Goal: Task Accomplishment & Management: Complete application form

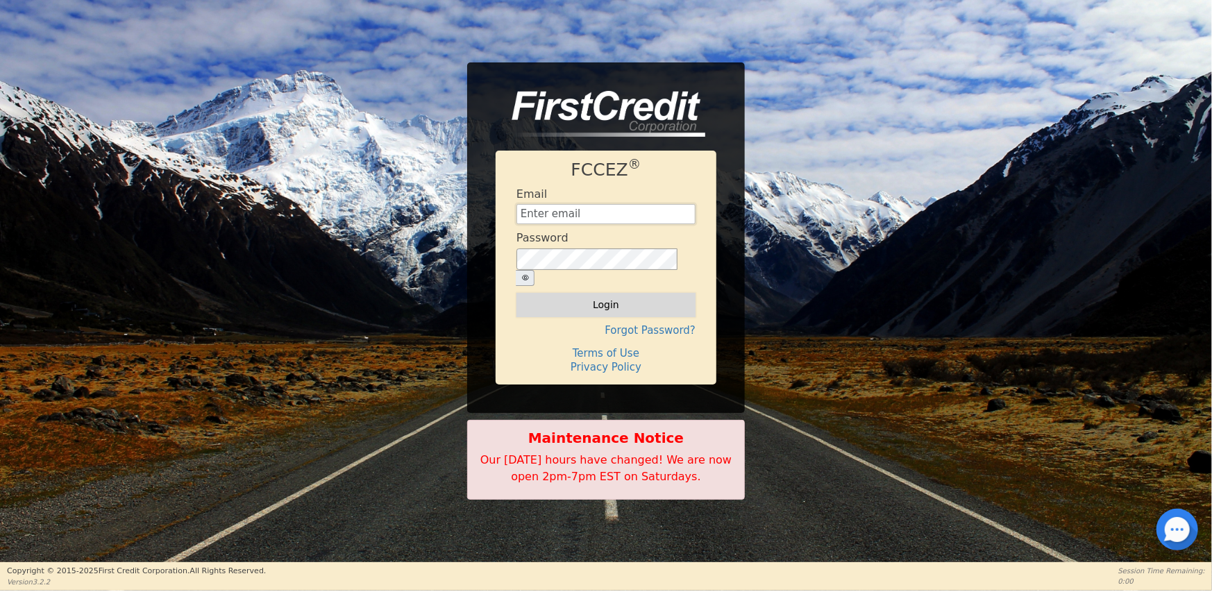
type input "[EMAIL_ADDRESS][DOMAIN_NAME]"
click at [609, 298] on button "Login" at bounding box center [606, 305] width 179 height 24
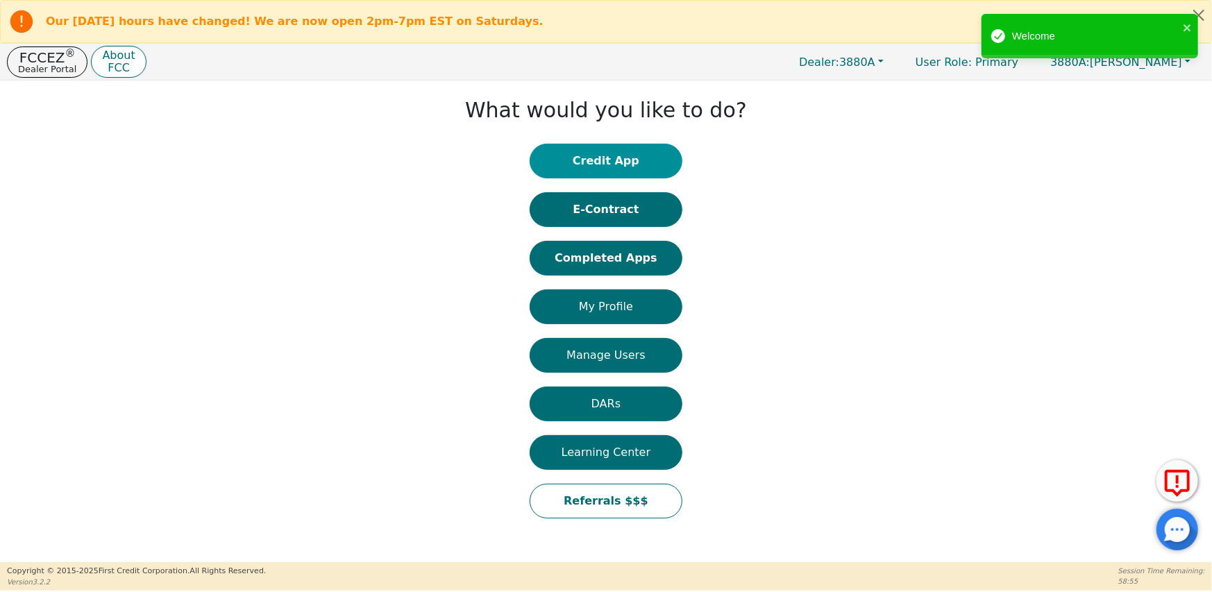
click at [605, 160] on button "Credit App" at bounding box center [606, 161] width 153 height 35
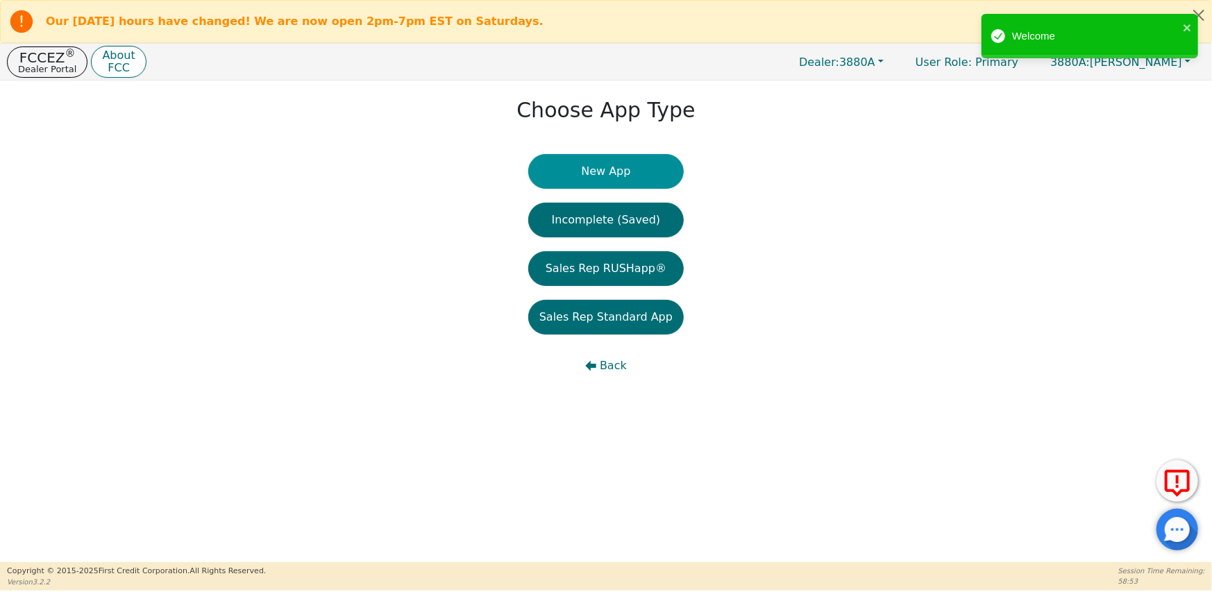
click at [631, 176] on button "New App" at bounding box center [606, 171] width 156 height 35
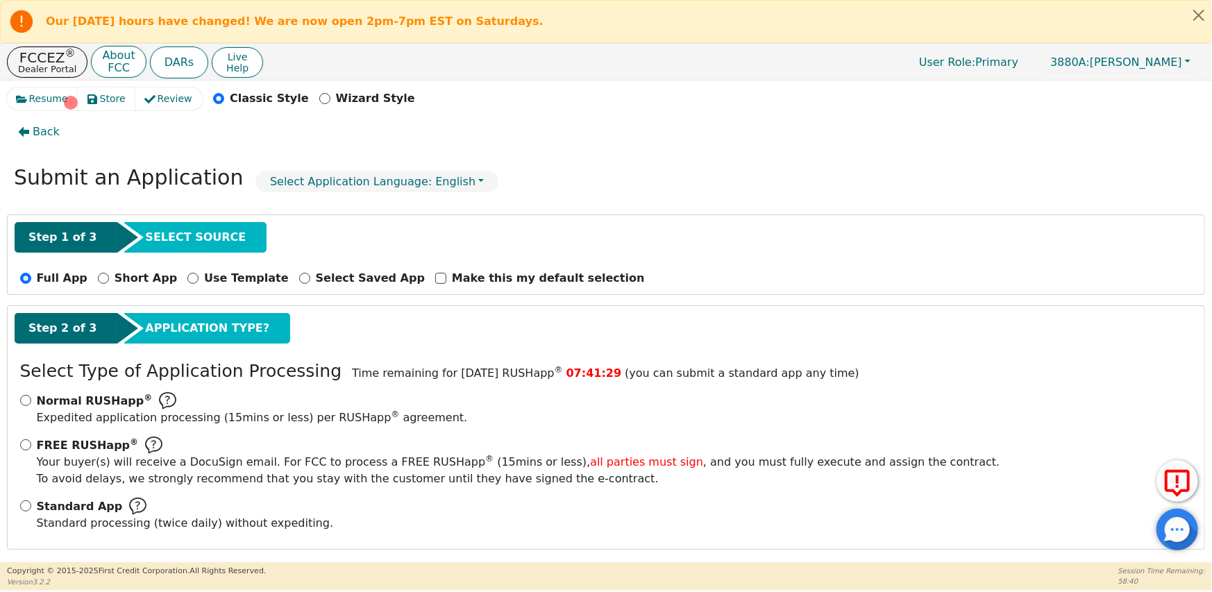
scroll to position [20, 0]
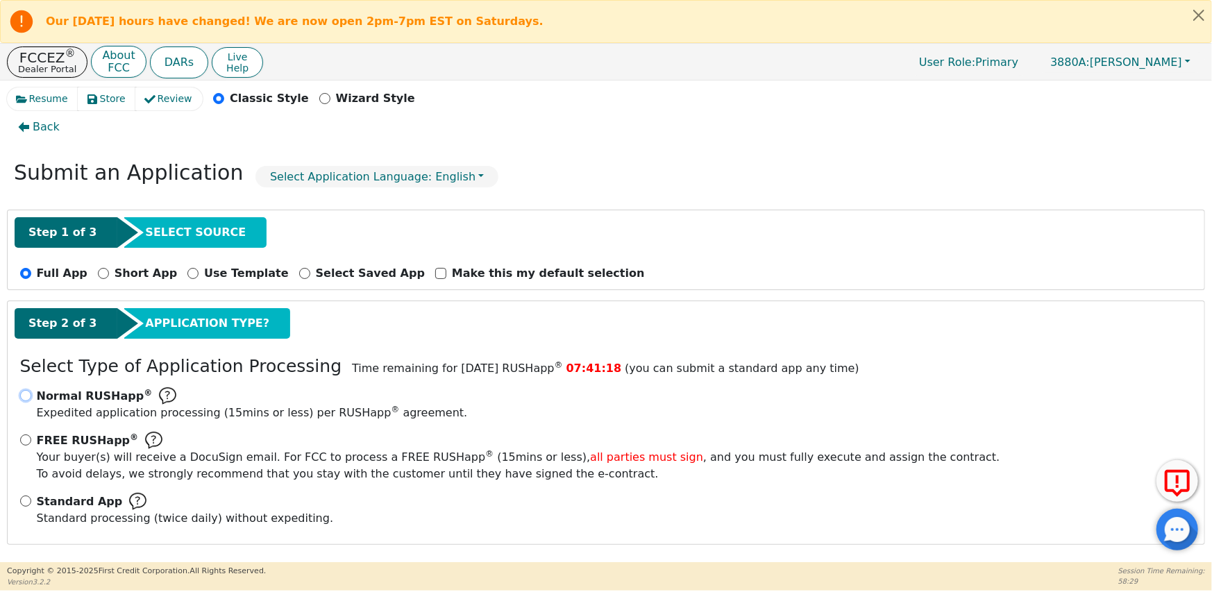
click at [21, 392] on input "Normal RUSHapp ® Expedited application processing ( 15 mins or less) per RUSHap…" at bounding box center [25, 395] width 11 height 11
radio input "true"
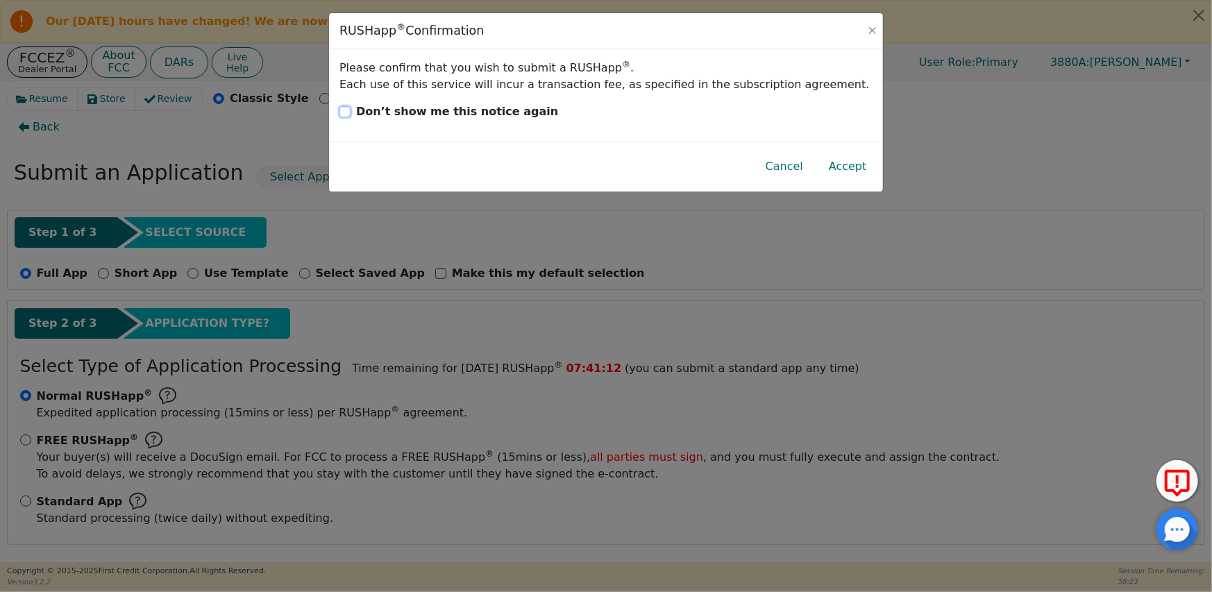
click at [346, 108] on input "Don’t show me this notice again" at bounding box center [345, 111] width 11 height 11
checkbox input "true"
click at [864, 171] on button "Accept" at bounding box center [848, 167] width 60 height 32
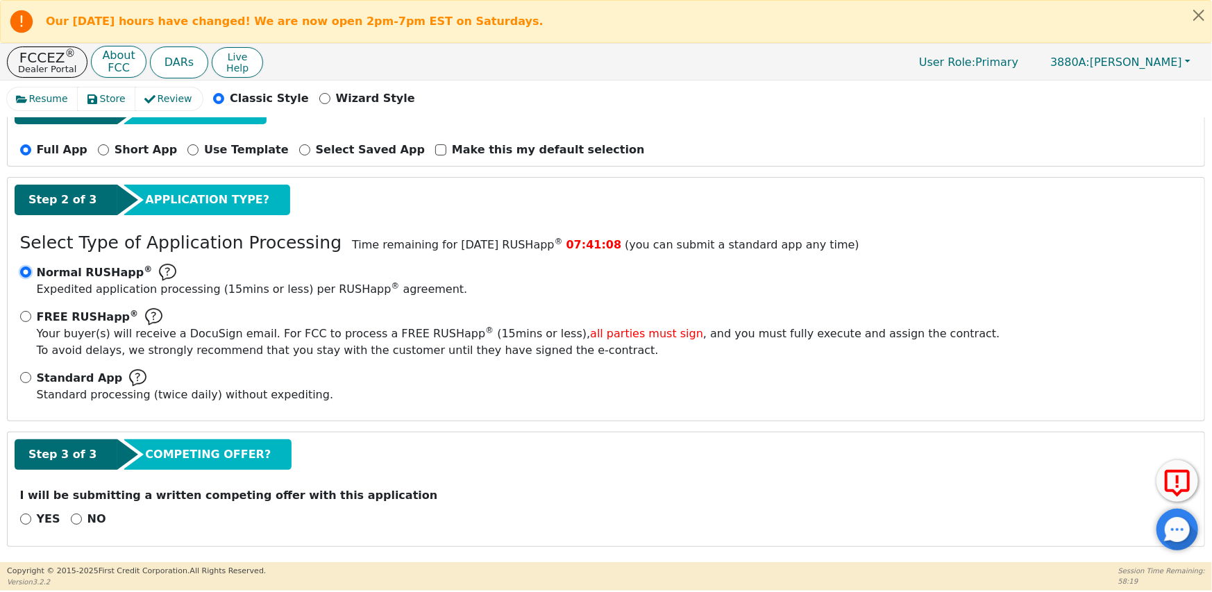
scroll to position [145, 0]
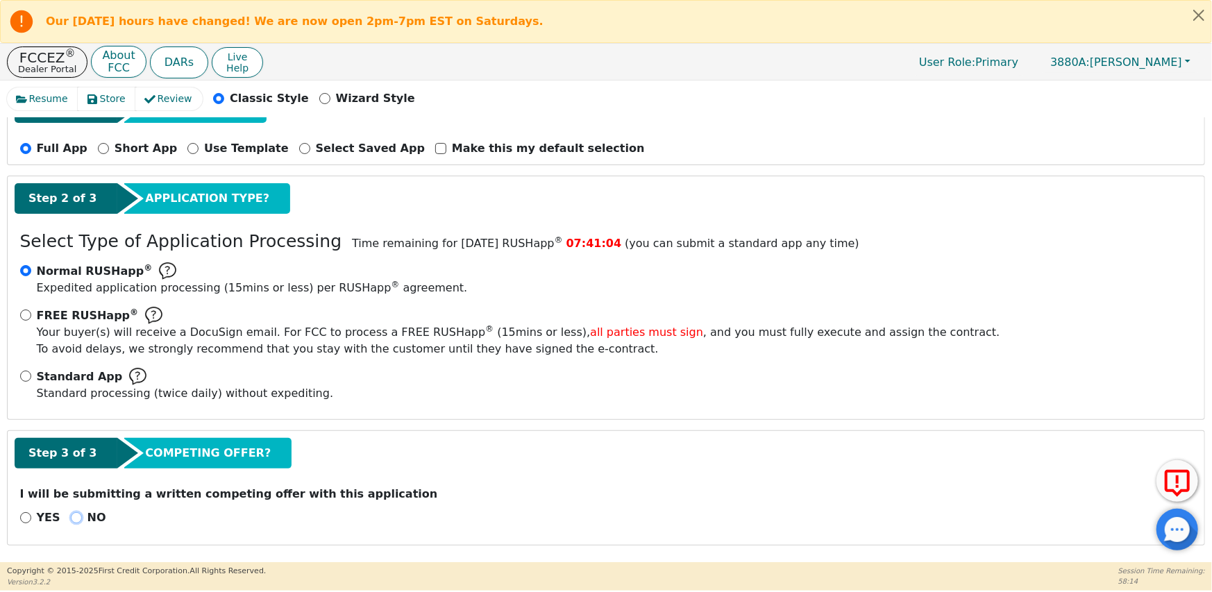
click at [73, 519] on input "NO" at bounding box center [76, 517] width 11 height 11
radio input "true"
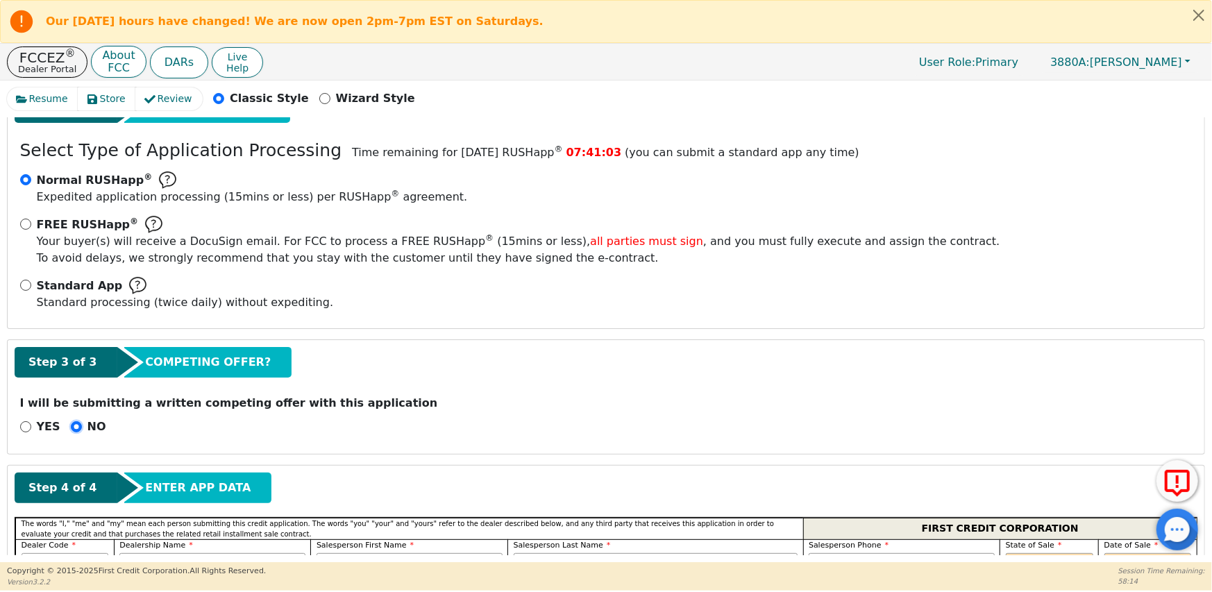
scroll to position [423, 0]
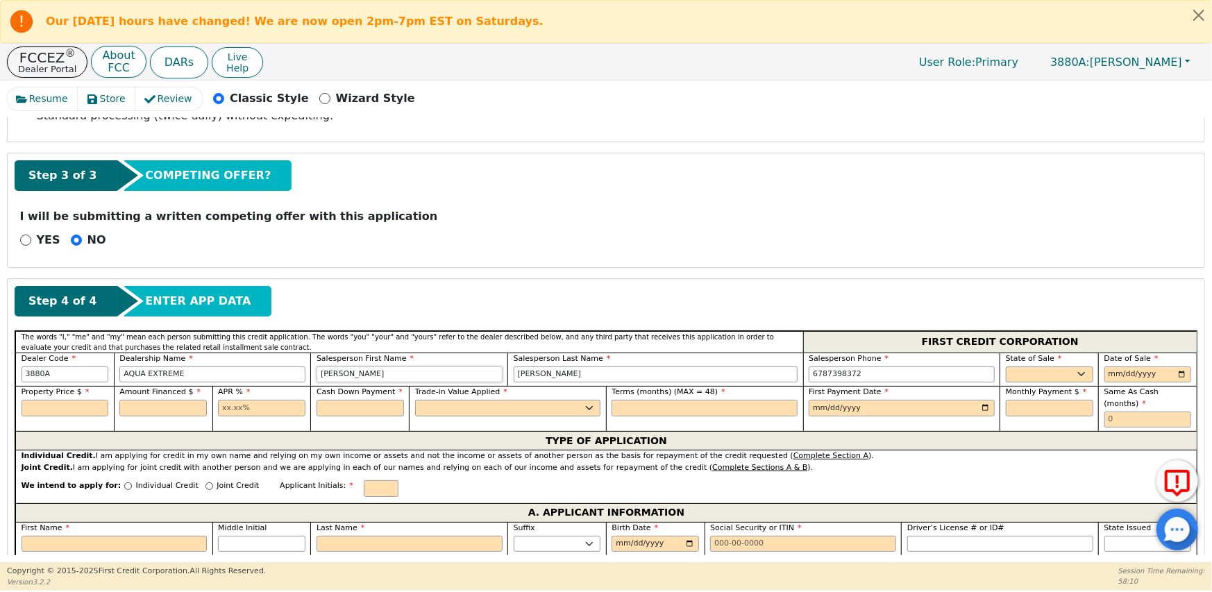
drag, startPoint x: 361, startPoint y: 372, endPoint x: 317, endPoint y: 374, distance: 43.8
click at [317, 374] on input "[PERSON_NAME]" at bounding box center [410, 375] width 186 height 17
type input "[PERSON_NAME]"
drag, startPoint x: 544, startPoint y: 375, endPoint x: 503, endPoint y: 376, distance: 41.7
click at [503, 376] on div "Dealer Code 3880A Dealership Name AQUA EXTREME Salesperson First Name [PERSON_N…" at bounding box center [606, 370] width 1182 height 34
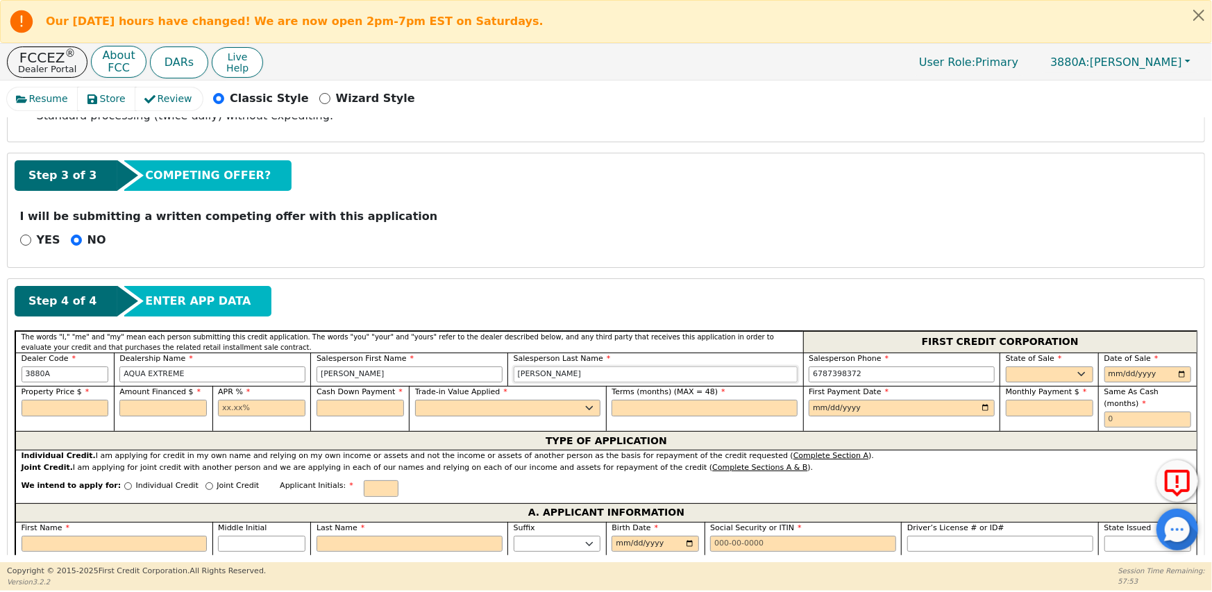
type input "[PERSON_NAME]"
click at [1014, 374] on select "AK AL AR AZ CA CO CT DC DE FL [GEOGRAPHIC_DATA] HI IA ID IL IN KS [GEOGRAPHIC_D…" at bounding box center [1049, 375] width 87 height 17
select select "GA"
click at [1006, 367] on select "AK AL AR AZ CA CO CT DC DE FL [GEOGRAPHIC_DATA] HI IA ID IL IN KS [GEOGRAPHIC_D…" at bounding box center [1049, 375] width 87 height 17
click at [1116, 376] on input "date" at bounding box center [1148, 375] width 87 height 17
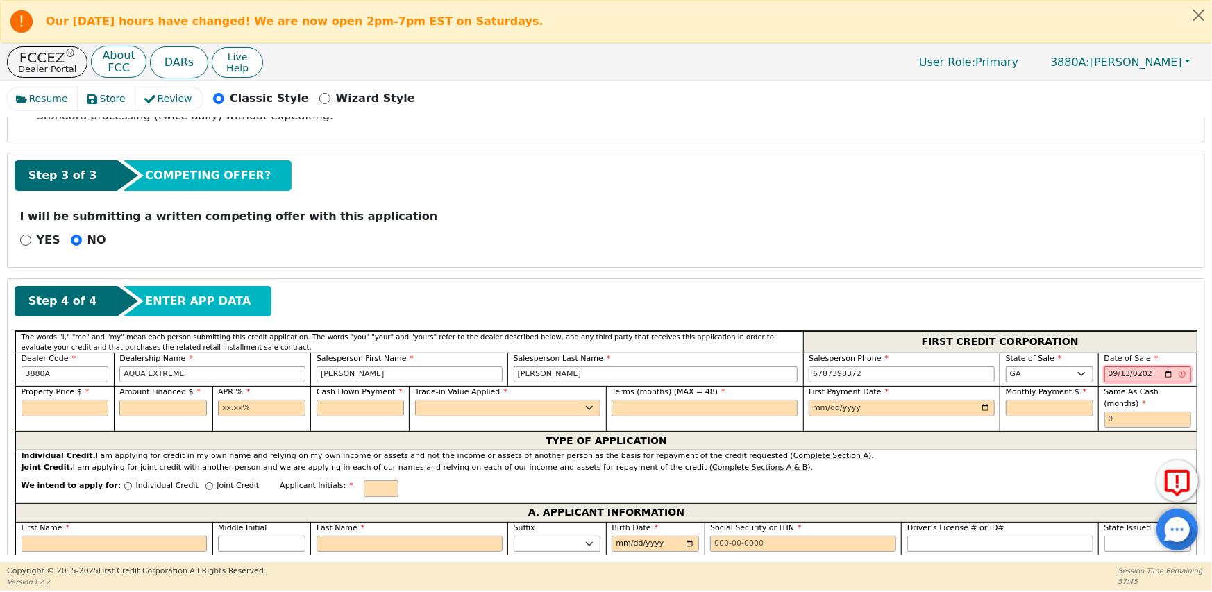
type input "[DATE]"
click at [61, 409] on input "text" at bounding box center [65, 408] width 87 height 17
click at [142, 404] on input "text" at bounding box center [162, 408] width 87 height 17
drag, startPoint x: 54, startPoint y: 405, endPoint x: 21, endPoint y: 405, distance: 33.3
click at [22, 405] on input "4050.00" at bounding box center [65, 408] width 87 height 17
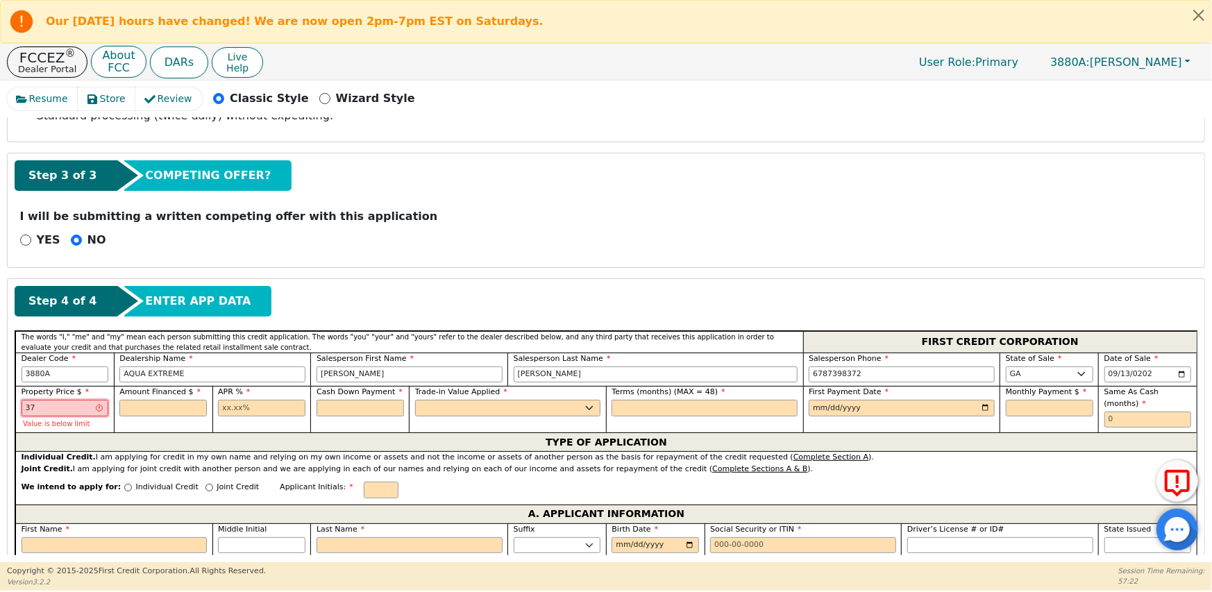
type input "3750.00"
click at [165, 404] on input "text" at bounding box center [162, 408] width 87 height 17
type input "4050.00"
click at [239, 410] on input "text" at bounding box center [261, 408] width 87 height 17
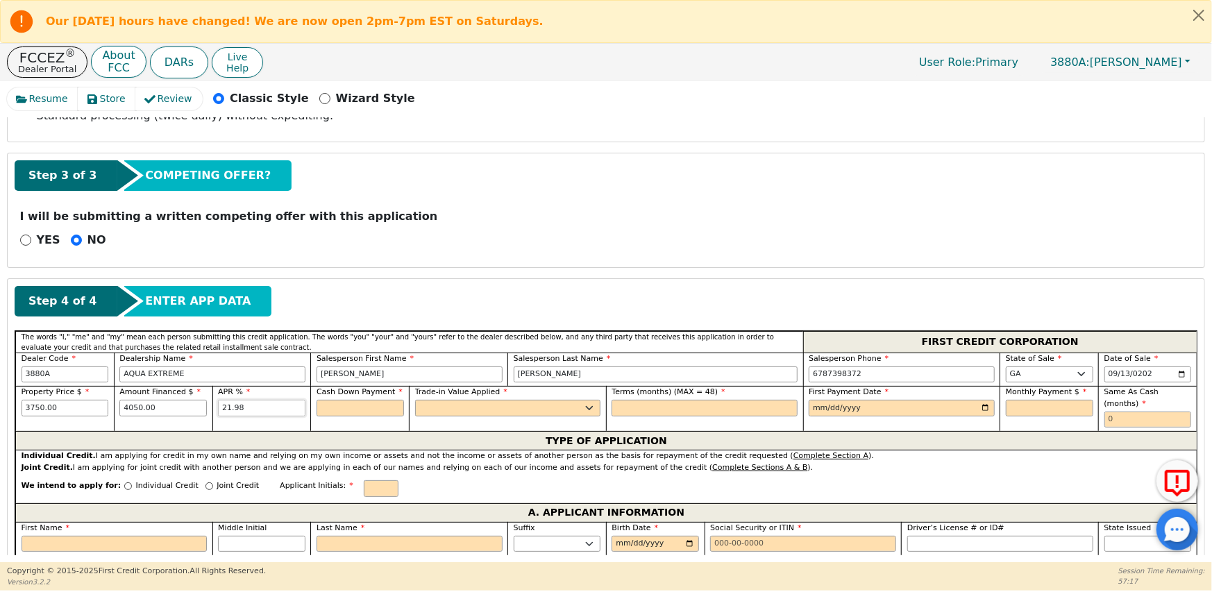
type input "21.98"
type input "0.00"
select select "n"
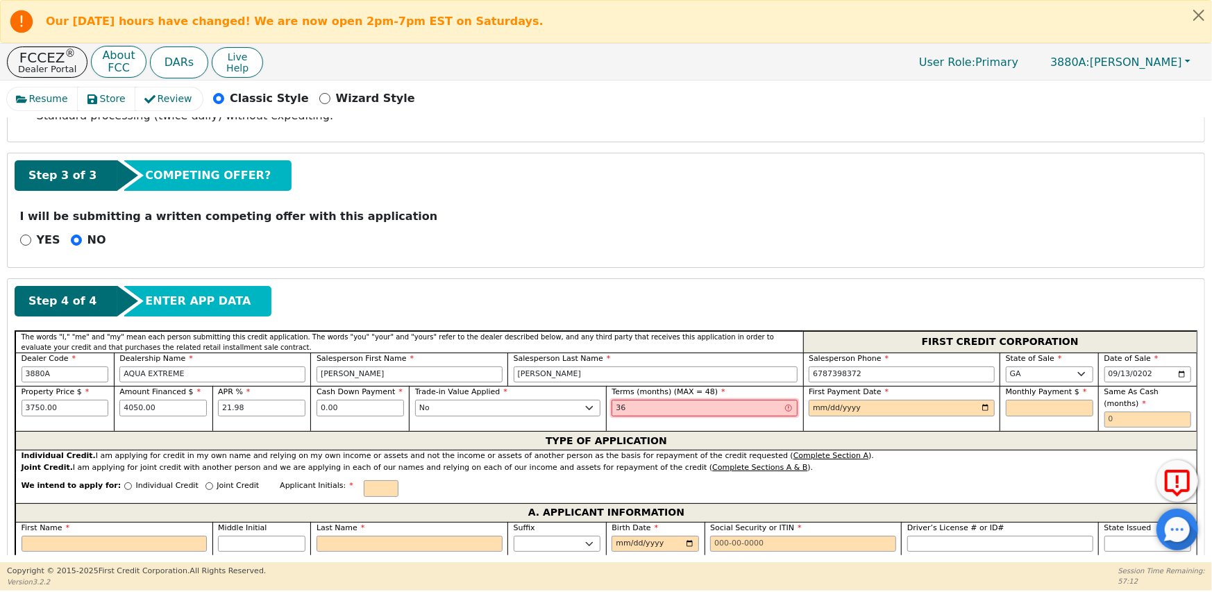
type input "36"
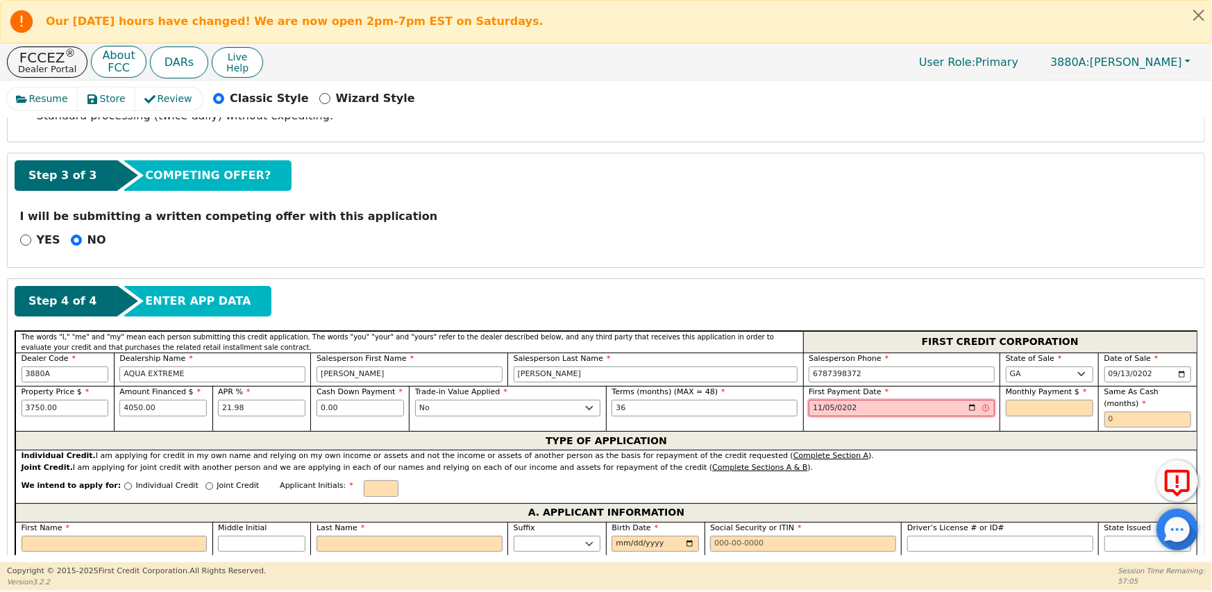
type input "[DATE]"
type input "156.79"
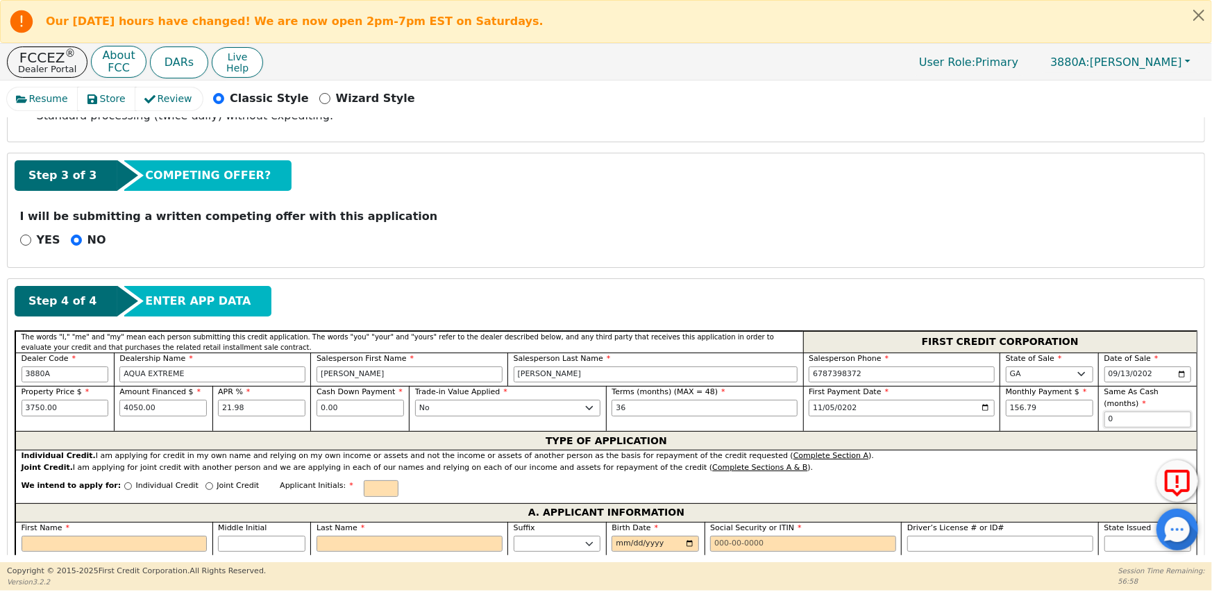
type input "0"
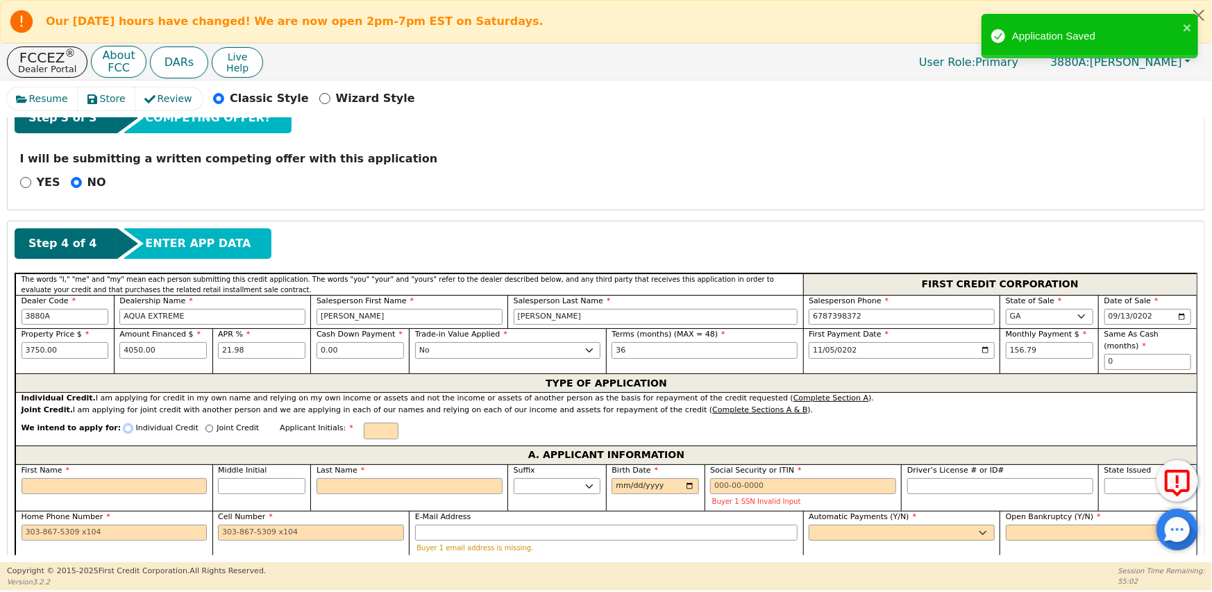
scroll to position [631, 0]
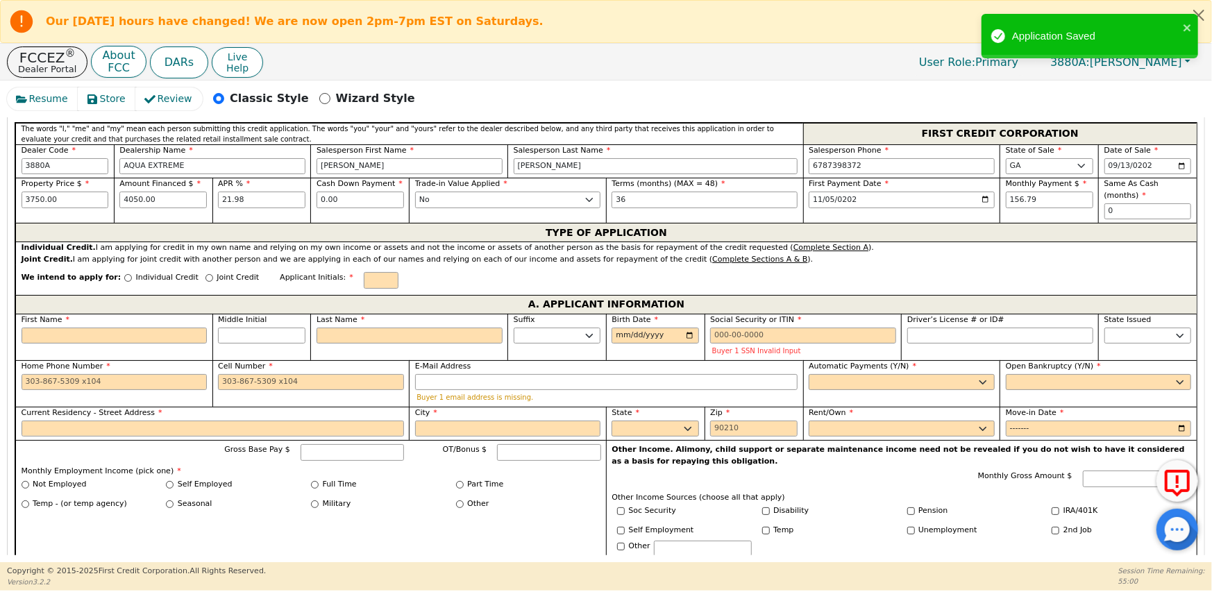
click at [206, 272] on div "Joint Credit" at bounding box center [232, 281] width 53 height 19
click at [206, 274] on input "Joint Credit" at bounding box center [210, 278] width 8 height 8
radio input "true"
click at [364, 272] on input "text" at bounding box center [381, 280] width 35 height 17
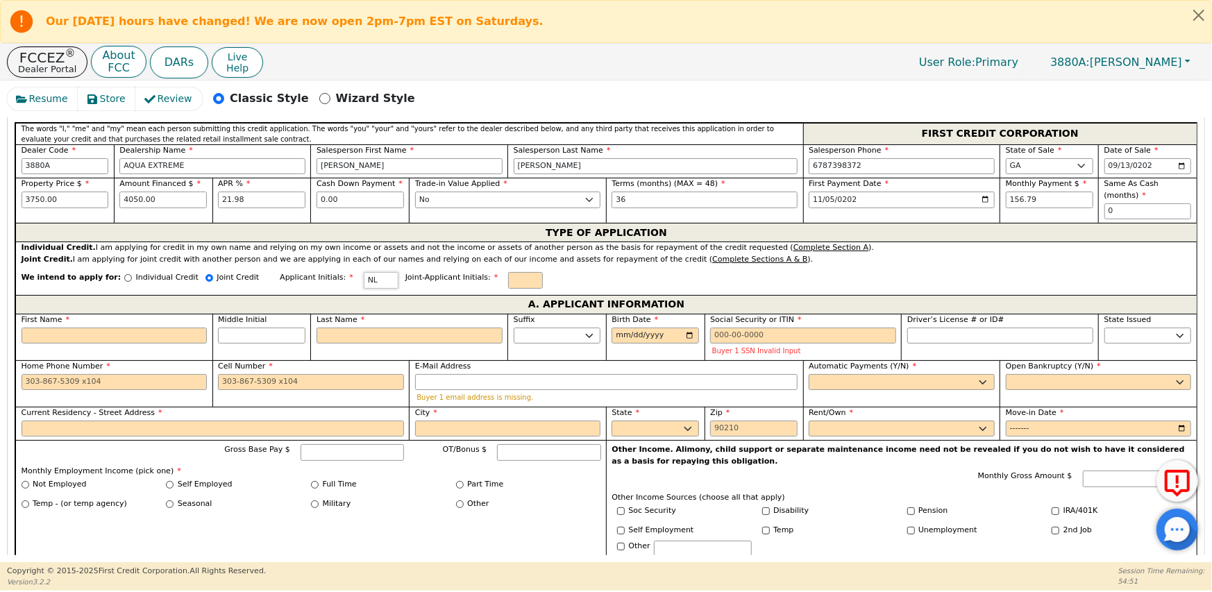
type input "NL"
click at [508, 272] on input "text" at bounding box center [525, 280] width 35 height 17
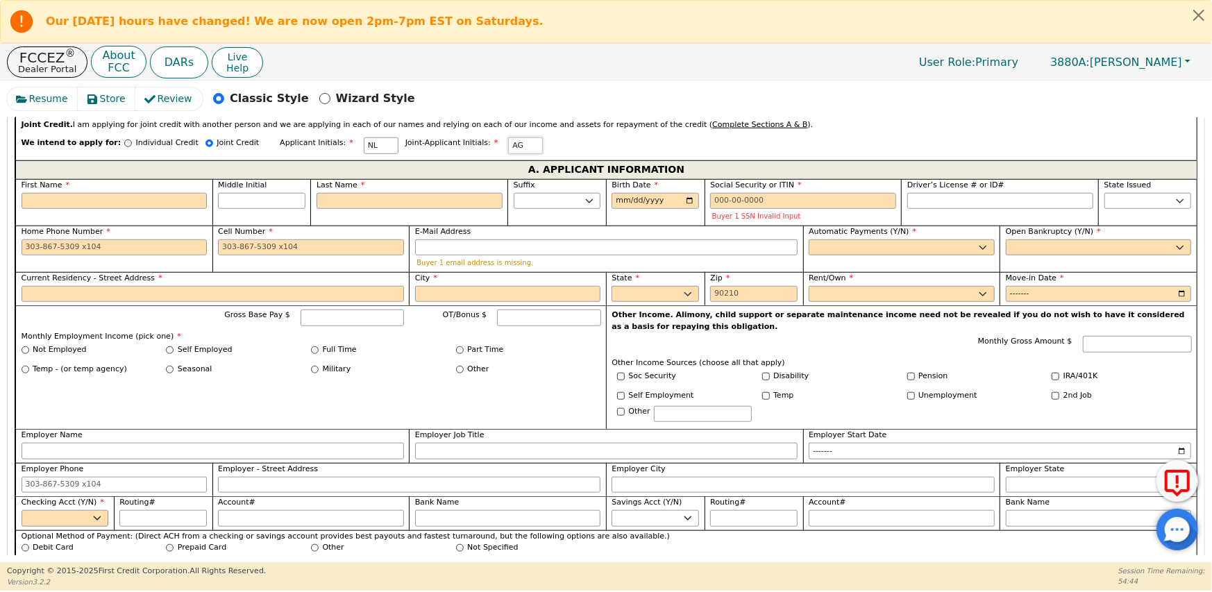
scroll to position [770, 0]
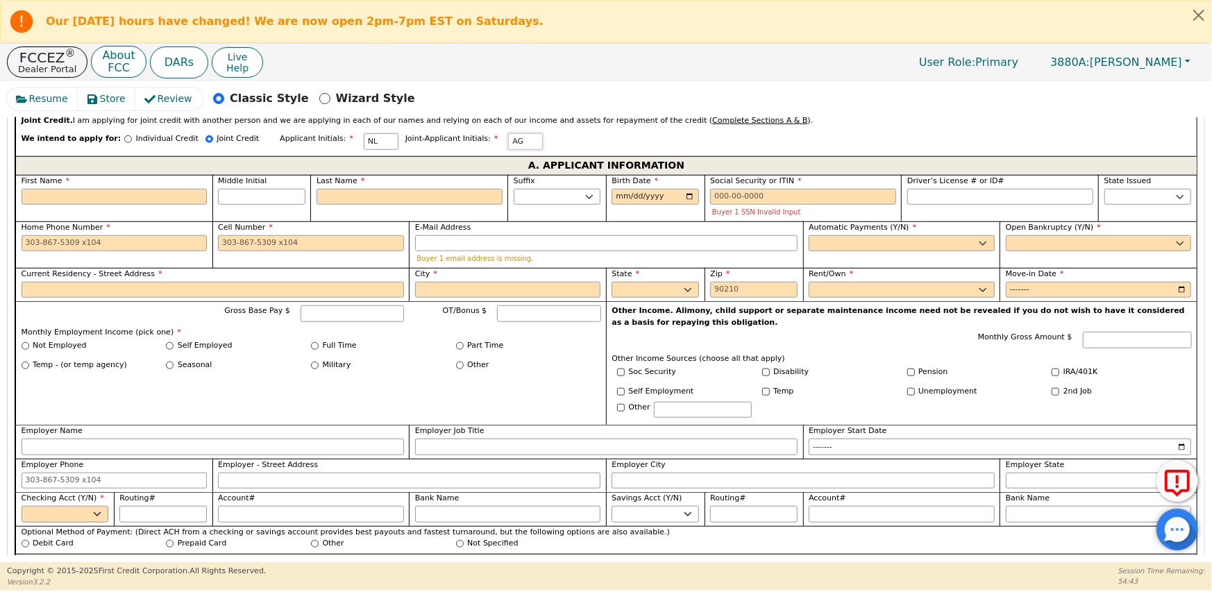
type input "AG"
click at [68, 189] on input "First Name" at bounding box center [115, 197] width 186 height 17
type input "N"
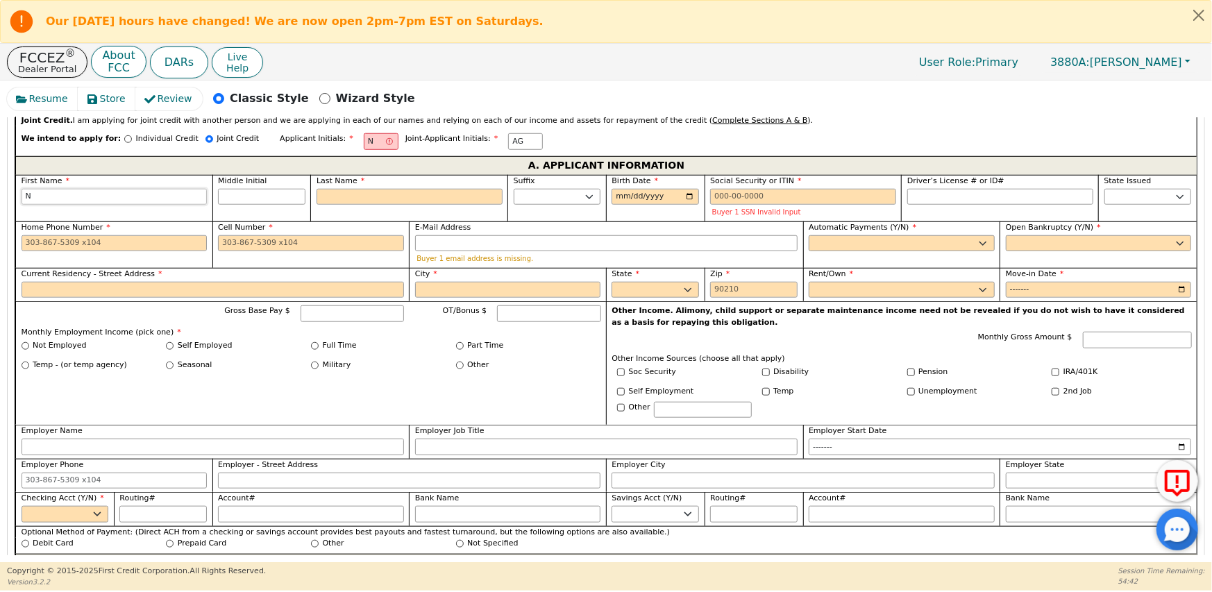
type input "Na"
type input "Nat"
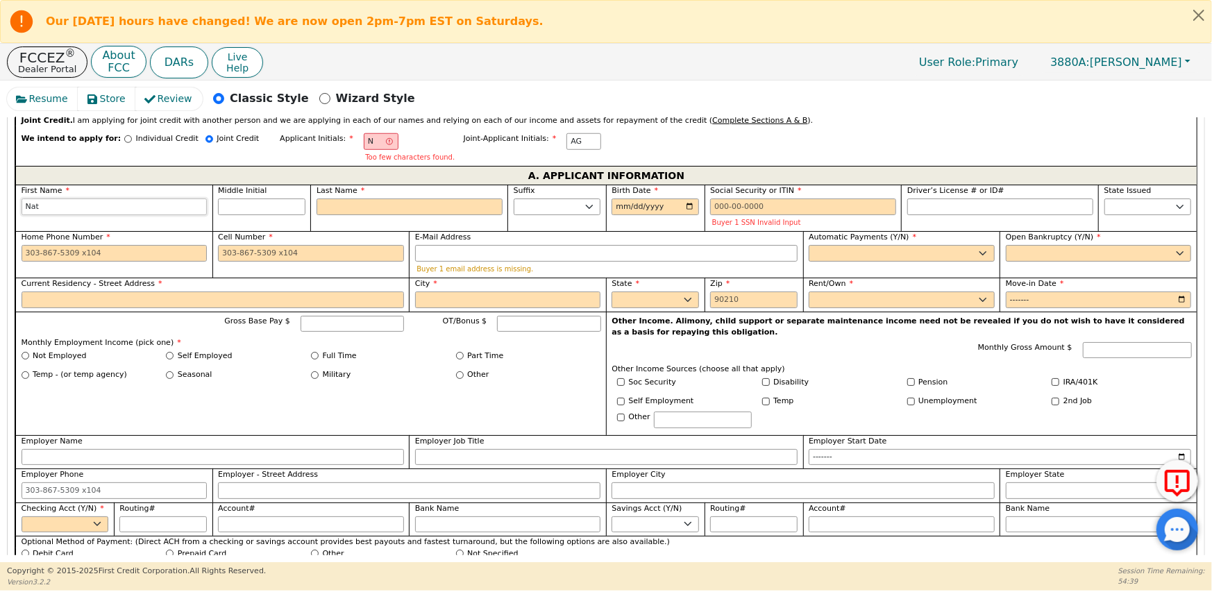
type input "[PERSON_NAME]"
type input "Nates"
type input "Natesh"
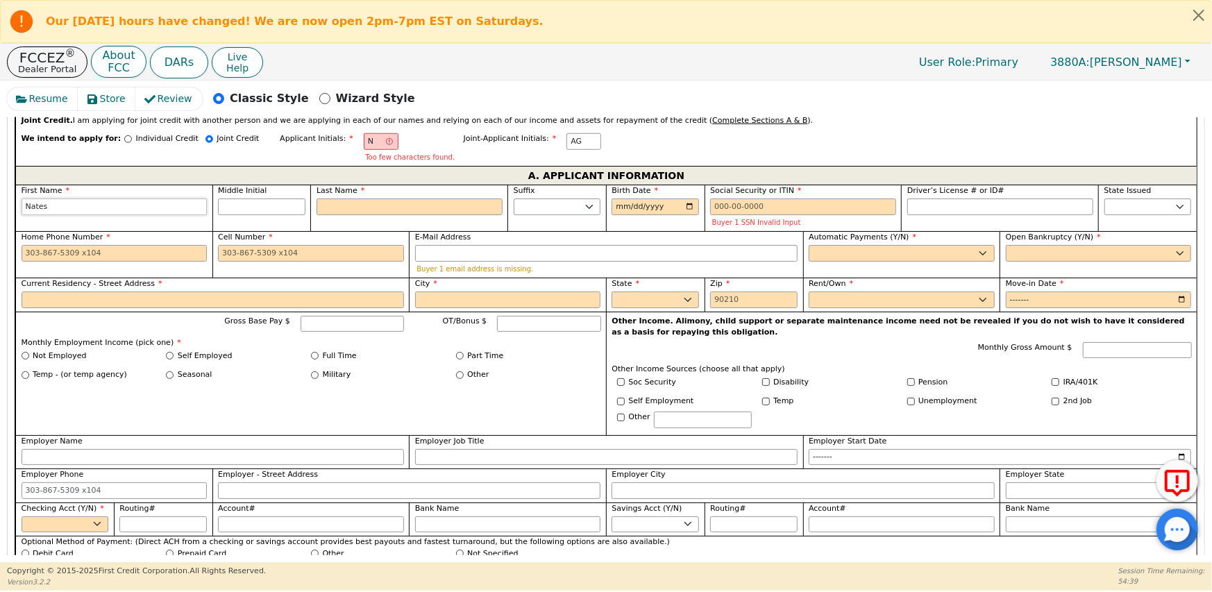
type input "Natesh"
type input "[PERSON_NAME]"
type input "NL"
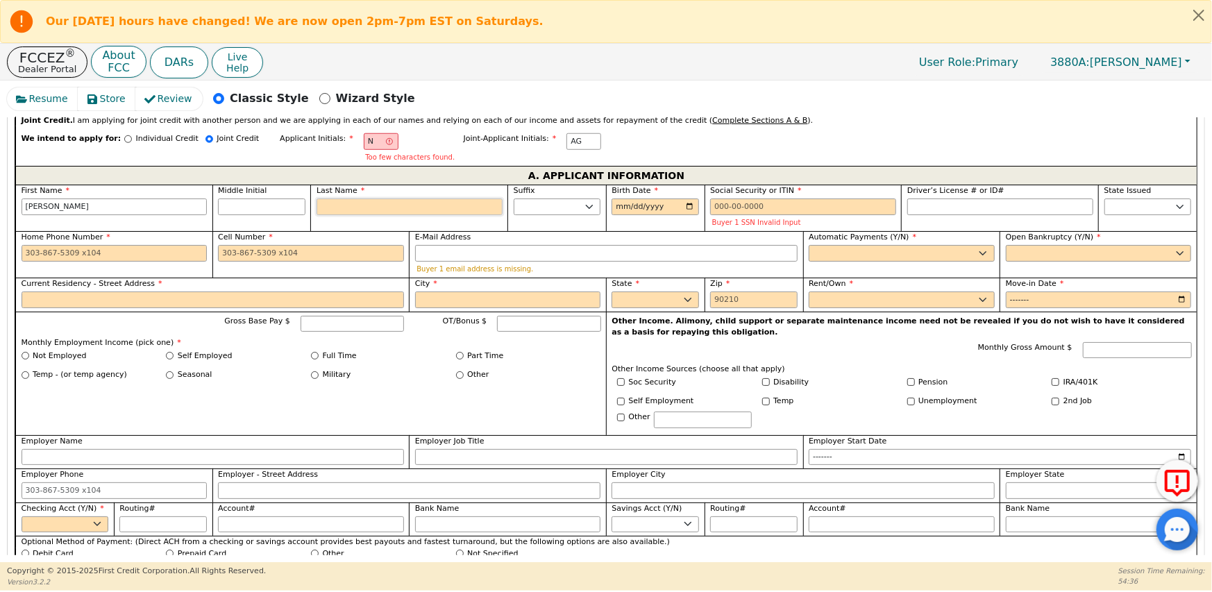
type input "L"
type input "[PERSON_NAME]"
type input "Lu"
type input "[PERSON_NAME]"
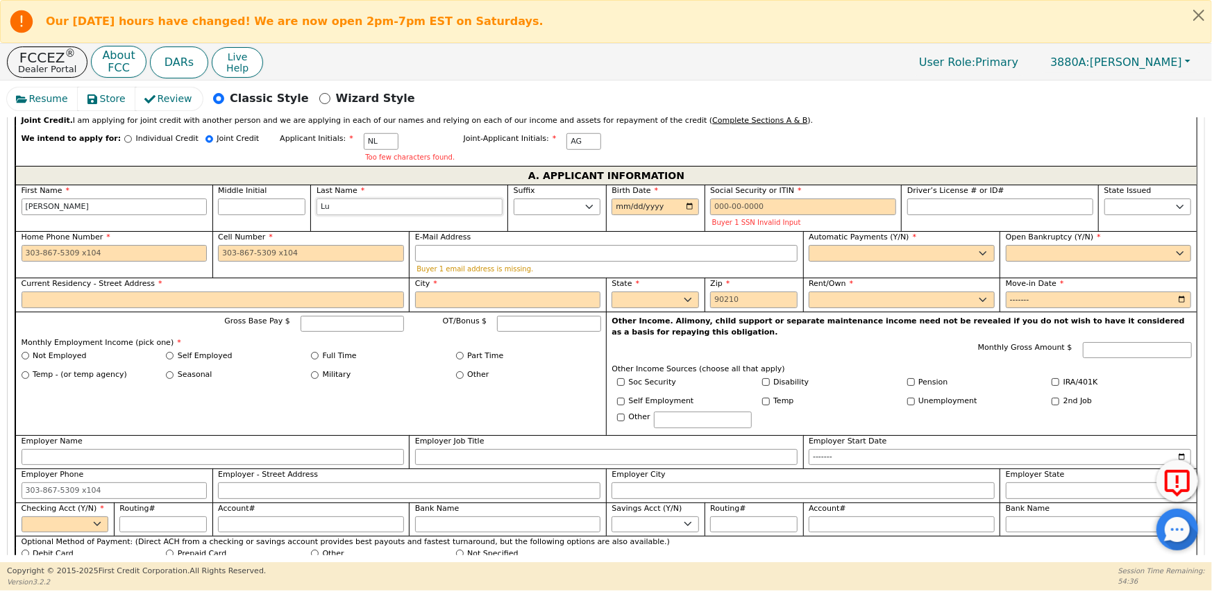
type input "[PERSON_NAME]"
type input "Lump"
type input "[PERSON_NAME]"
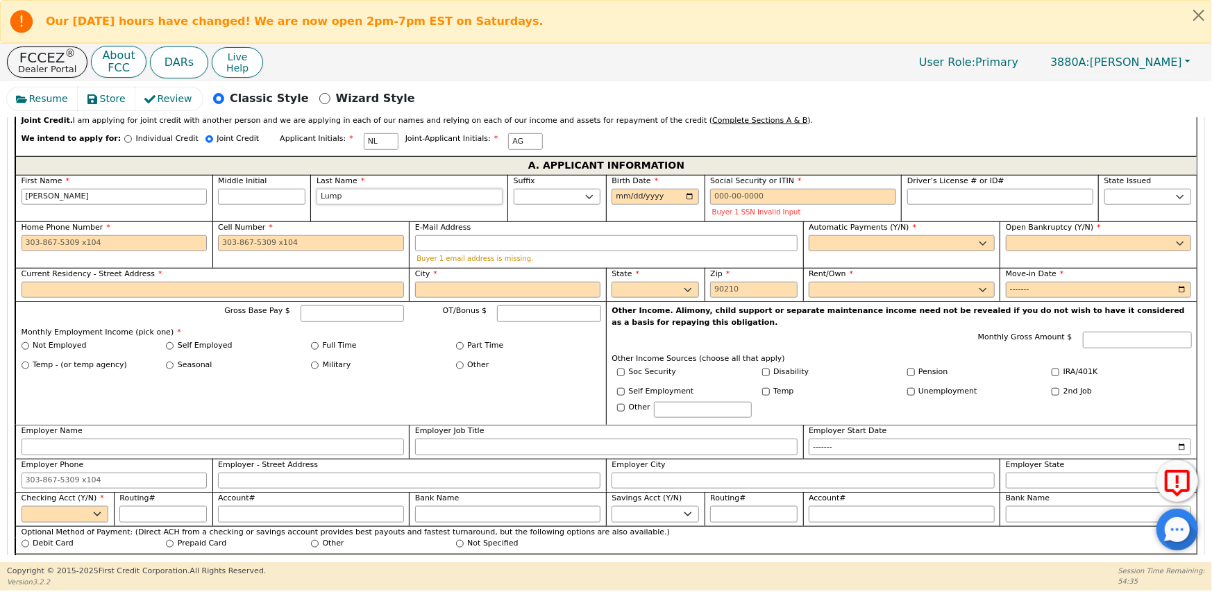
type input "Lumpk"
type input "[PERSON_NAME]"
type input "Lumpki"
type input "[PERSON_NAME]"
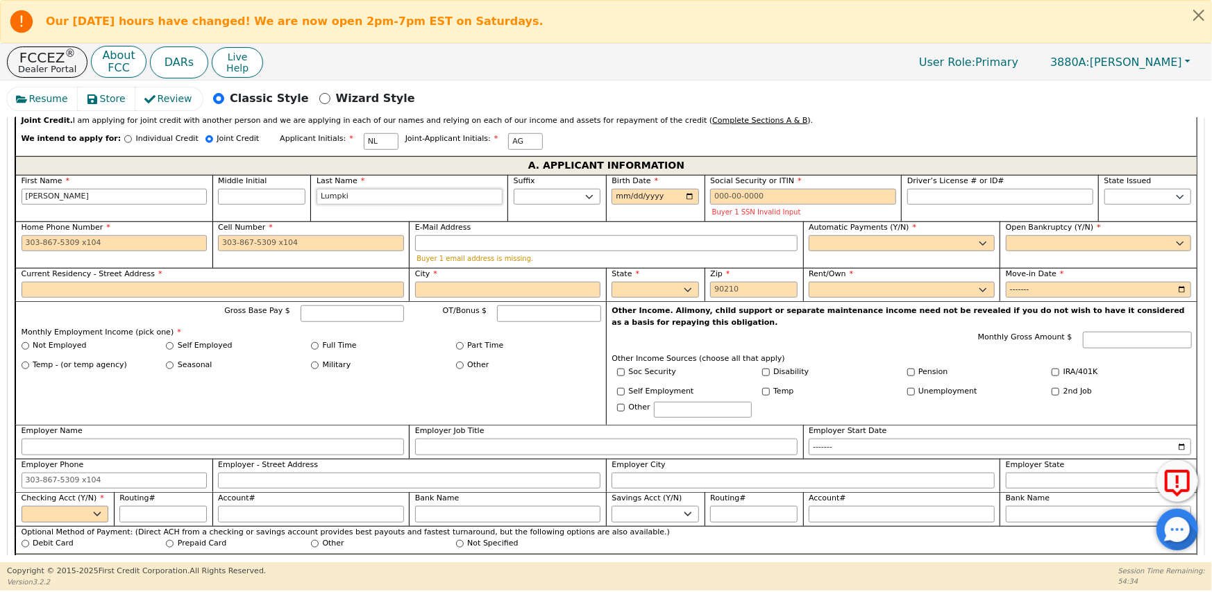
type input "[PERSON_NAME]"
type input "[DATE]"
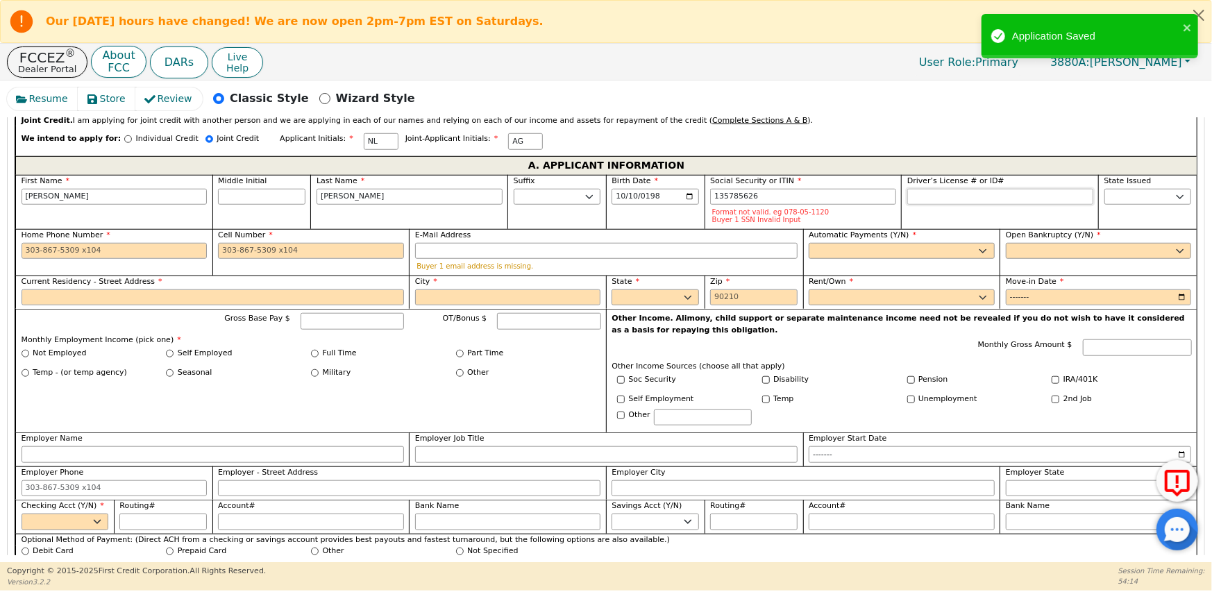
type input "***-**-5626"
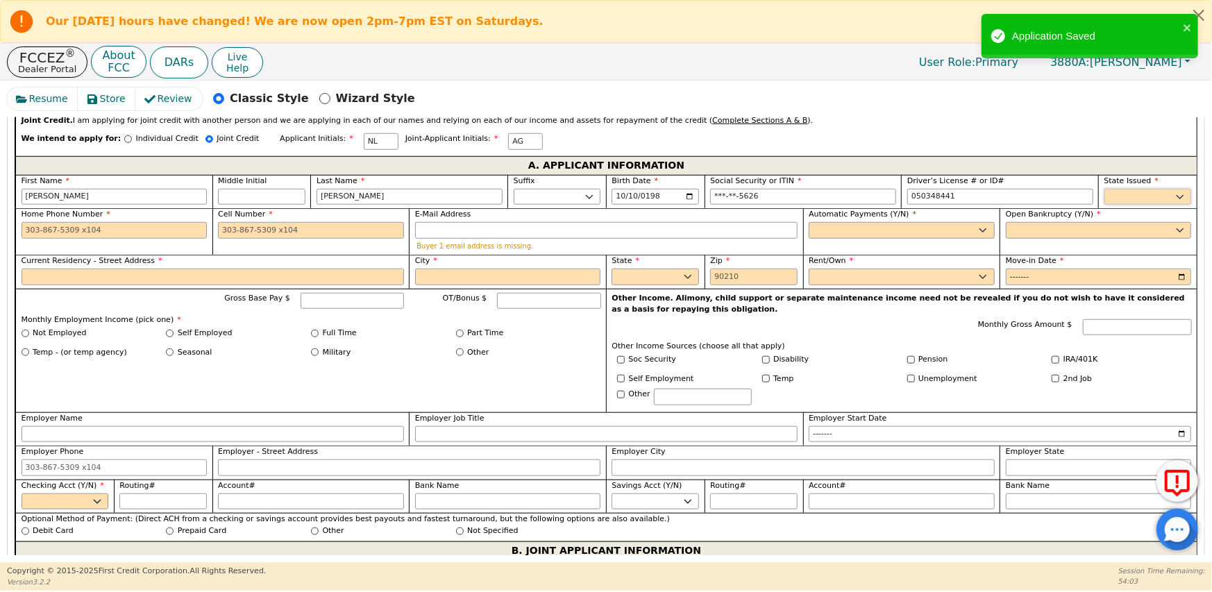
type input "*********"
select select "GA"
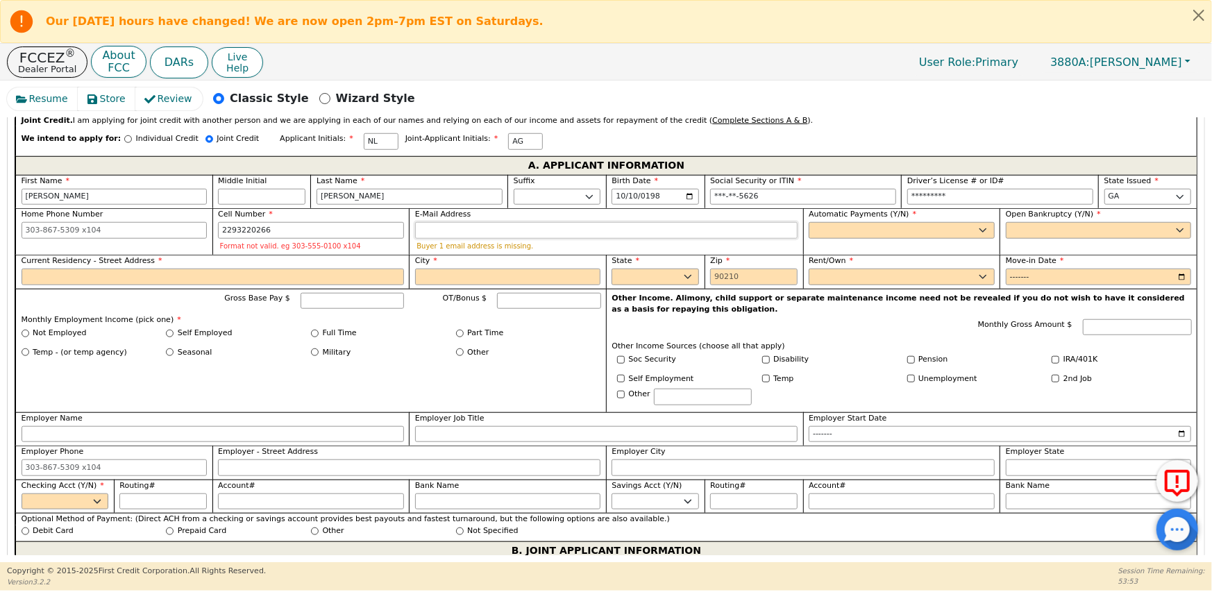
type input "[PHONE_NUMBER]"
type input "[EMAIL_ADDRESS][DOMAIN_NAME]"
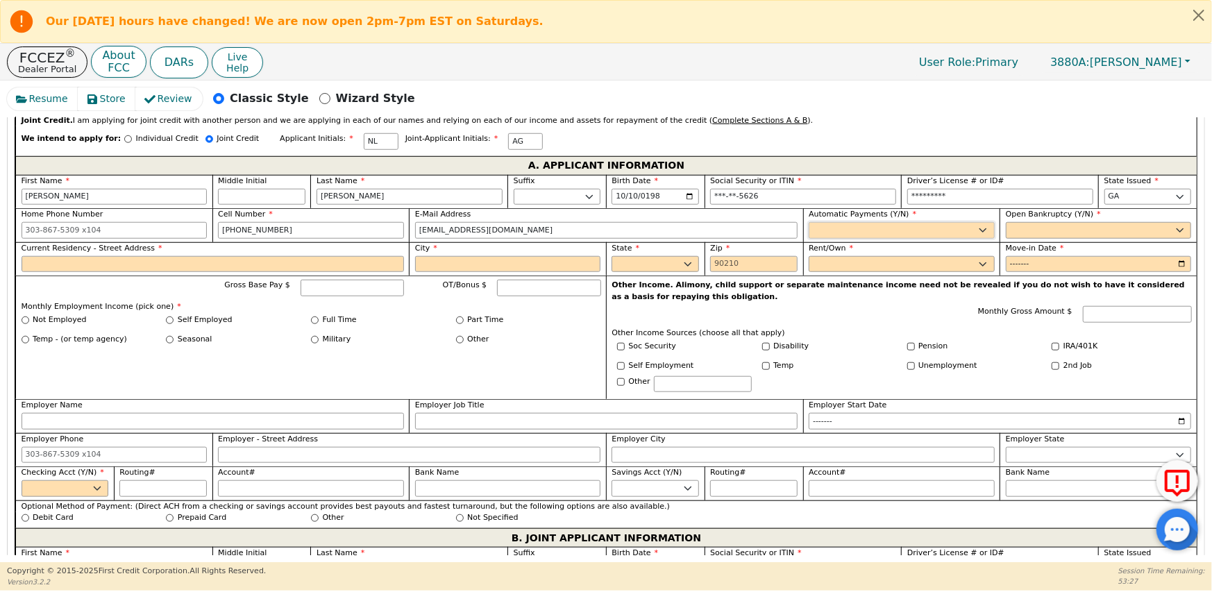
select select "y"
type input "[PERSON_NAME]"
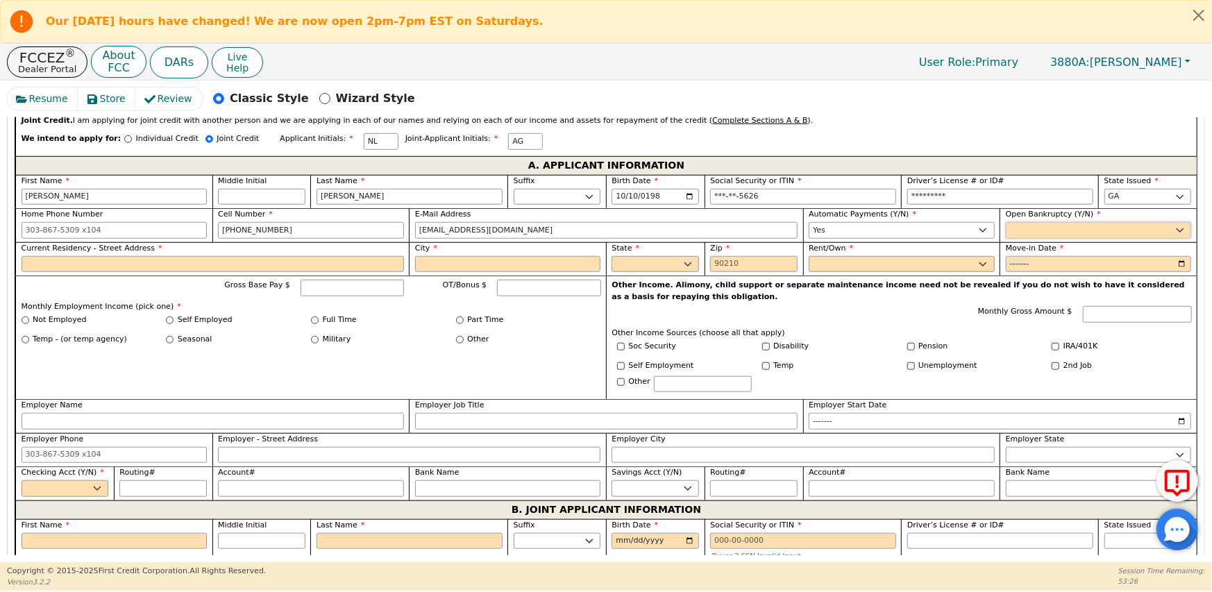
select select "n"
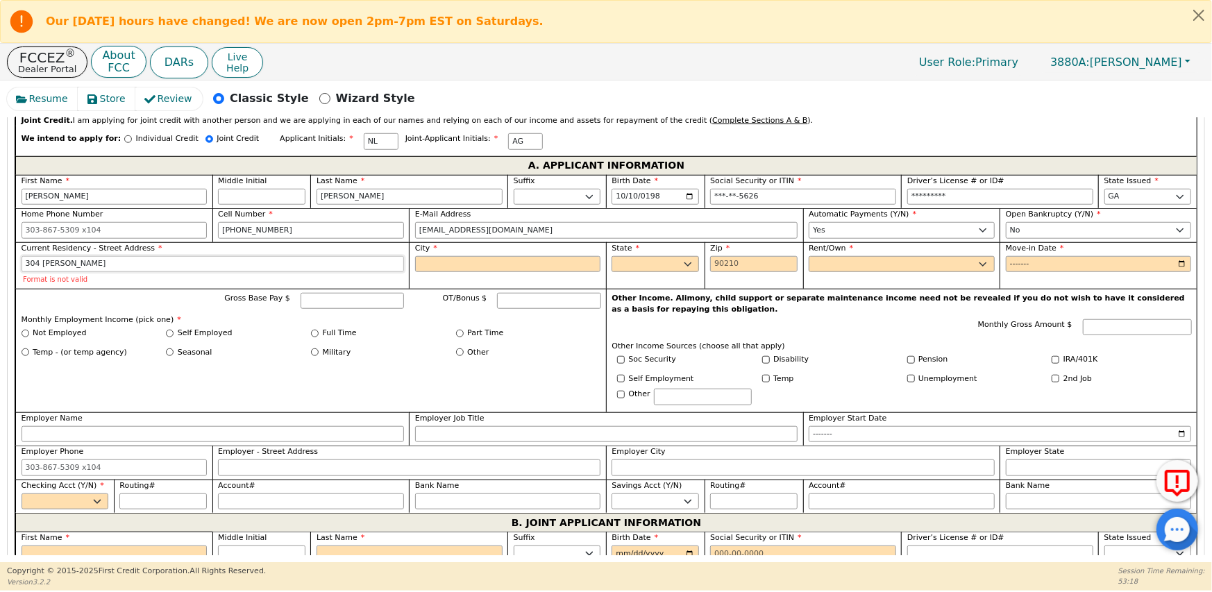
type input "304 [PERSON_NAME]"
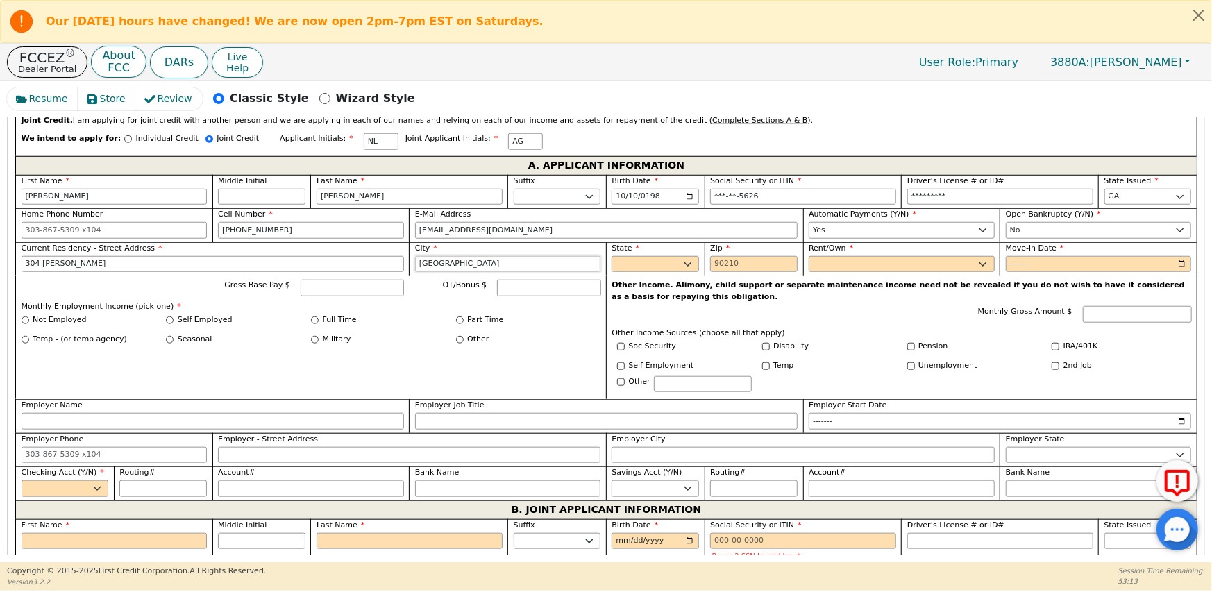
type input "[GEOGRAPHIC_DATA]"
select select "GA"
type input "31092"
select select "Rent"
click at [1059, 256] on input "Move-in Date" at bounding box center [1099, 264] width 186 height 17
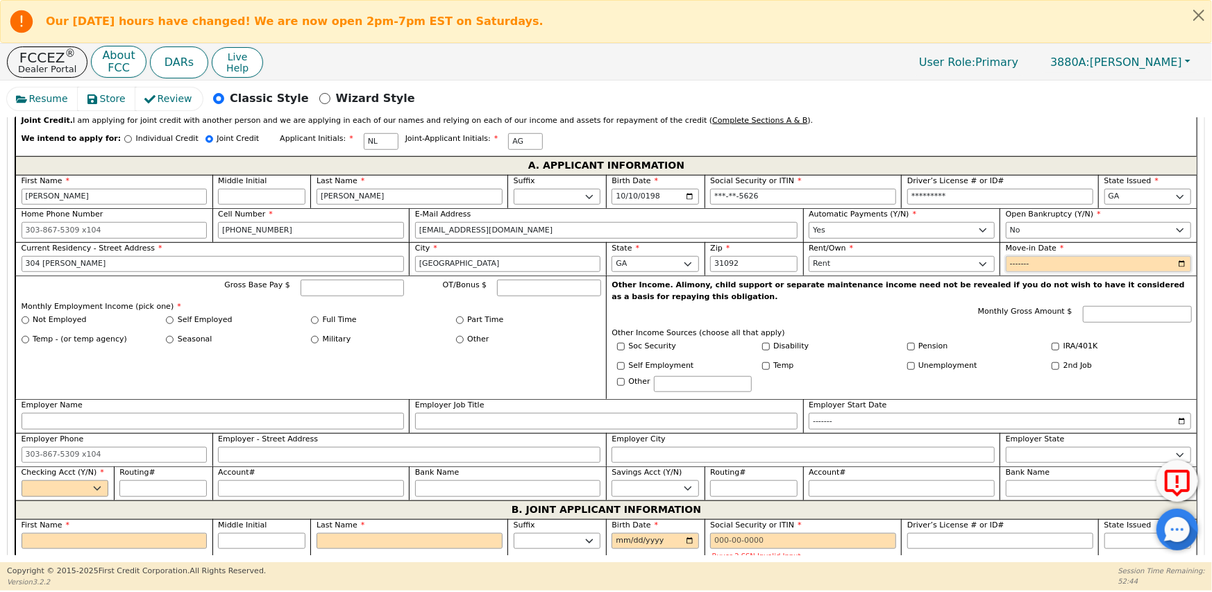
click at [1055, 256] on input "Move-in Date" at bounding box center [1099, 264] width 186 height 17
type input "2018-09"
click at [349, 280] on input "Gross Base Pay $" at bounding box center [352, 288] width 103 height 17
type input "3400.00"
click at [315, 317] on input "Full Time" at bounding box center [315, 321] width 8 height 8
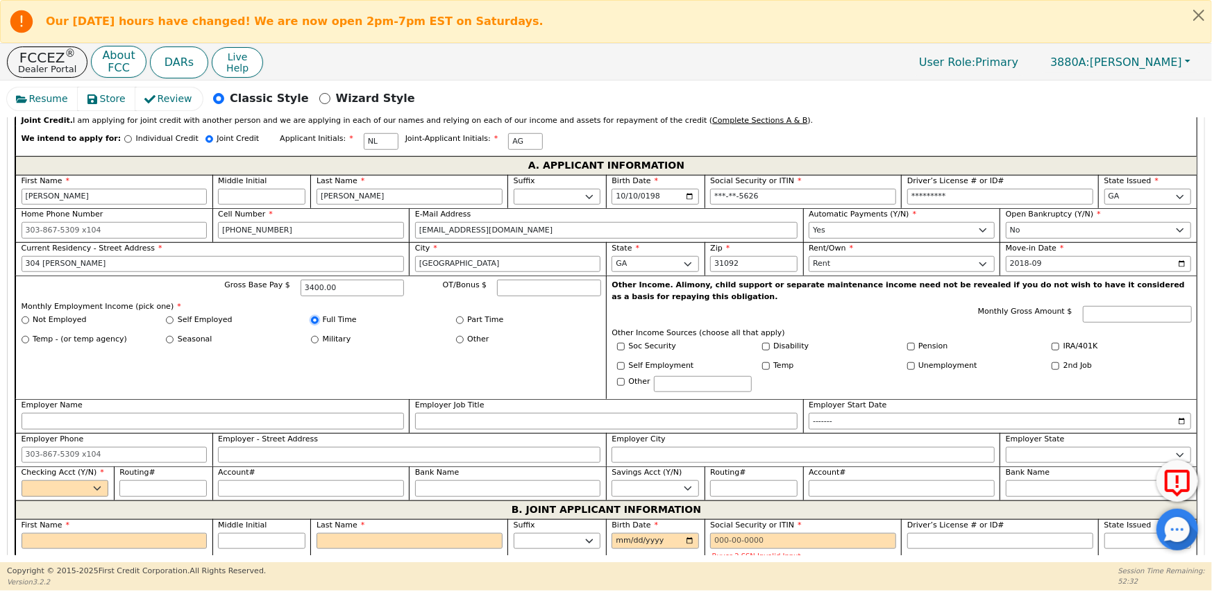
radio input "true"
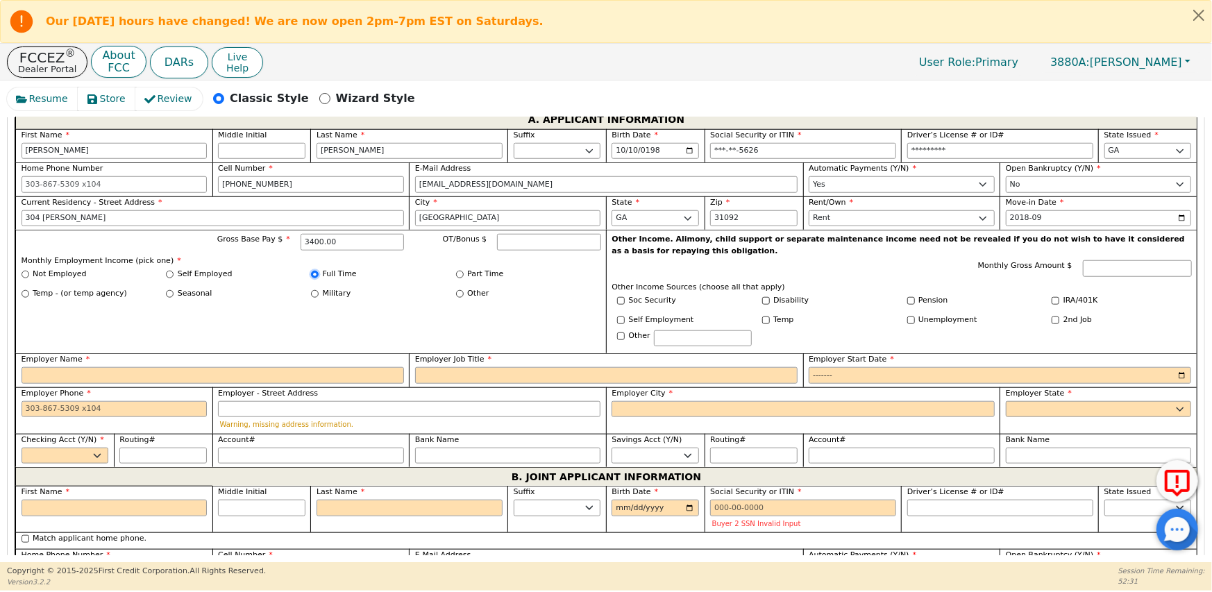
scroll to position [839, 0]
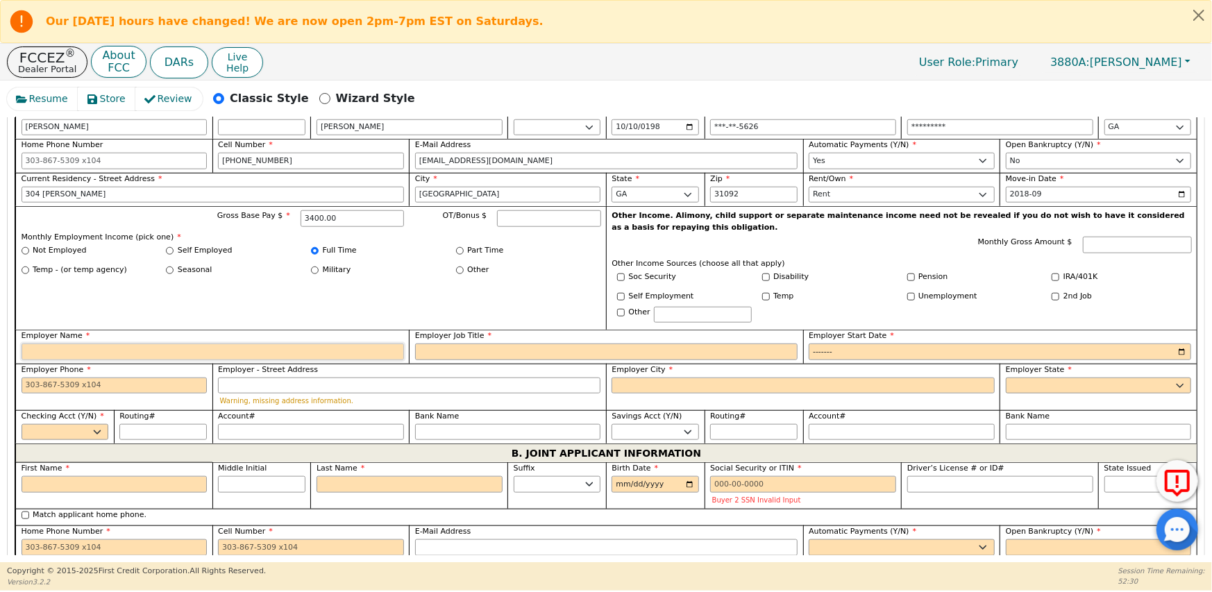
drag, startPoint x: 35, startPoint y: 336, endPoint x: 25, endPoint y: 340, distance: 10.6
click at [35, 344] on input "Employer Name" at bounding box center [213, 352] width 383 height 17
type input "Elder Care Pharmacy"
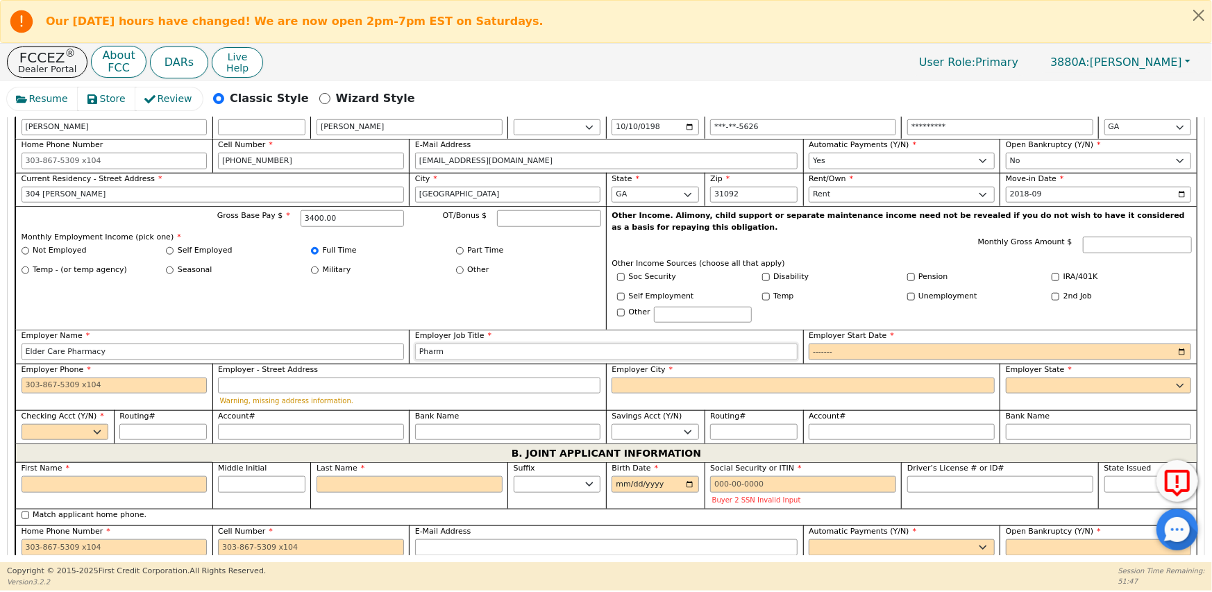
click at [451, 344] on input "Pharm" at bounding box center [606, 352] width 383 height 17
type input "Pharmacy Tech"
click at [856, 344] on input "Employer Start Date" at bounding box center [1000, 352] width 383 height 17
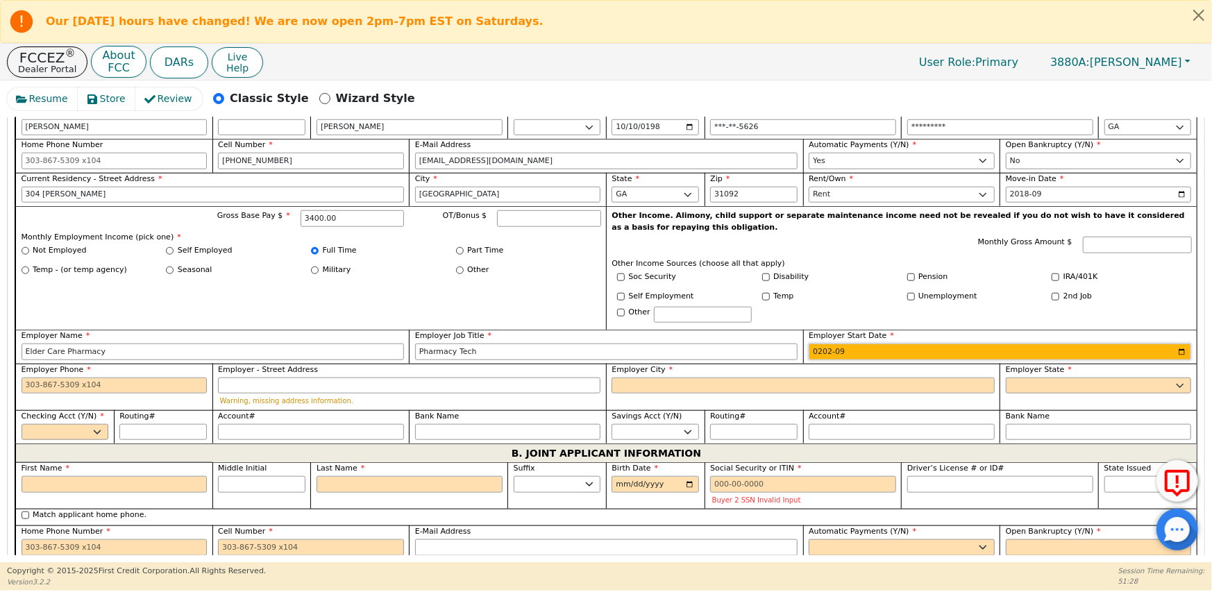
type input "2020-09"
click at [47, 378] on input "Employer Phone" at bounding box center [115, 386] width 186 height 17
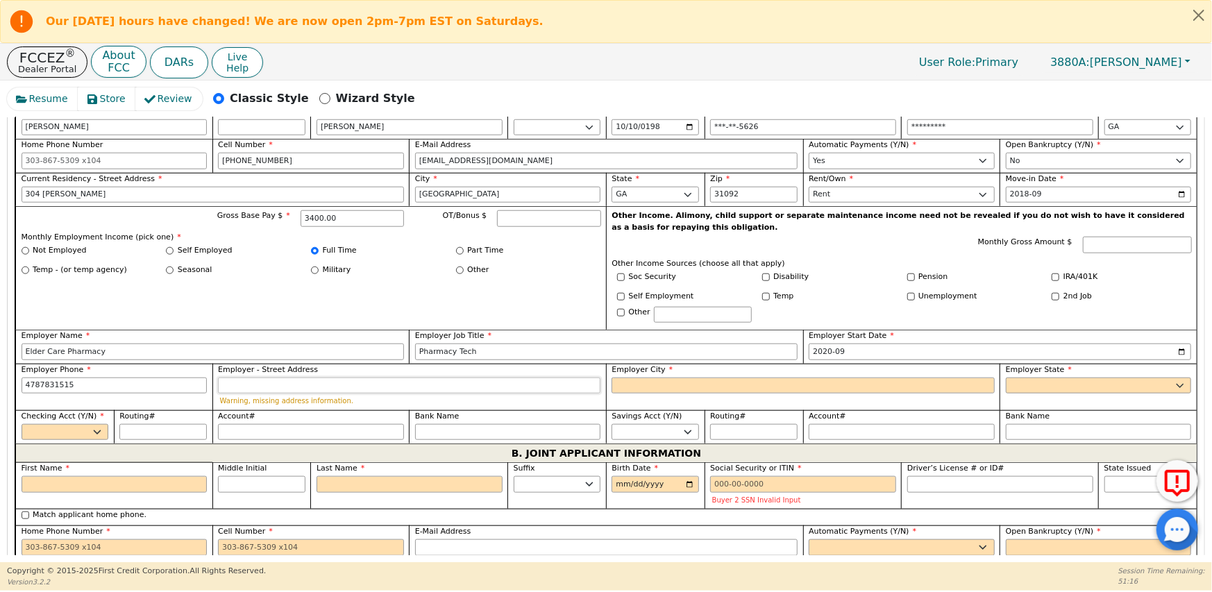
type input "[PHONE_NUMBER]"
click at [662, 378] on input "Employer City" at bounding box center [803, 386] width 383 height 17
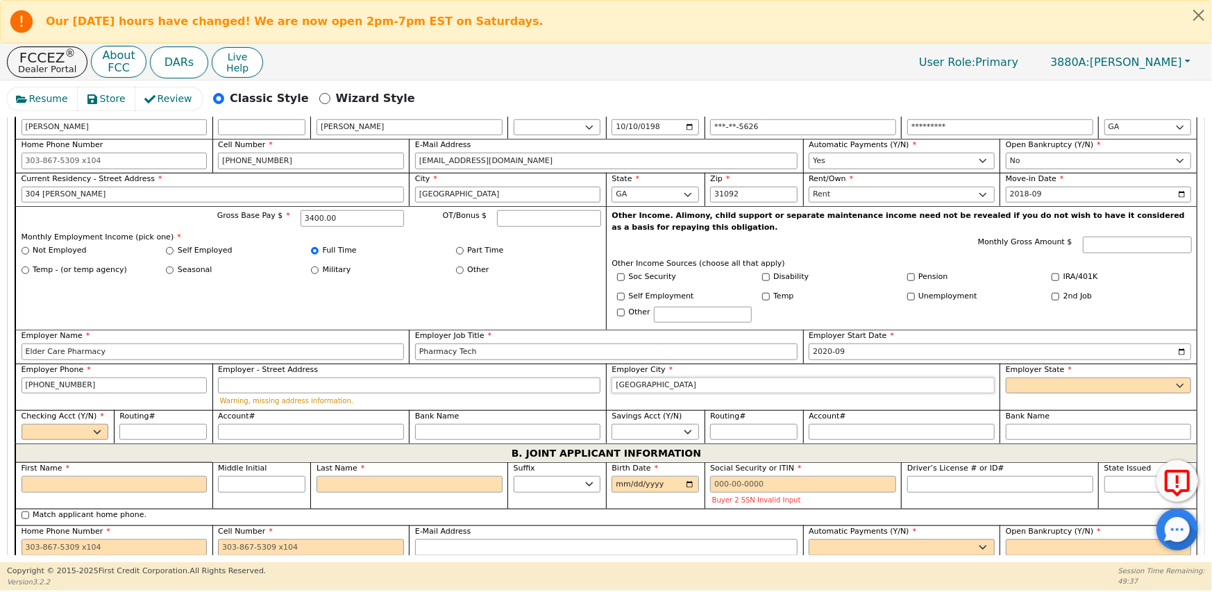
type input "[GEOGRAPHIC_DATA]"
click at [1023, 378] on select "AK AL AR AZ CA CO CT DC DE FL [GEOGRAPHIC_DATA] HI IA ID [GEOGRAPHIC_DATA] IN K…" at bounding box center [1099, 386] width 186 height 17
select select "GA"
click at [1006, 378] on select "AK AL AR AZ CA CO CT DC DE FL [GEOGRAPHIC_DATA] HI IA ID [GEOGRAPHIC_DATA] IN K…" at bounding box center [1099, 386] width 186 height 17
click at [223, 378] on input "Employer - Street Address" at bounding box center [409, 386] width 383 height 17
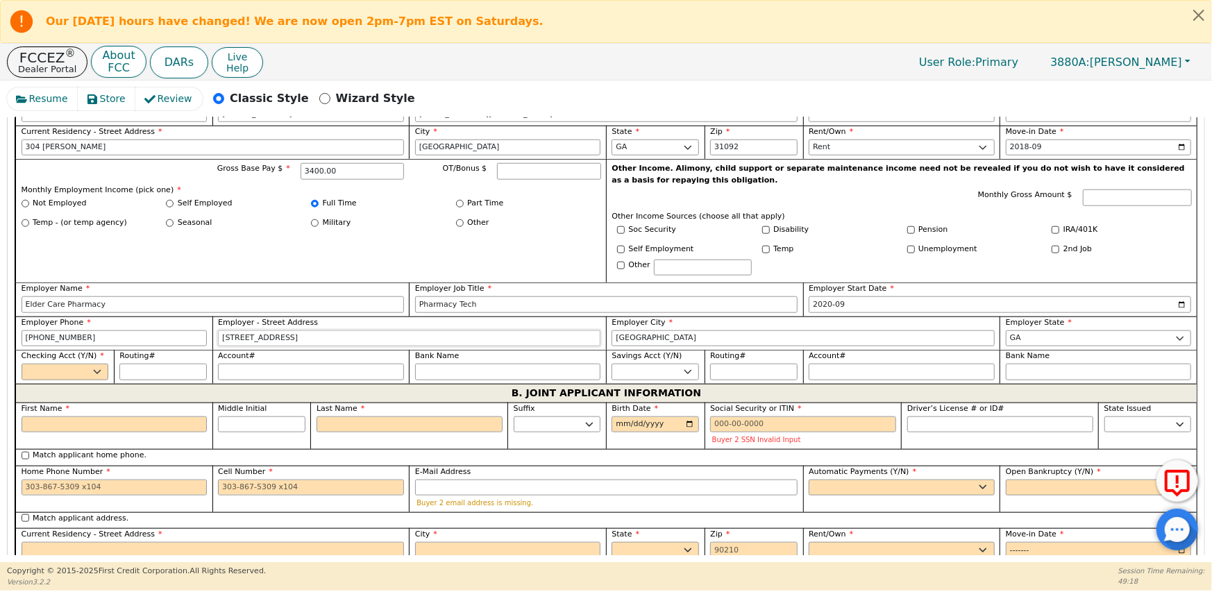
scroll to position [909, 0]
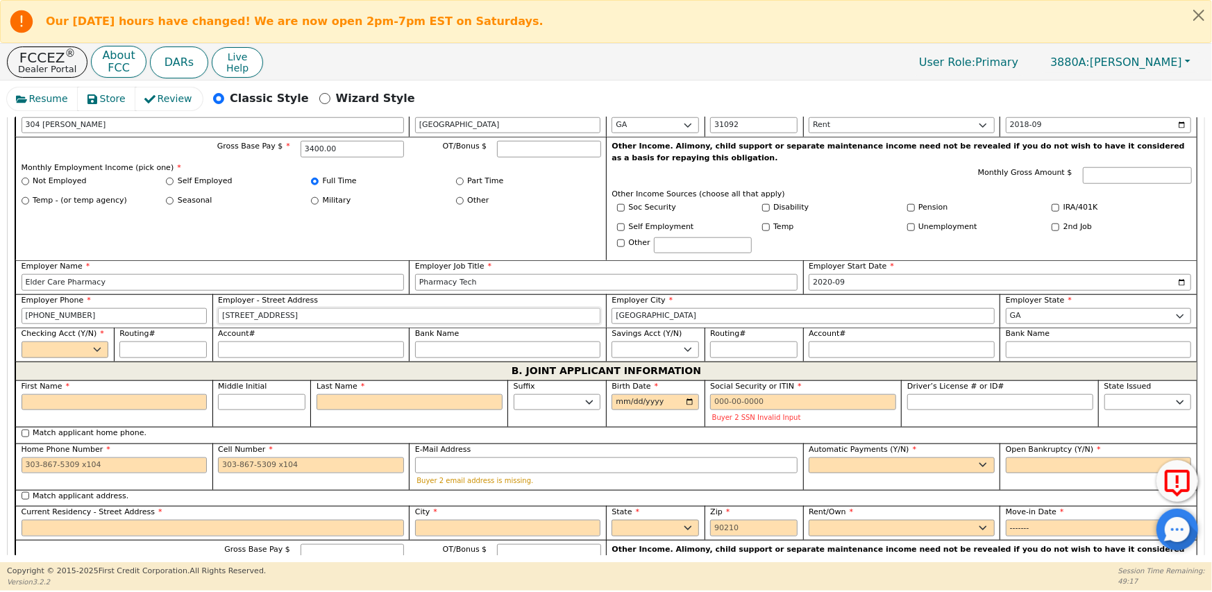
type input "[STREET_ADDRESS]"
click at [97, 342] on select "Yes No" at bounding box center [65, 350] width 87 height 17
select select "y"
click at [22, 342] on select "Yes No" at bounding box center [65, 350] width 87 height 17
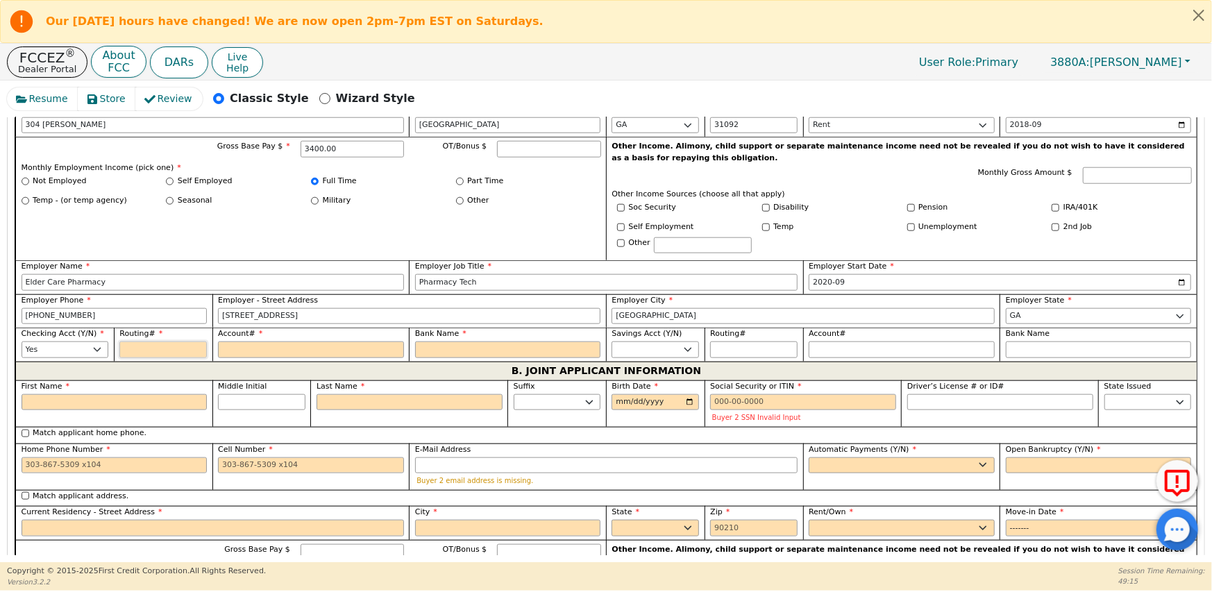
click at [125, 342] on input "Routing#" at bounding box center [162, 350] width 87 height 17
type input "0"
type input "*"
type input "03"
type input "**"
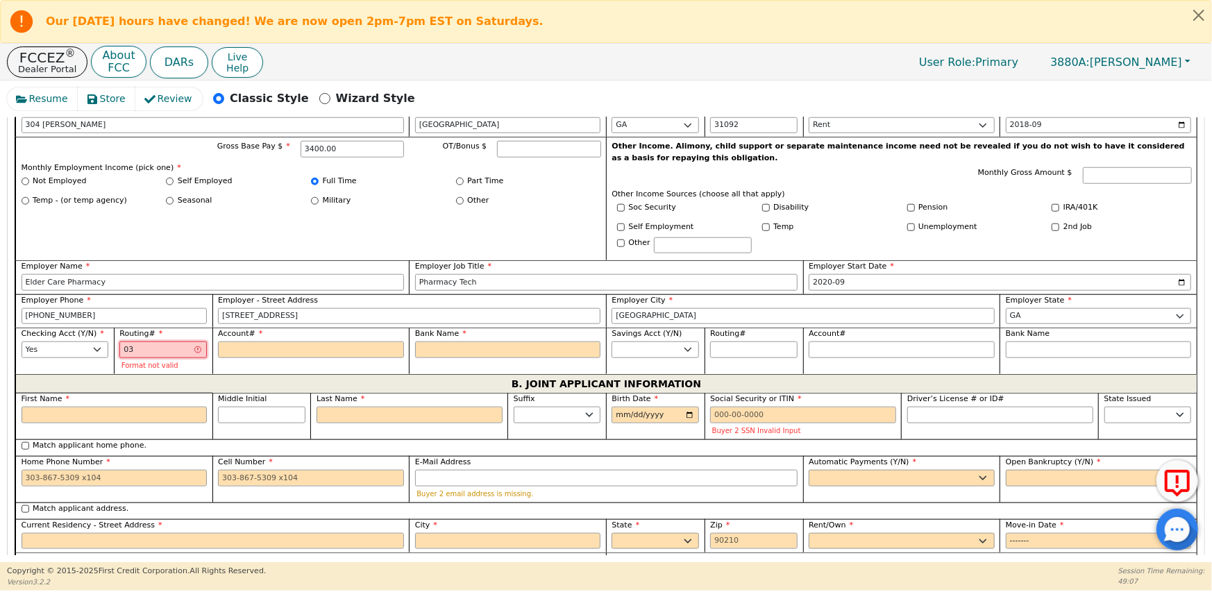
type input "031"
type input "***"
type input "0311"
type input "****"
type input "03110"
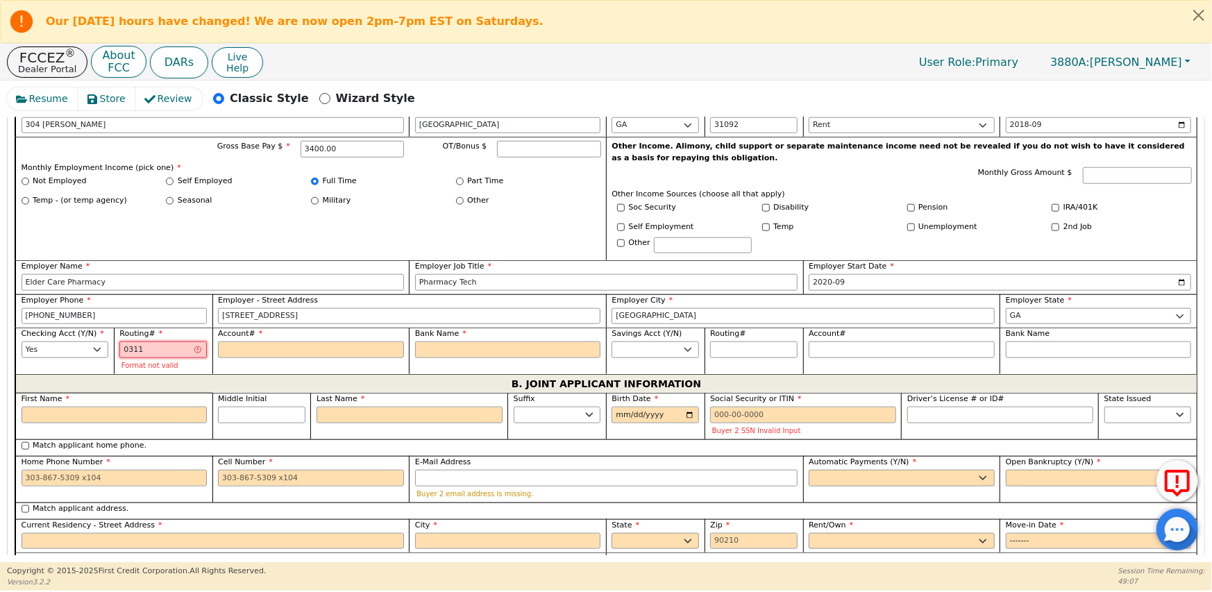
type input "*****"
type input "031101"
type input "******"
type input "0311012"
type input "*******"
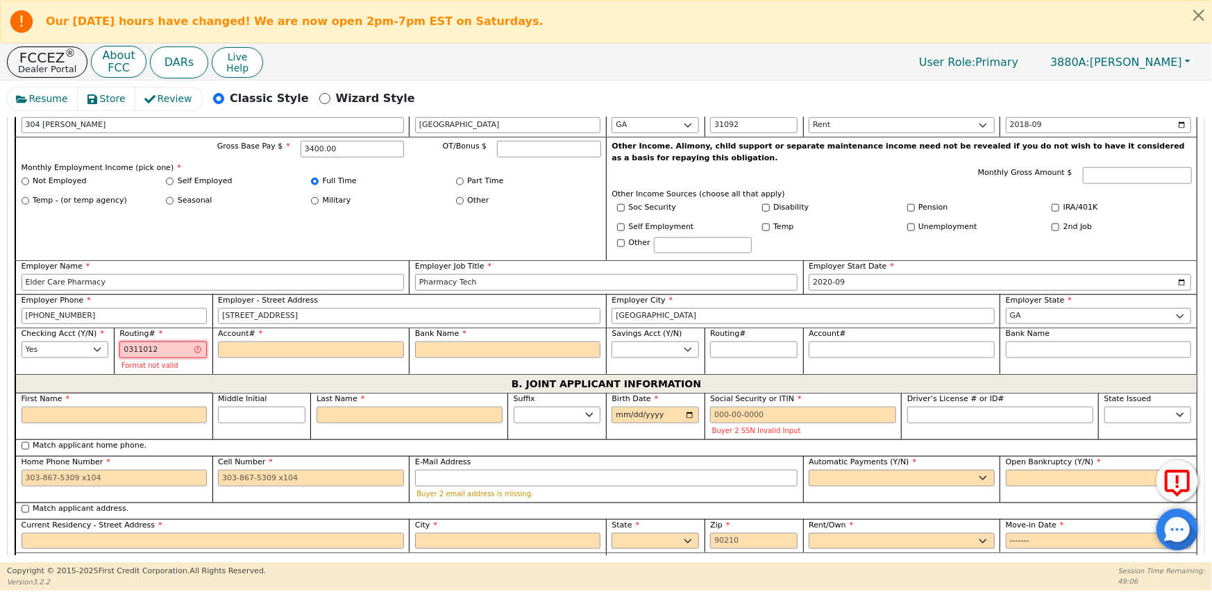
type input "03110127"
type input "********"
type input "031101279"
type input "*********"
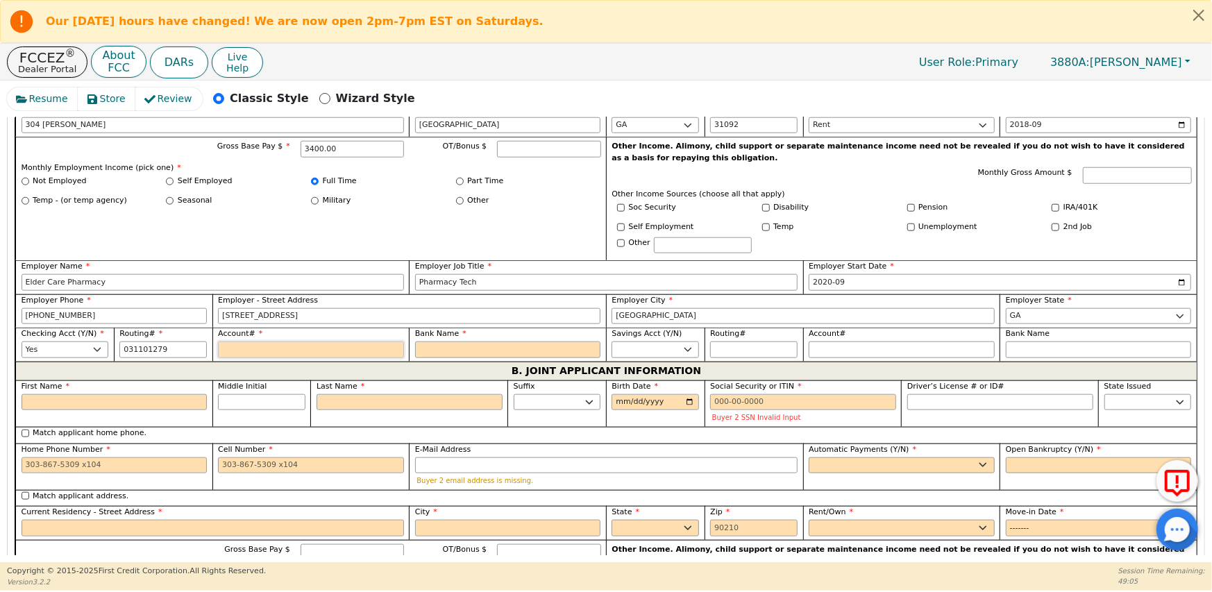
type input "*********"
type input "1"
type input "*"
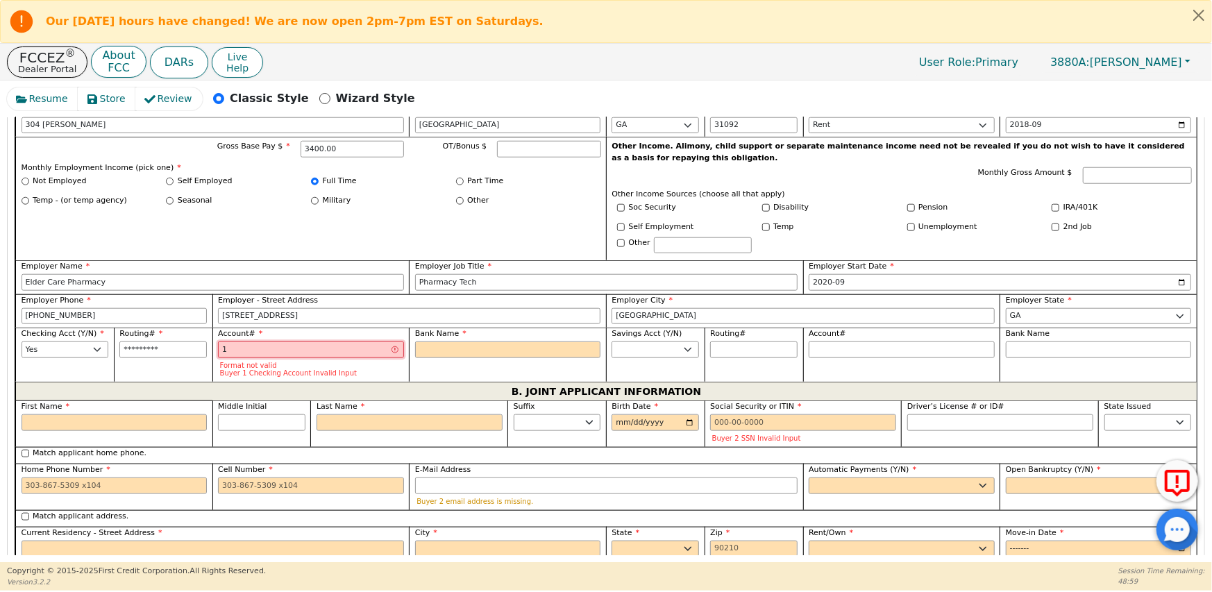
type input "15"
type input "**"
type input "156"
type input "***"
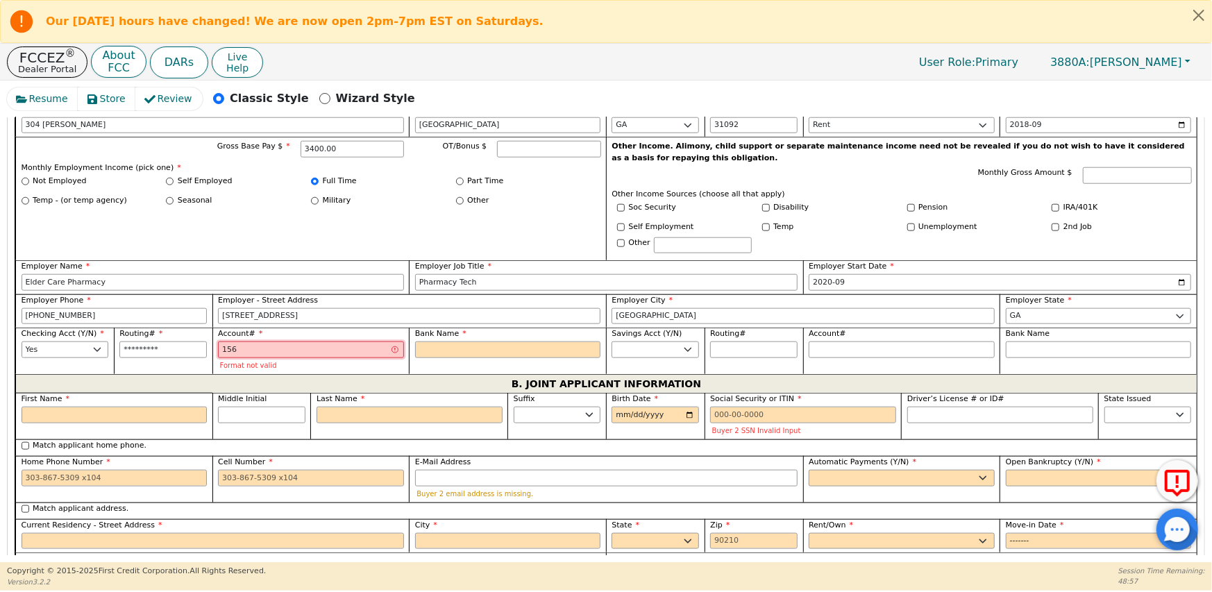
type input "1561"
type input "****"
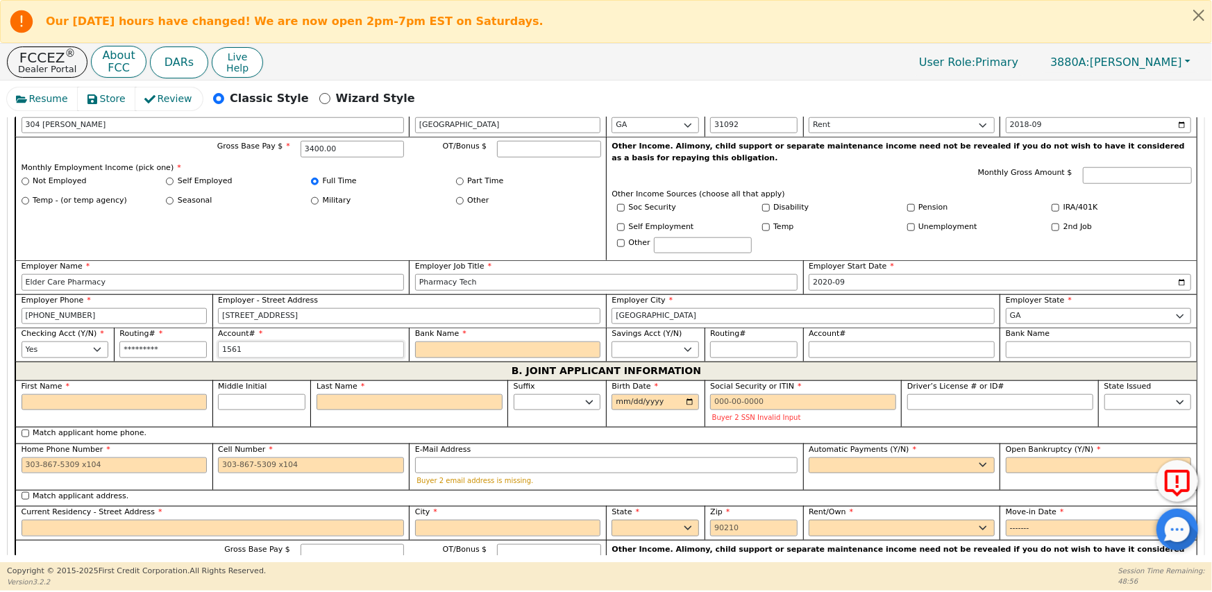
type input "15615"
type input "*****"
type input "156157"
type input "******"
type input "1561573"
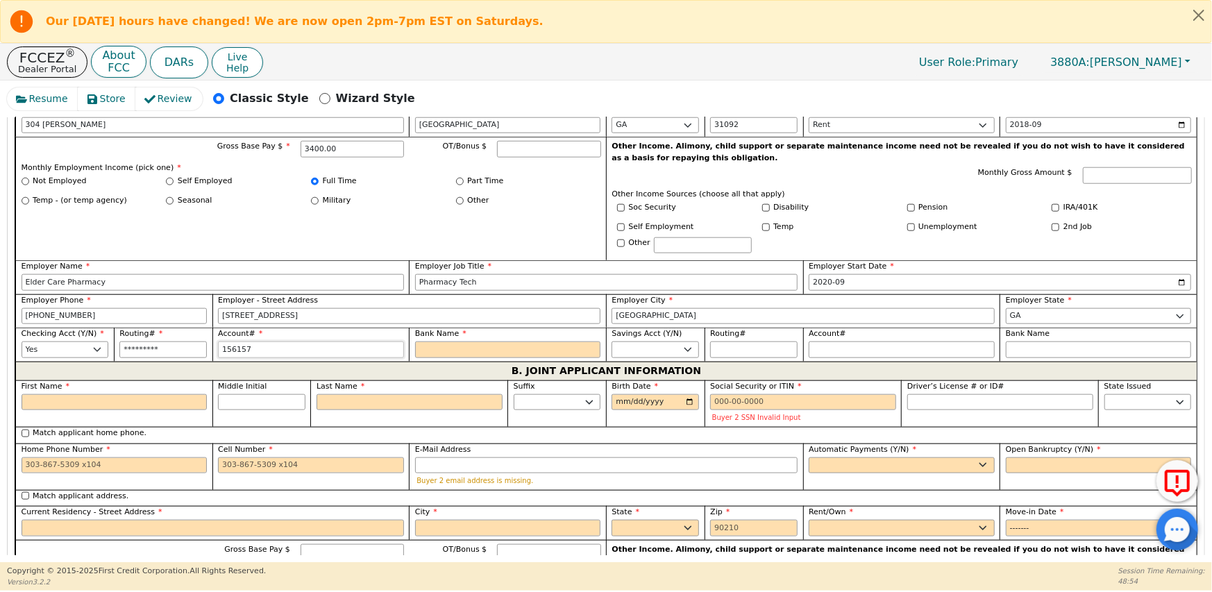
type input "*******"
type input "15615736"
type input "********"
type input "156157369"
type input "*********"
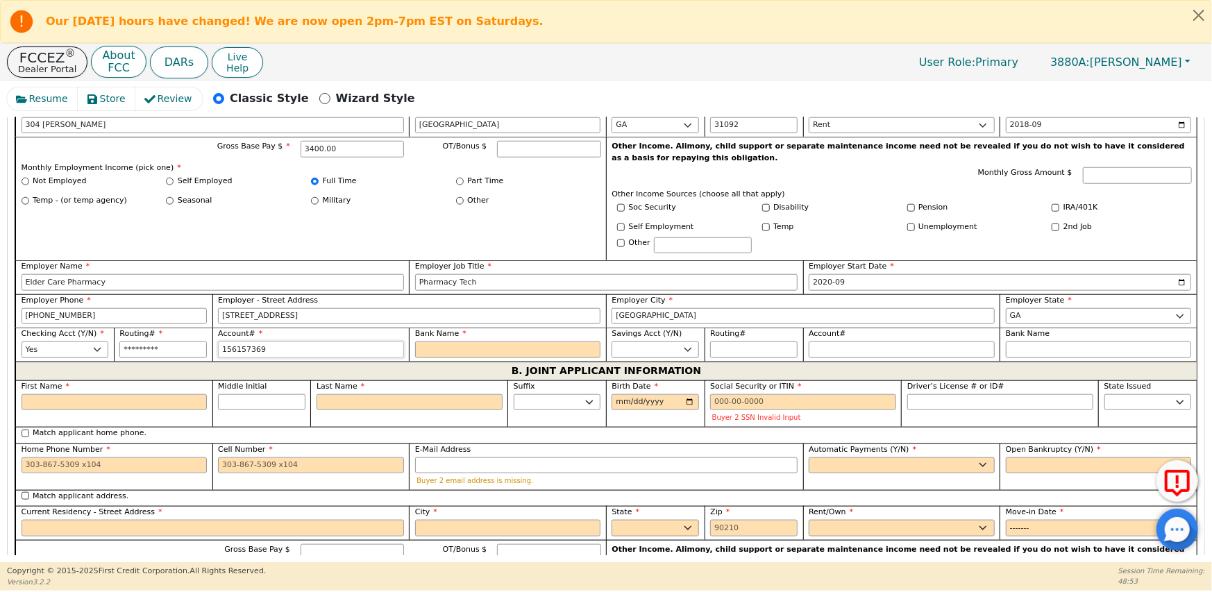
type input "1561573690"
type input "**********"
type input "15615736901"
type input "**********"
type input "156157369015"
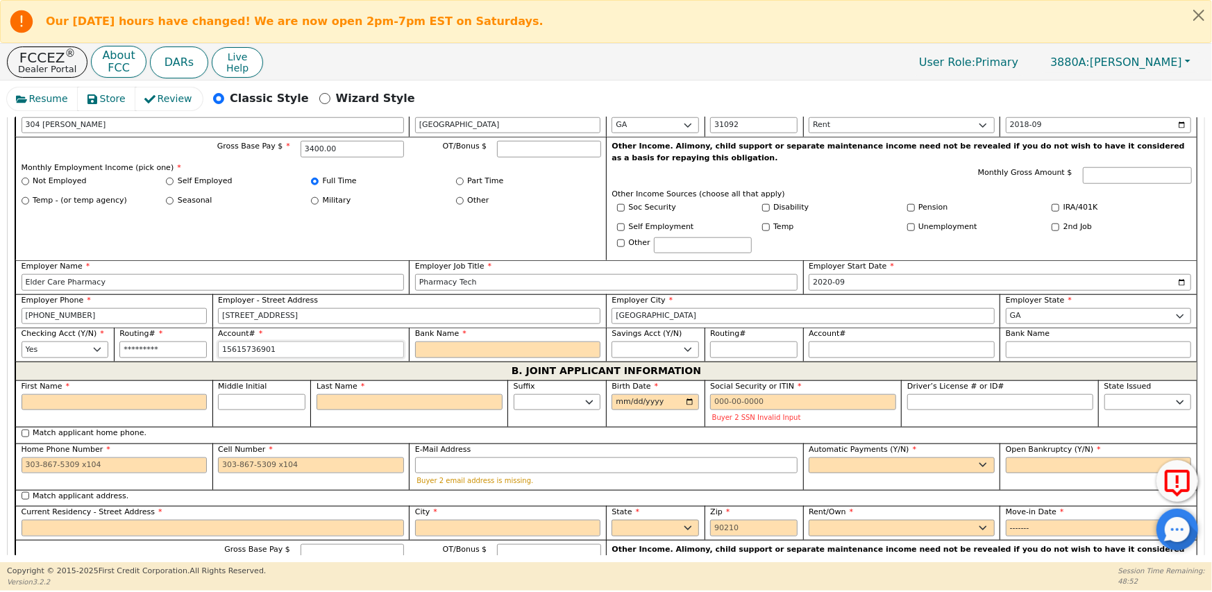
type input "**********"
type input "b"
type input "ba"
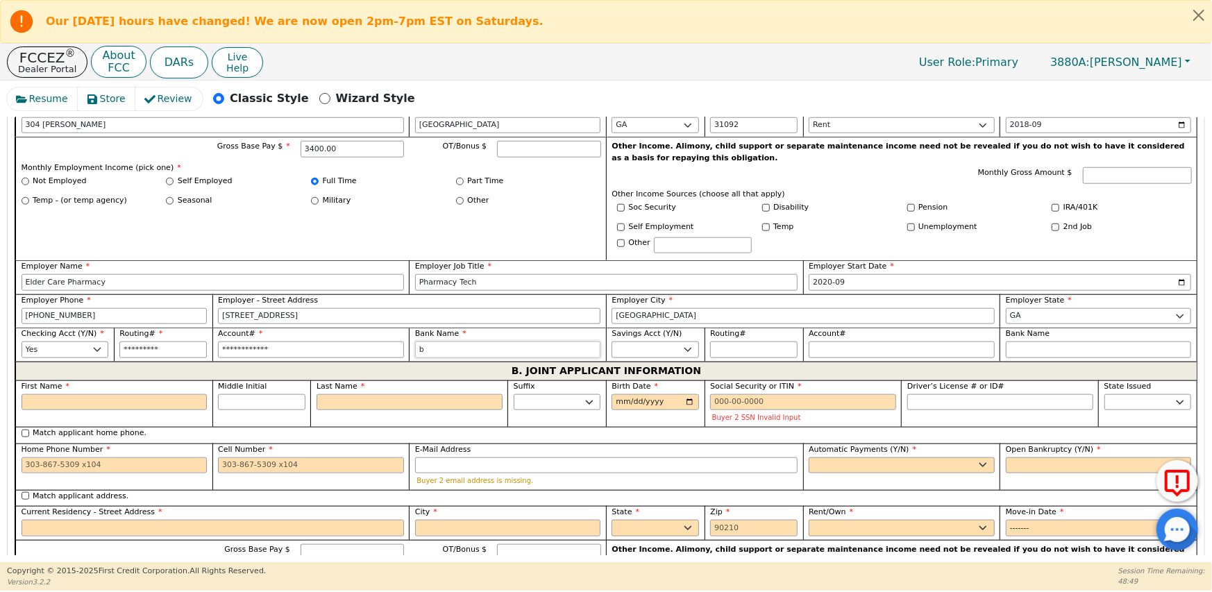
type input "ba"
type input "ban"
type input "Bancorp"
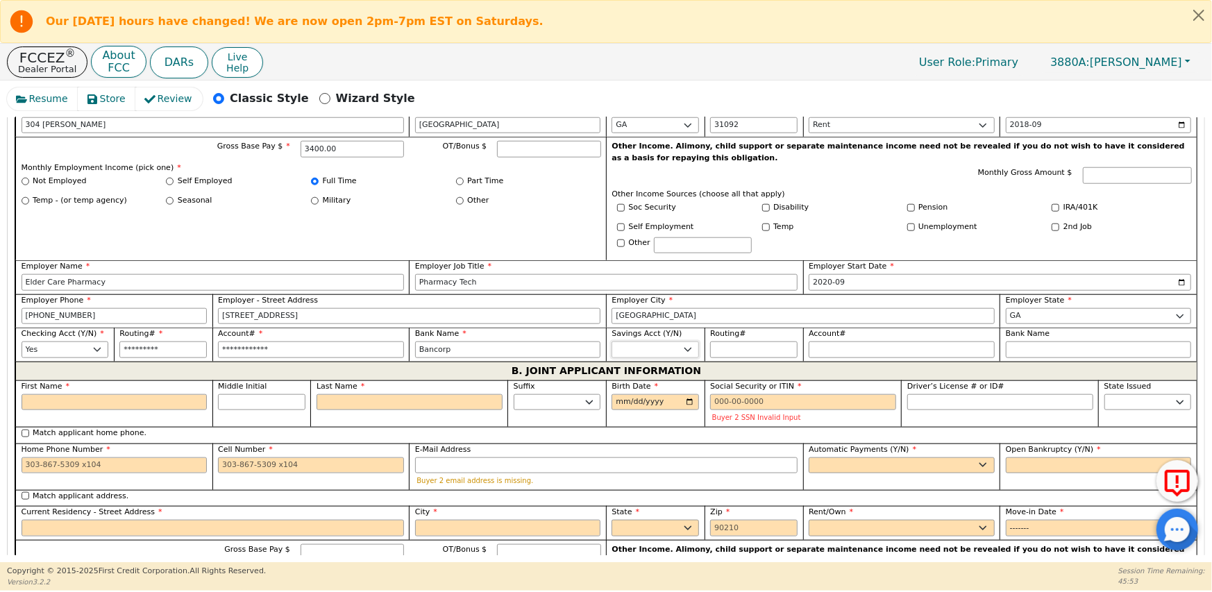
click at [687, 342] on select "Yes No" at bounding box center [655, 350] width 87 height 17
select select "n"
click at [612, 342] on select "Yes No" at bounding box center [655, 350] width 87 height 17
click at [76, 394] on input "First Name" at bounding box center [115, 402] width 186 height 17
type input "A"
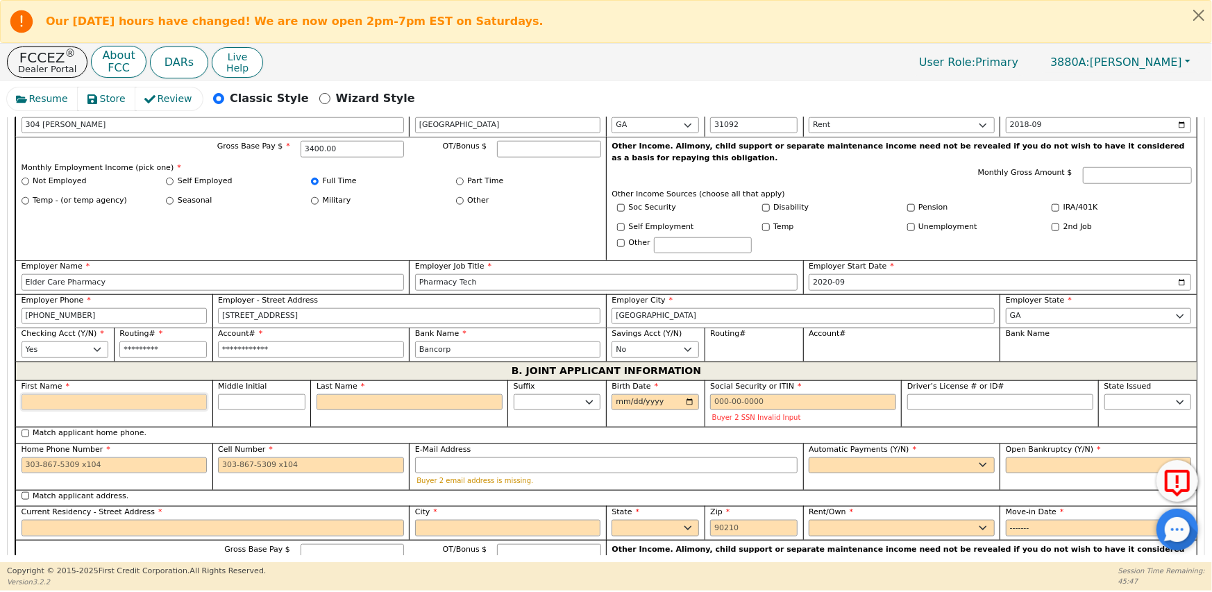
type input "A"
type input "Av"
type input "Ave"
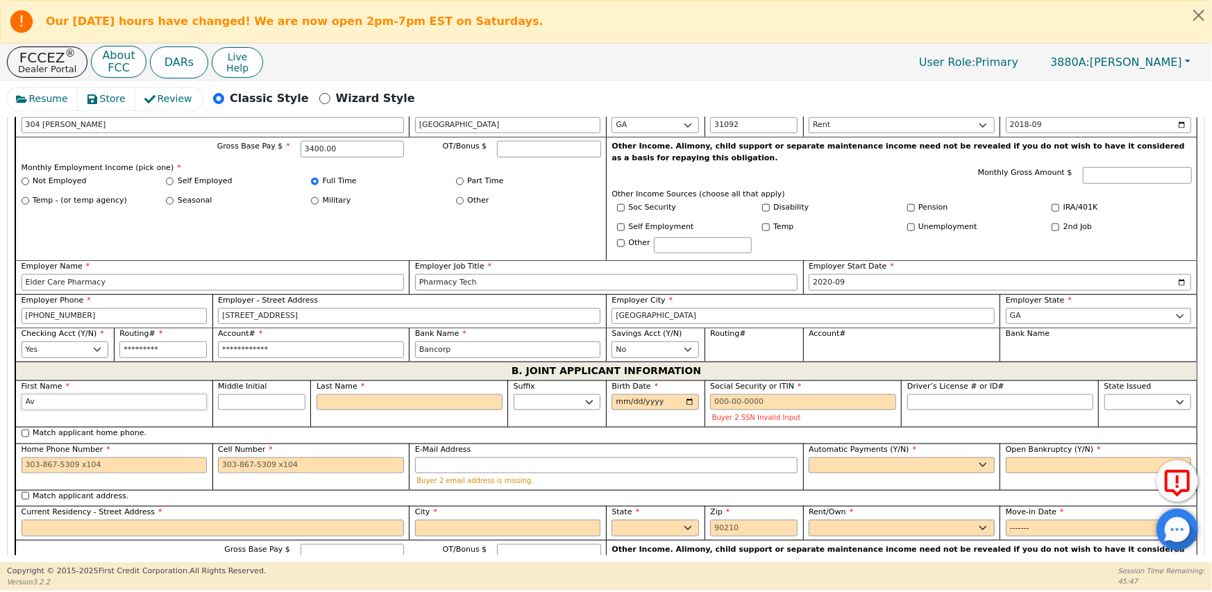
type input "Ave"
type input "Aver"
type input "[PERSON_NAME]"
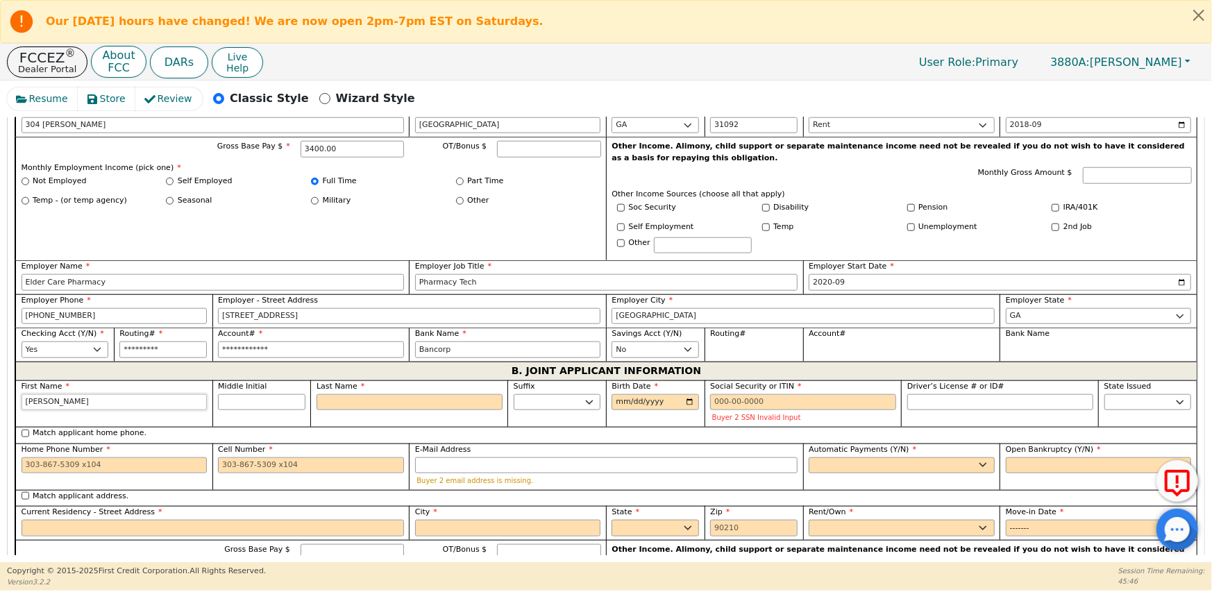
scroll to position [919, 0]
type input "[PERSON_NAME]"
type input "G"
type input "AG"
type input "[PERSON_NAME]"
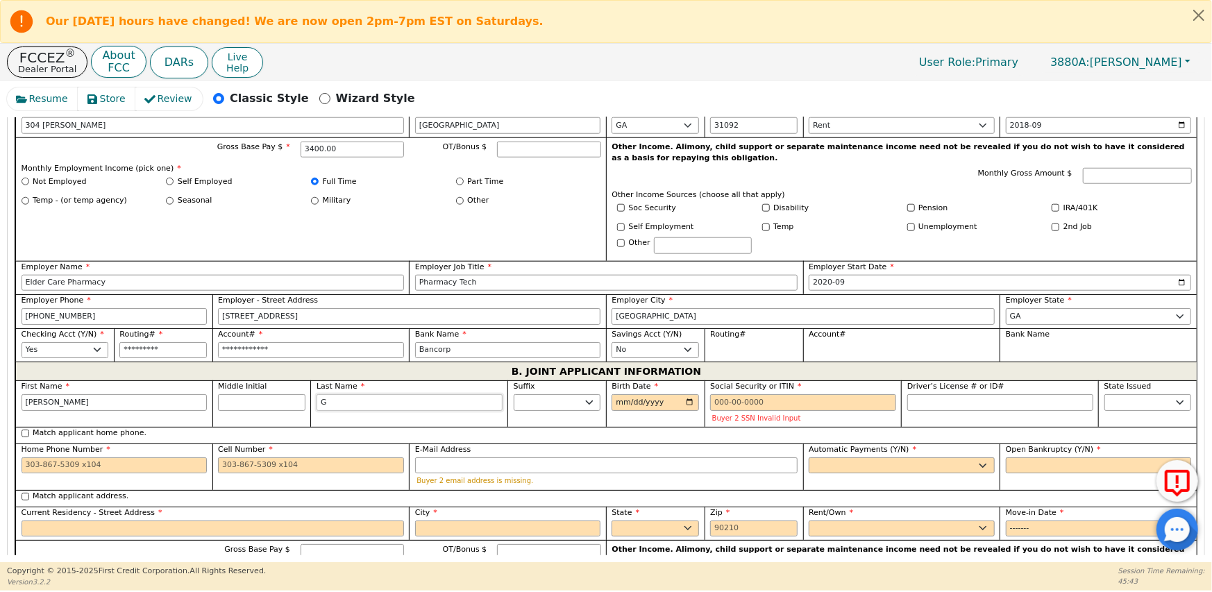
type input "Gr"
type input "[PERSON_NAME]"
type input "Gra"
type input "[PERSON_NAME]"
type input "Grah"
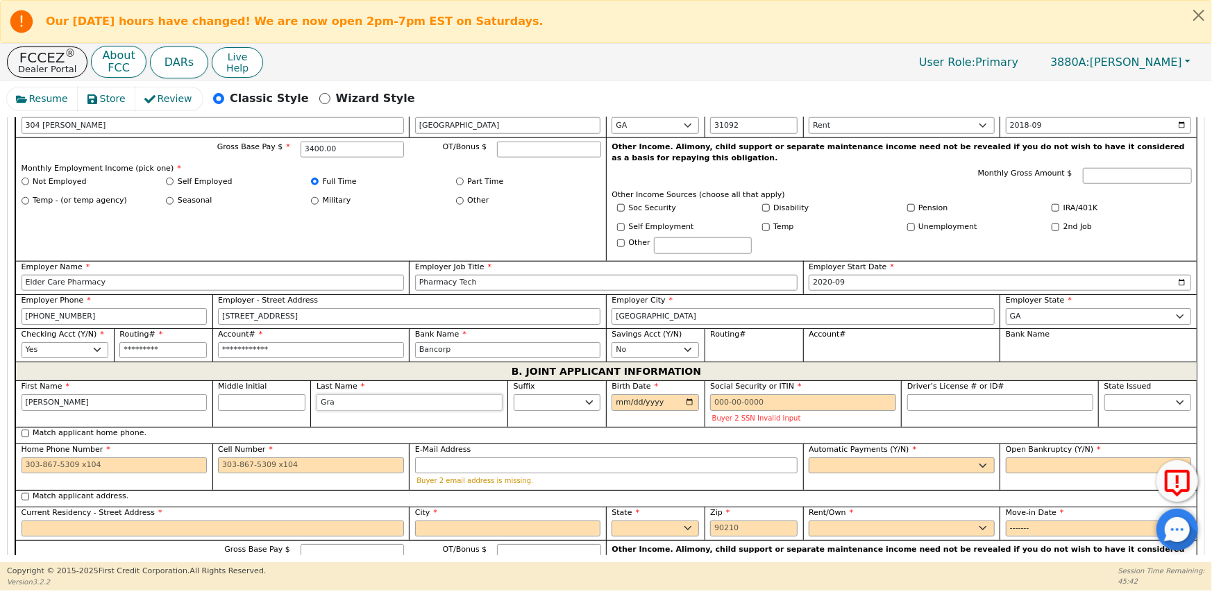
type input "[PERSON_NAME]"
type input "Graha"
type input "[PERSON_NAME]"
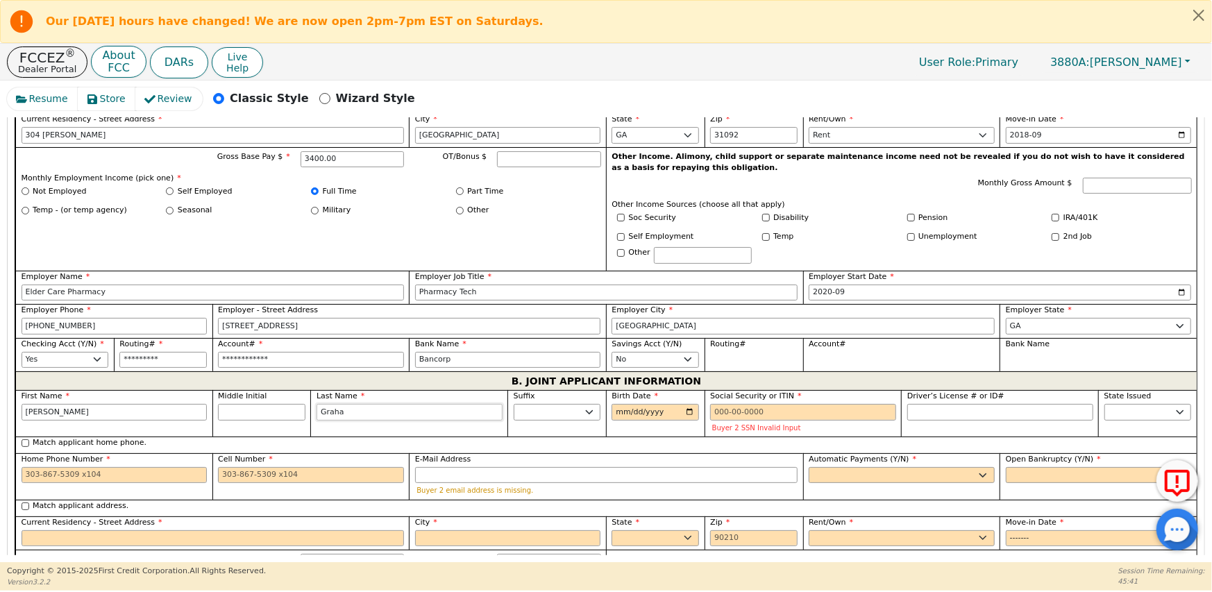
type input "[PERSON_NAME]"
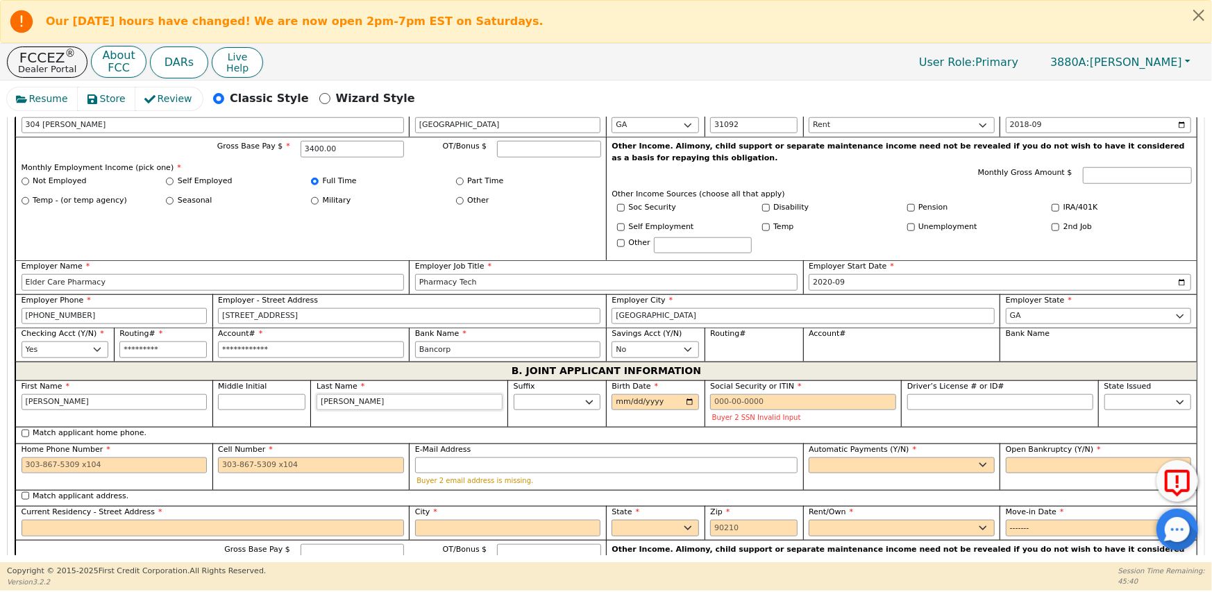
type input "[PERSON_NAME]"
type input "[DATE]"
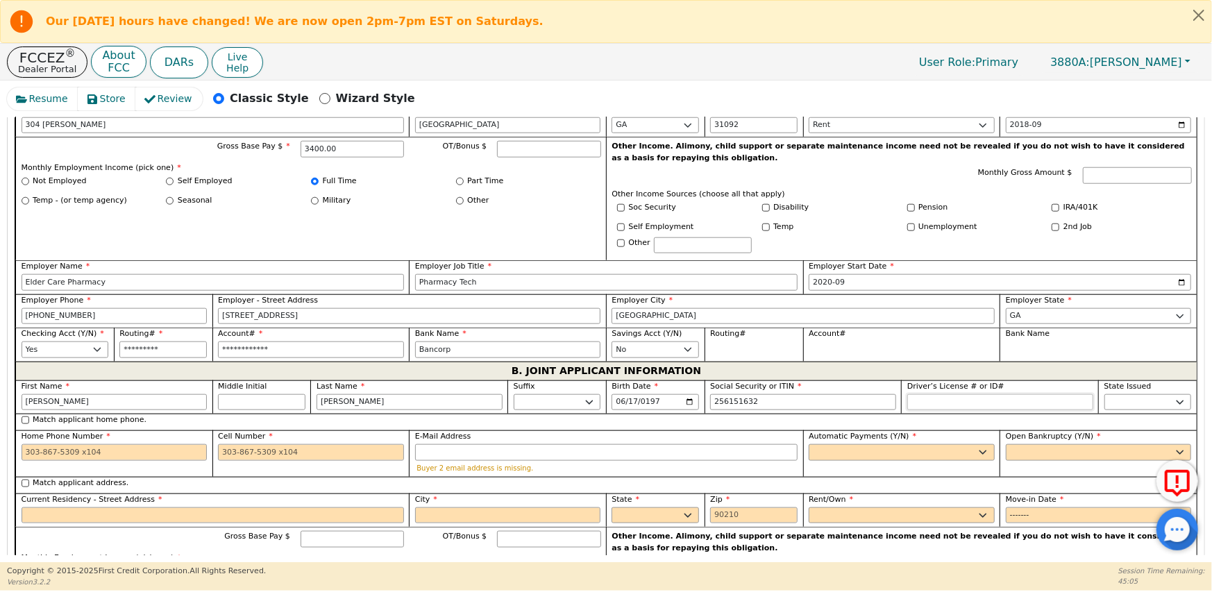
type input "***-**-1632"
type input "*********"
click at [1131, 398] on div "State Issued AK AL AR AZ CA CO [GEOGRAPHIC_DATA] [GEOGRAPHIC_DATA] DE [GEOGRAPH…" at bounding box center [1147, 397] width 99 height 34
click at [1128, 394] on select "AK AL AR AZ CA CO CT DC DE FL [GEOGRAPHIC_DATA] HI IA ID IL IN KS [GEOGRAPHIC_D…" at bounding box center [1148, 402] width 87 height 17
select select "GA"
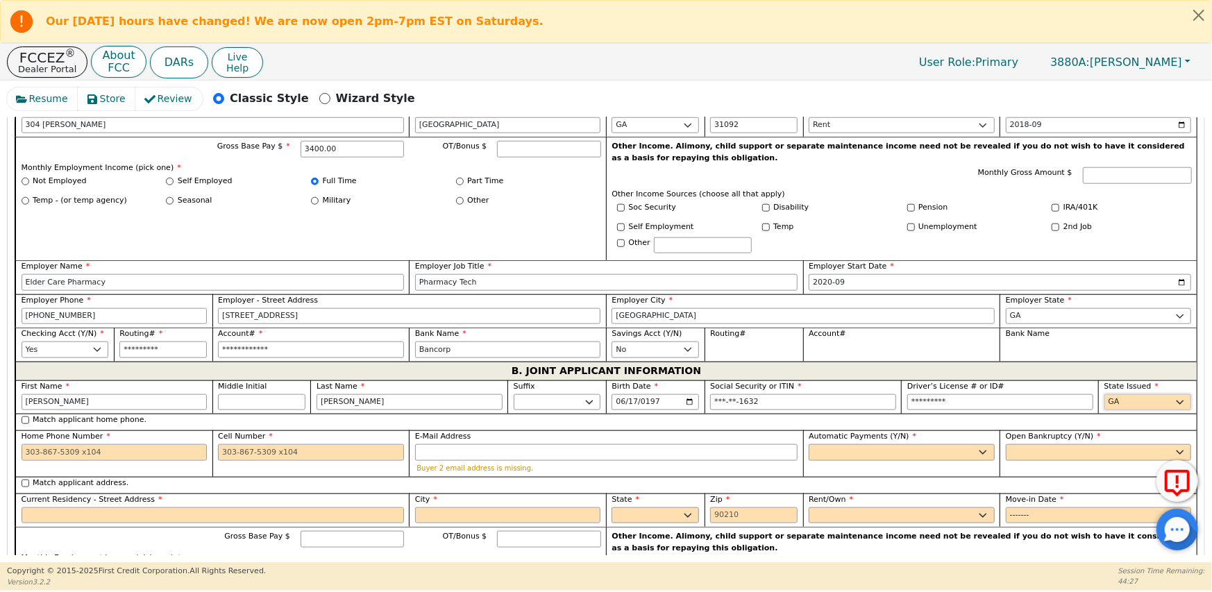
click at [1105, 394] on select "AK AL AR AZ CA CO CT DC DE FL [GEOGRAPHIC_DATA] HI IA ID IL IN KS [GEOGRAPHIC_D…" at bounding box center [1148, 402] width 87 height 17
click at [276, 444] on input "Cell Number" at bounding box center [311, 452] width 186 height 17
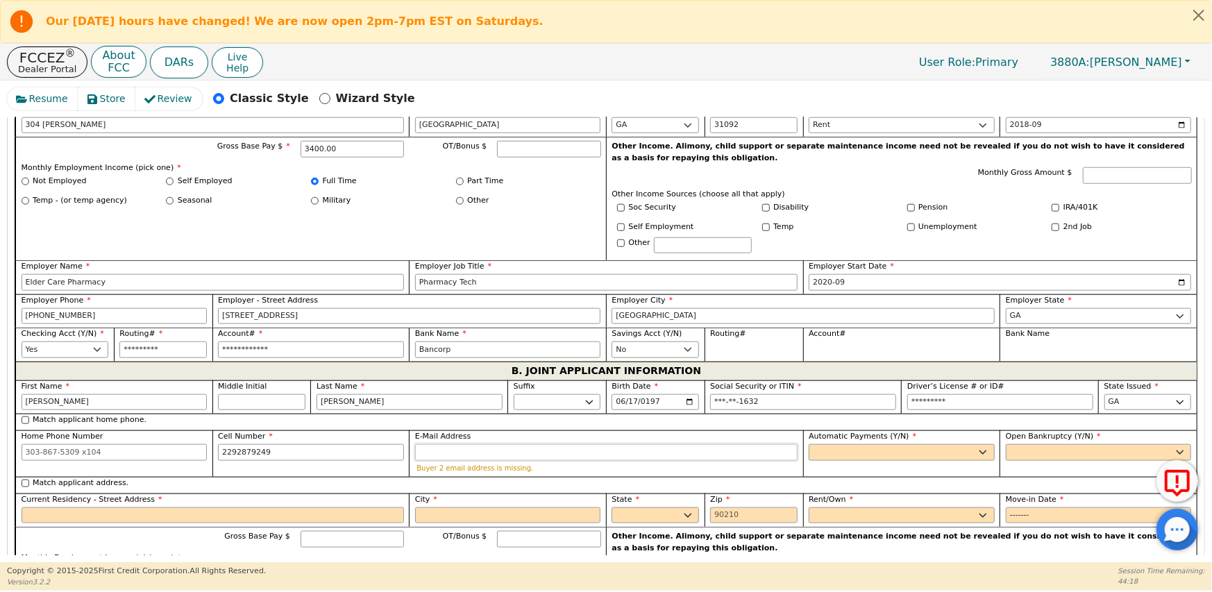
type input "[PHONE_NUMBER]"
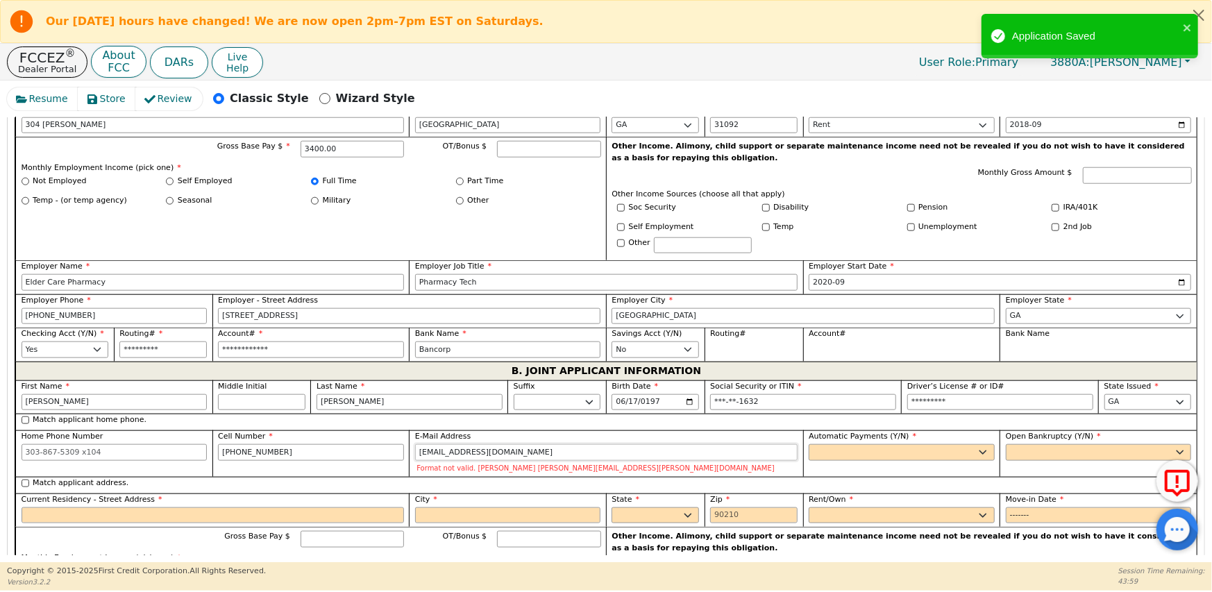
type input "[EMAIL_ADDRESS][DOMAIN_NAME]"
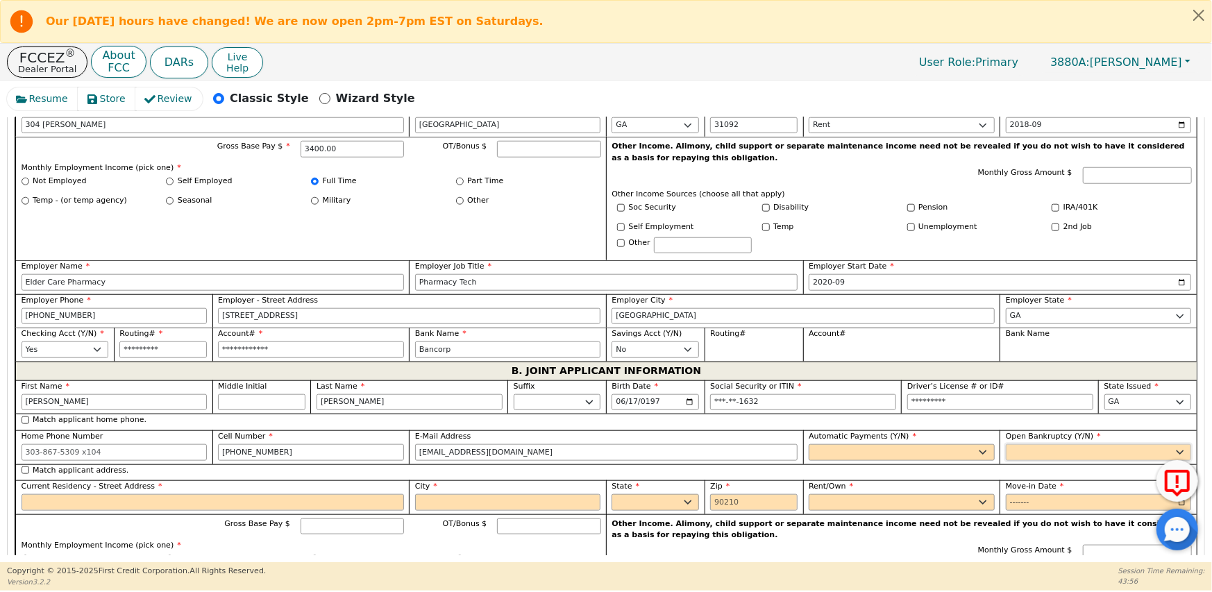
select select "y"
click at [821, 444] on select "Yes No" at bounding box center [902, 452] width 186 height 17
select select "y"
click at [809, 444] on select "Yes No" at bounding box center [902, 452] width 186 height 17
type input "[PERSON_NAME]"
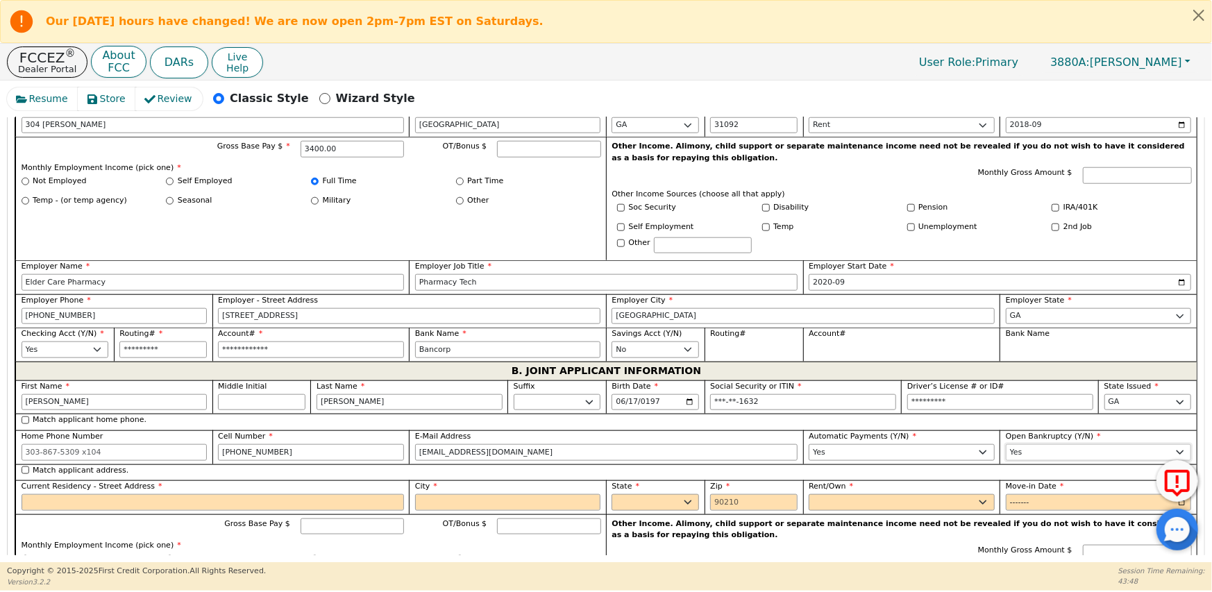
click at [1028, 444] on select "Yes No" at bounding box center [1099, 452] width 186 height 17
select select "n"
click at [1006, 444] on select "Yes No" at bounding box center [1099, 452] width 186 height 17
click at [23, 467] on input "Match applicant address." at bounding box center [26, 471] width 8 height 8
checkbox input "true"
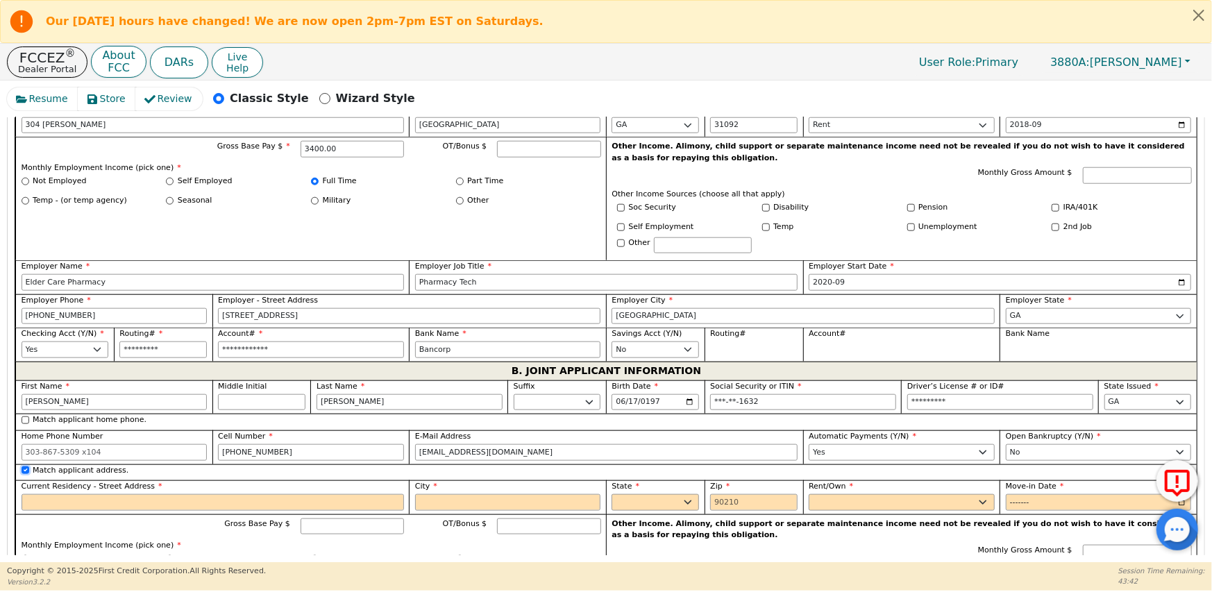
type input "304 [PERSON_NAME]"
type input "[GEOGRAPHIC_DATA]"
select select "GA"
type input "31092"
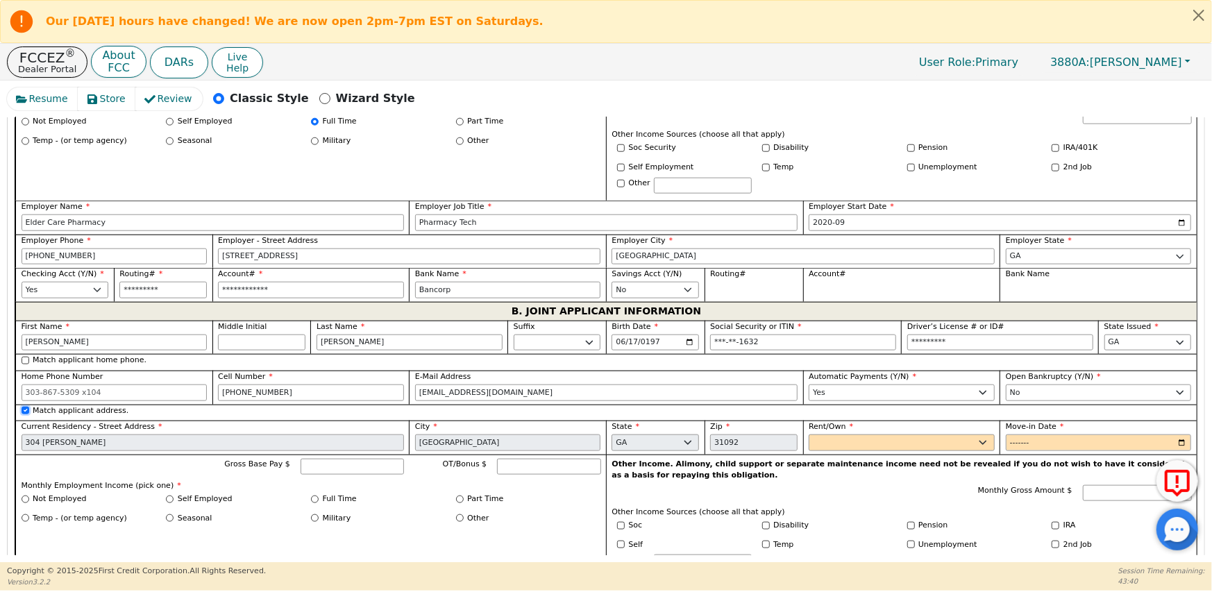
scroll to position [1048, 0]
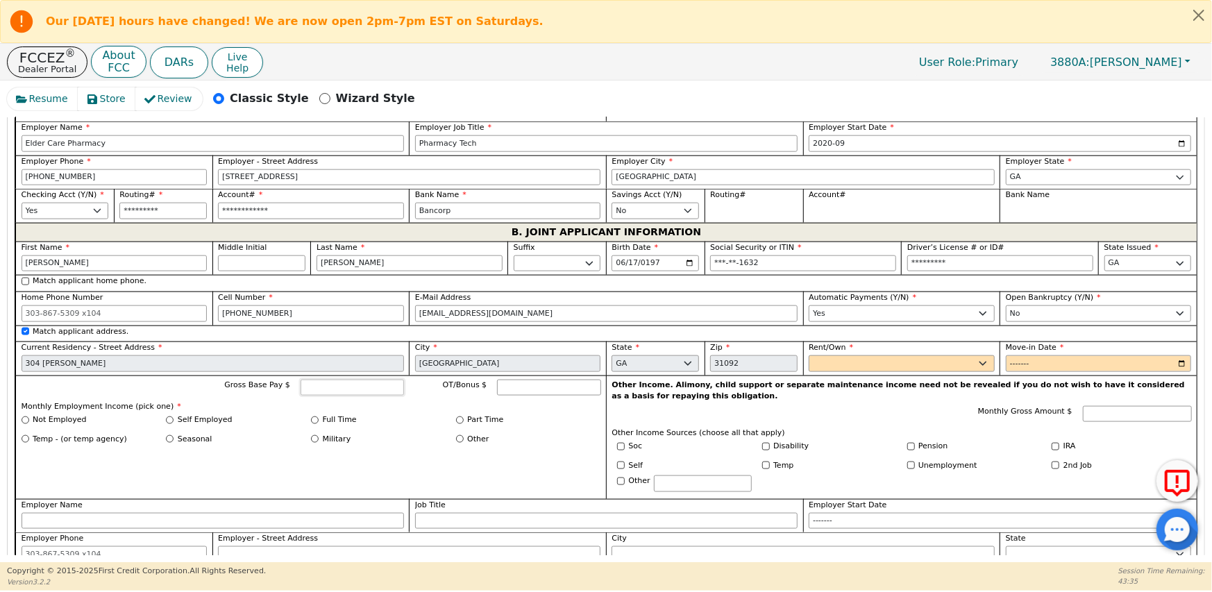
click at [349, 380] on input "Gross Base Pay $" at bounding box center [352, 388] width 103 height 17
click at [327, 380] on input "Gross Base Pay $" at bounding box center [352, 388] width 103 height 17
type input "3200.00"
click at [315, 417] on input "Full Time" at bounding box center [315, 421] width 8 height 8
radio input "true"
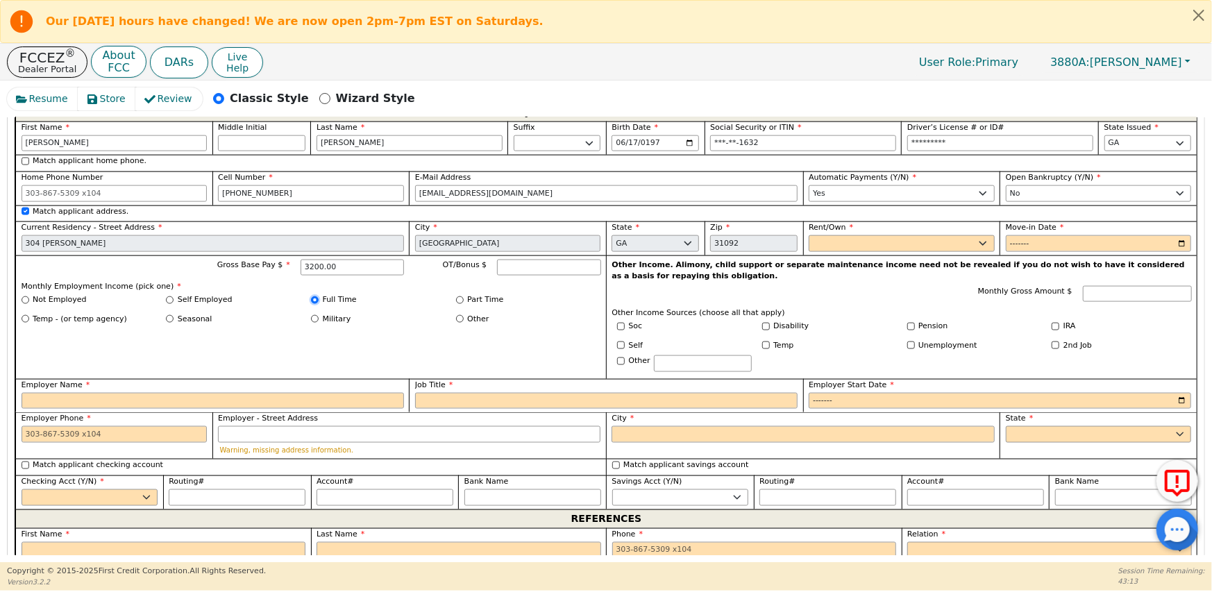
scroll to position [1187, 0]
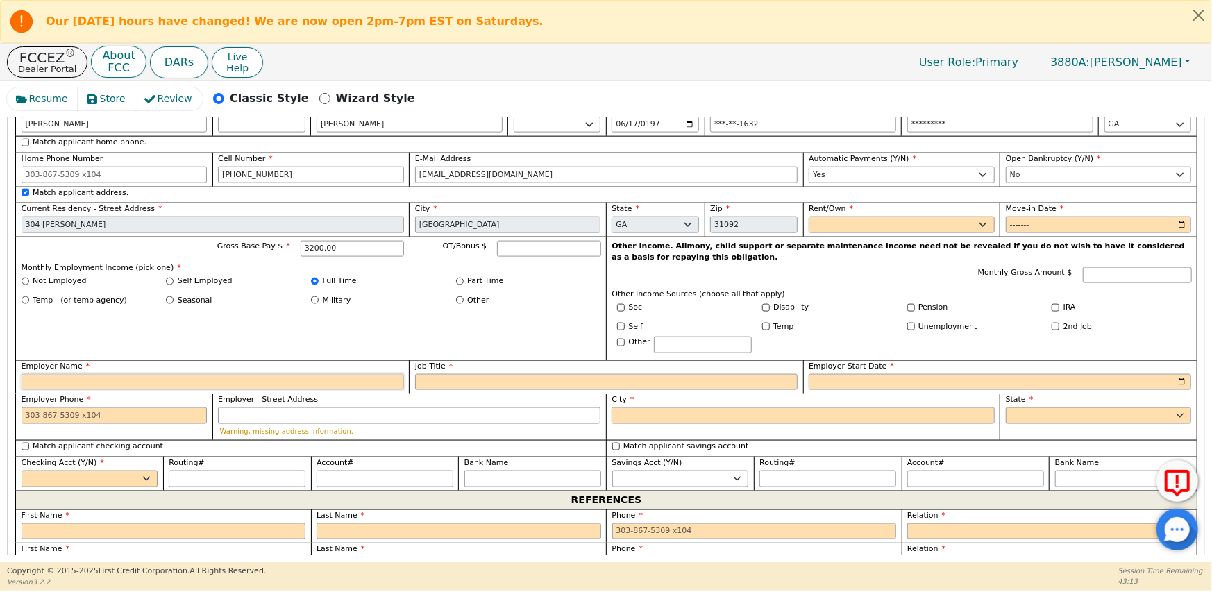
click at [92, 374] on input "Employer Name" at bounding box center [213, 382] width 383 height 17
type input "[PERSON_NAME] Farms"
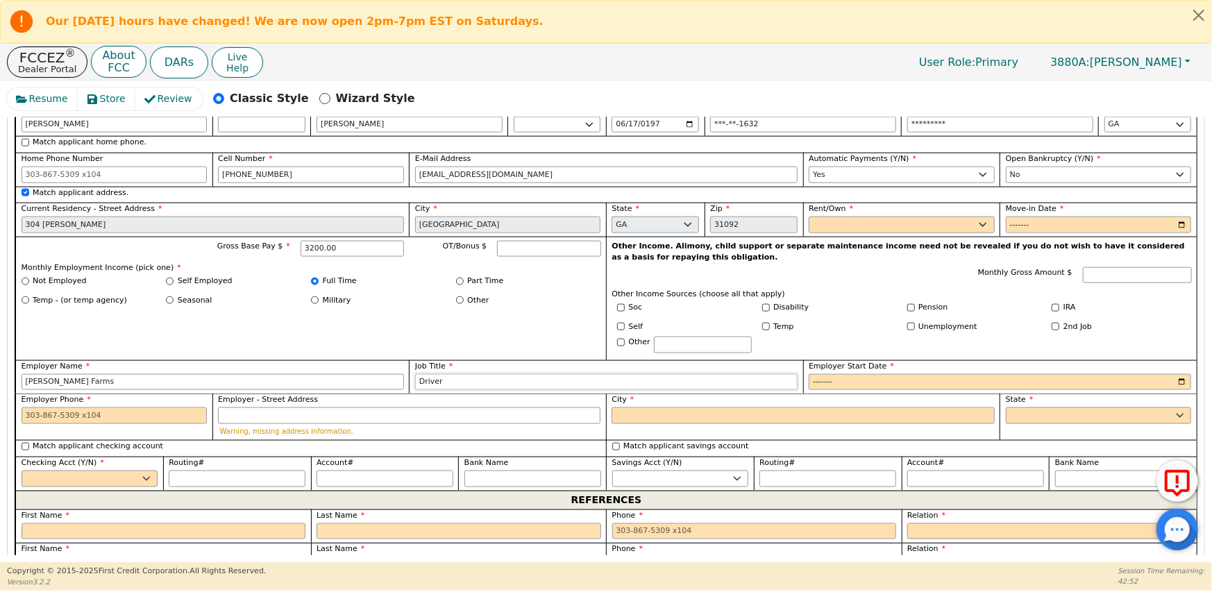
type input "Driver"
click at [860, 374] on input "Employer Start Date" at bounding box center [1000, 382] width 383 height 17
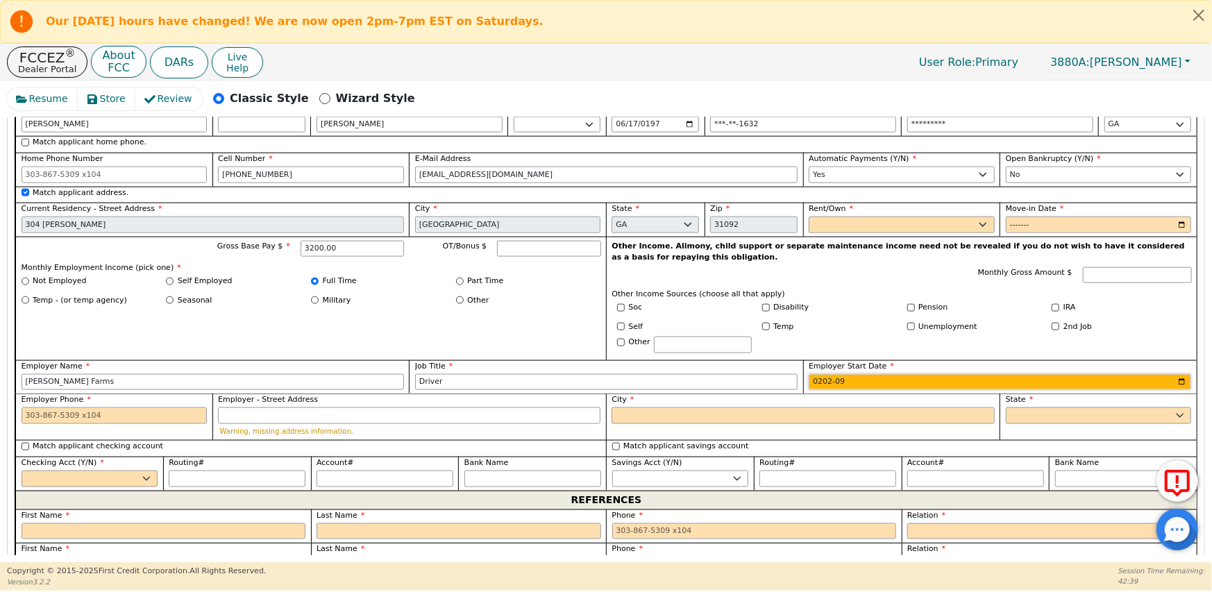
type input "2024-09"
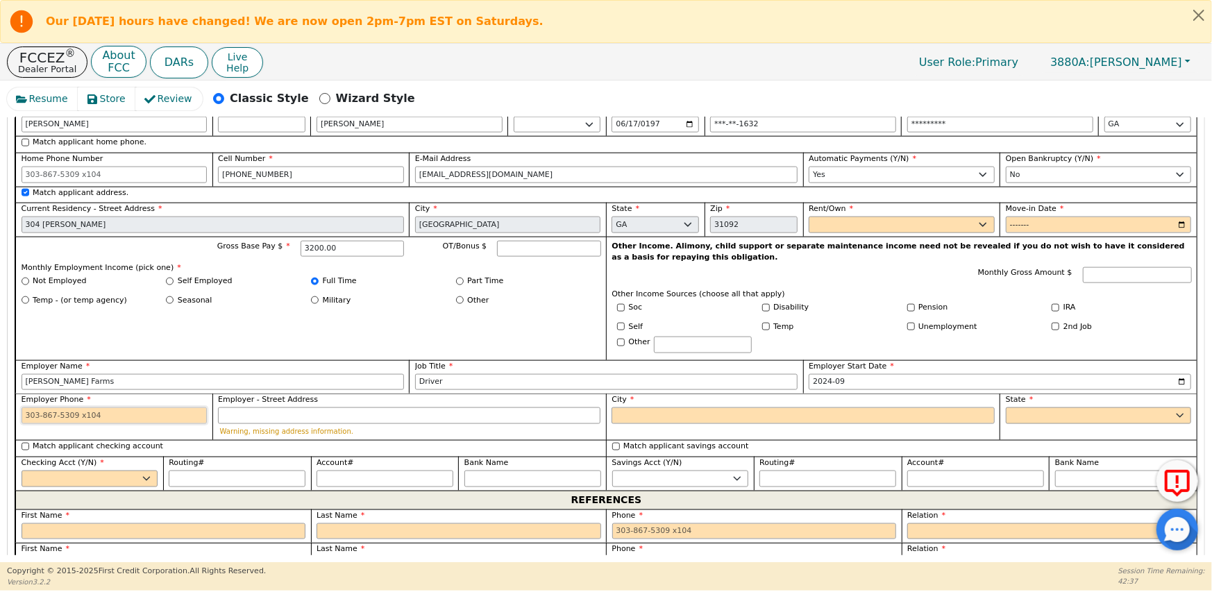
click at [79, 408] on input "Employer Phone" at bounding box center [115, 416] width 186 height 17
drag, startPoint x: 73, startPoint y: 405, endPoint x: 62, endPoint y: 408, distance: 11.0
click at [60, 410] on div "Employer Phone [PHONE_NUMBER]" at bounding box center [113, 417] width 197 height 47
click at [73, 408] on input "[PHONE_NUMBER] 6000" at bounding box center [115, 416] width 186 height 17
type input "[PHONE_NUMBER] or 6000"
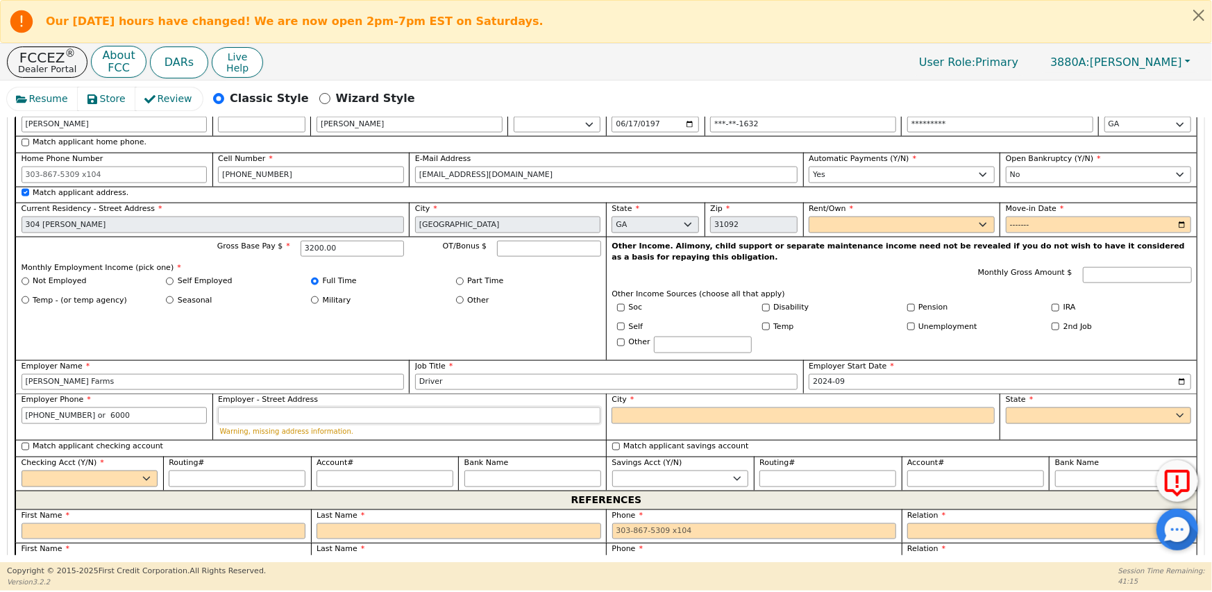
click at [245, 408] on input "Employer - Street Address" at bounding box center [409, 416] width 383 height 17
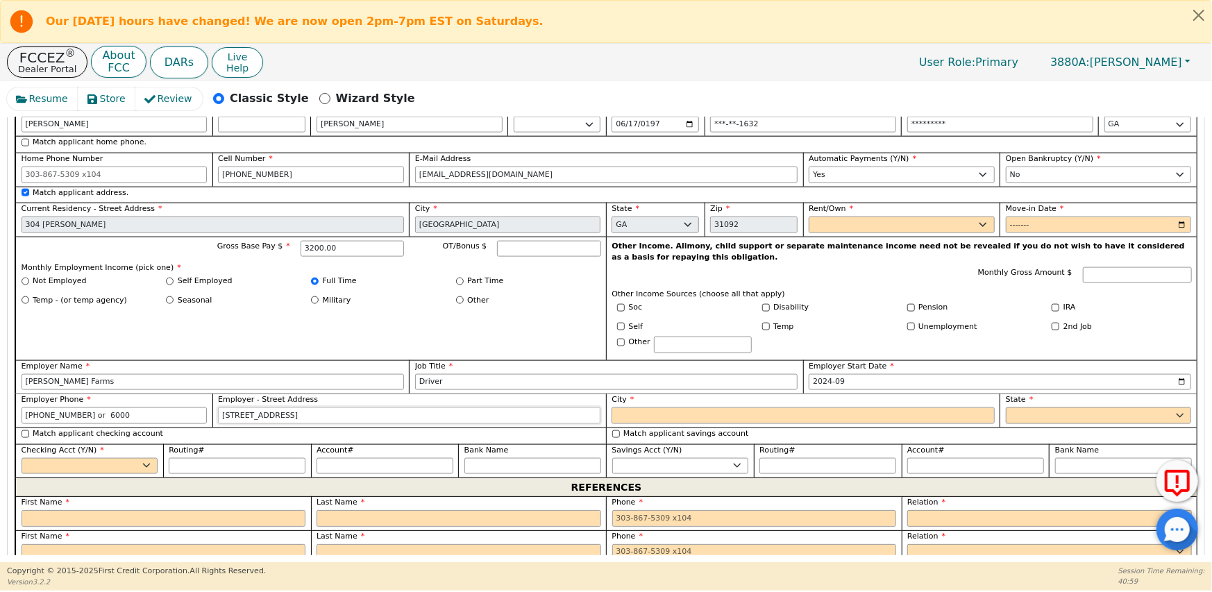
type input "[STREET_ADDRESS]"
type input "[PERSON_NAME]"
select select "GA"
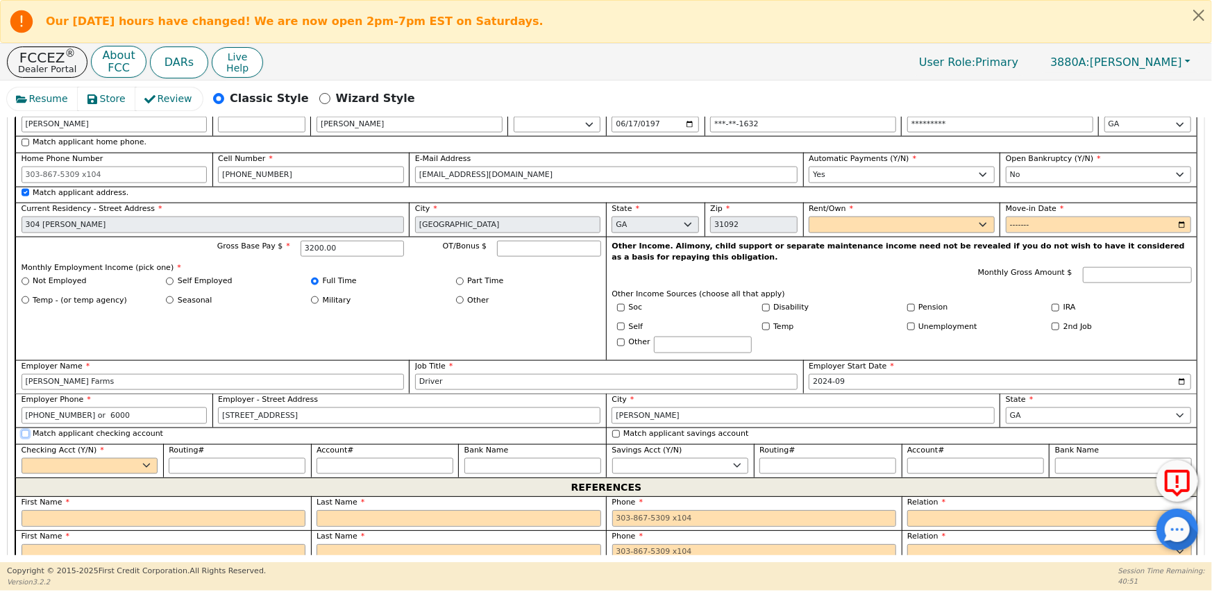
click at [22, 430] on input "Match applicant checking account" at bounding box center [26, 434] width 8 height 8
checkbox input "true"
select select "y"
type input "*********"
type input "**********"
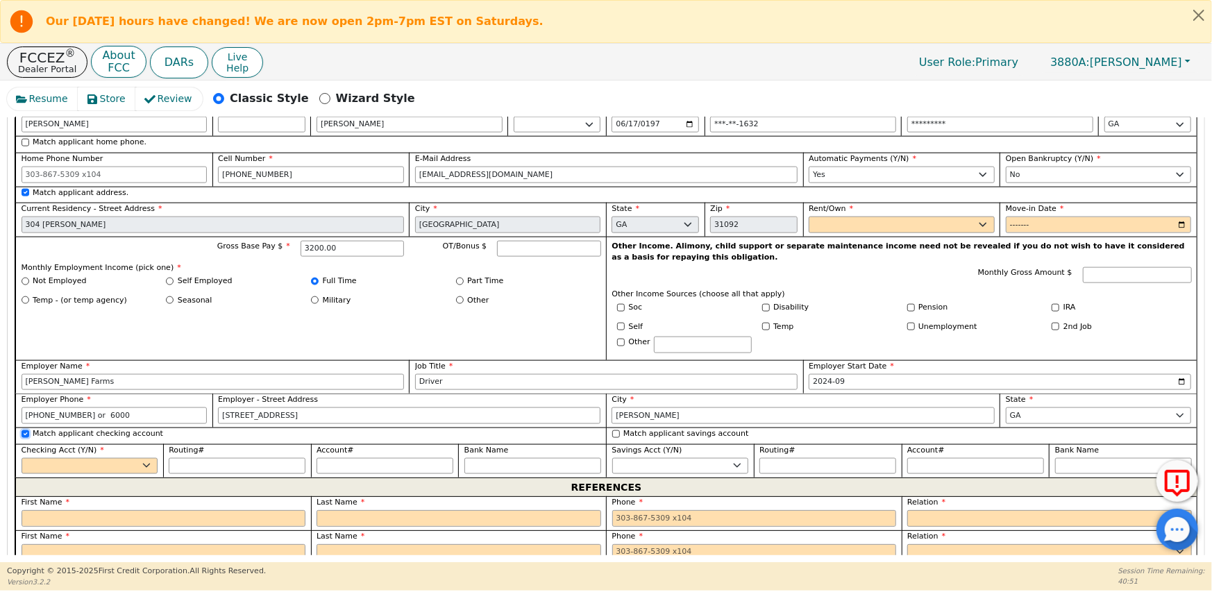
type input "Bancorp"
type input "*********"
type input "**********"
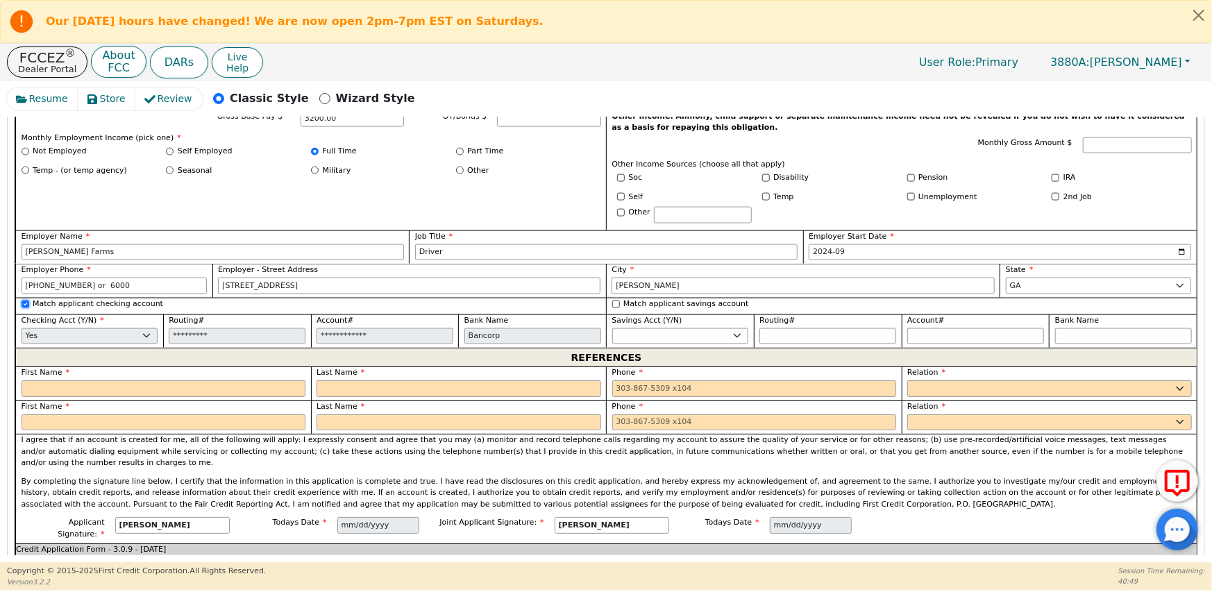
scroll to position [1325, 0]
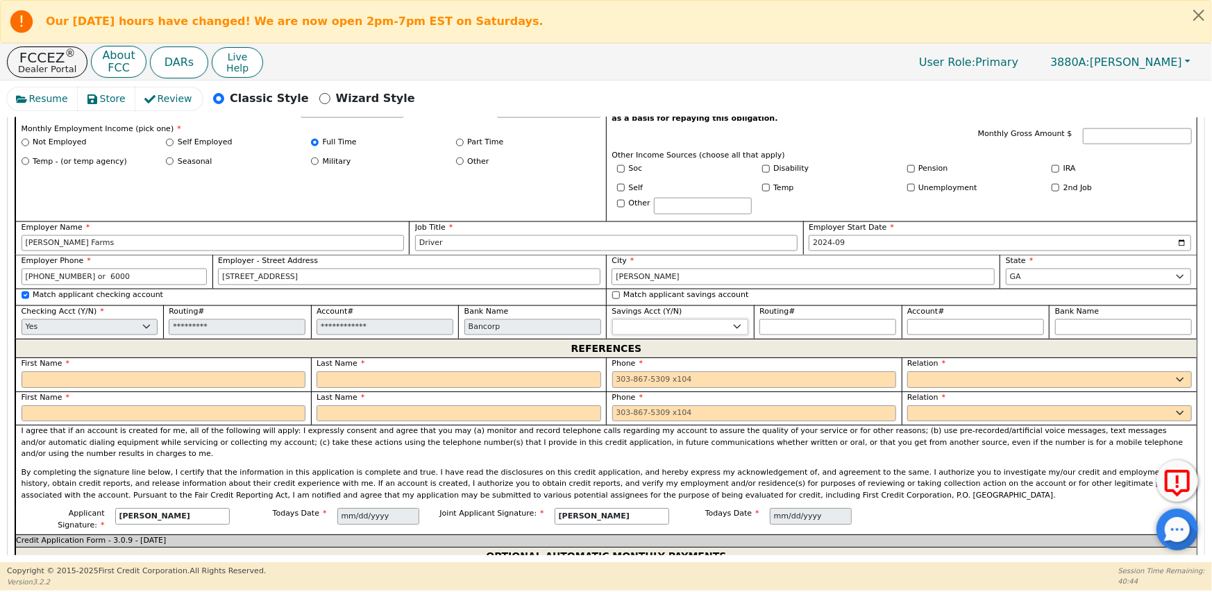
click at [659, 319] on select "Yes No" at bounding box center [680, 327] width 137 height 17
select select "y"
click at [612, 319] on select "Yes No" at bounding box center [680, 327] width 137 height 17
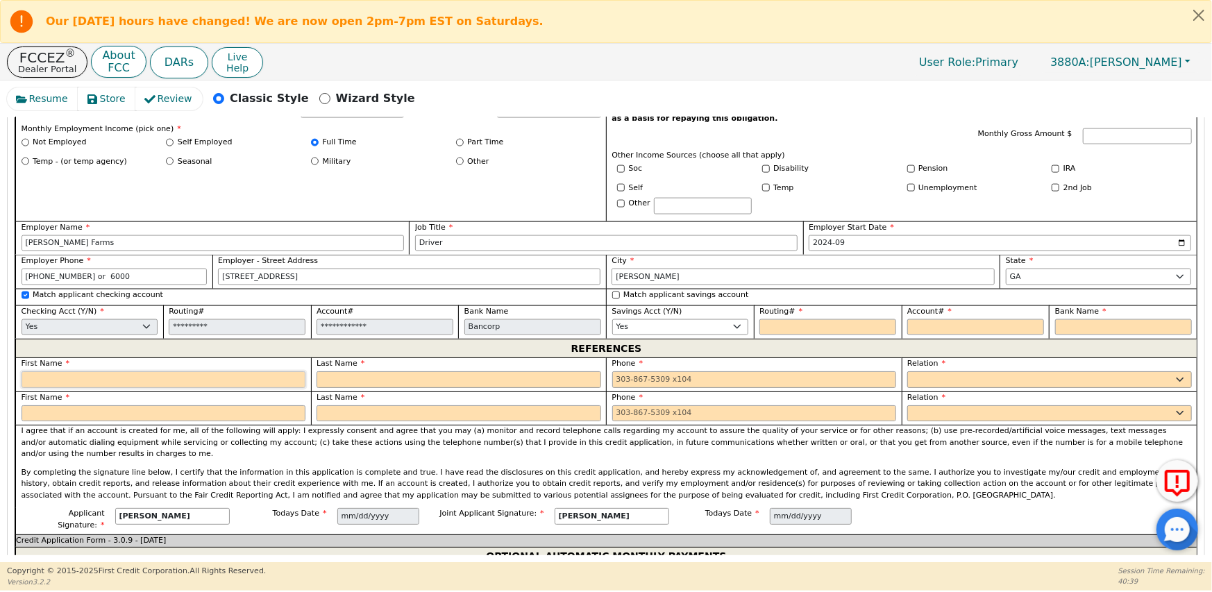
click at [101, 371] on input "text" at bounding box center [164, 379] width 285 height 17
click at [32, 371] on input "text" at bounding box center [164, 379] width 285 height 17
type input "[PERSON_NAME]"
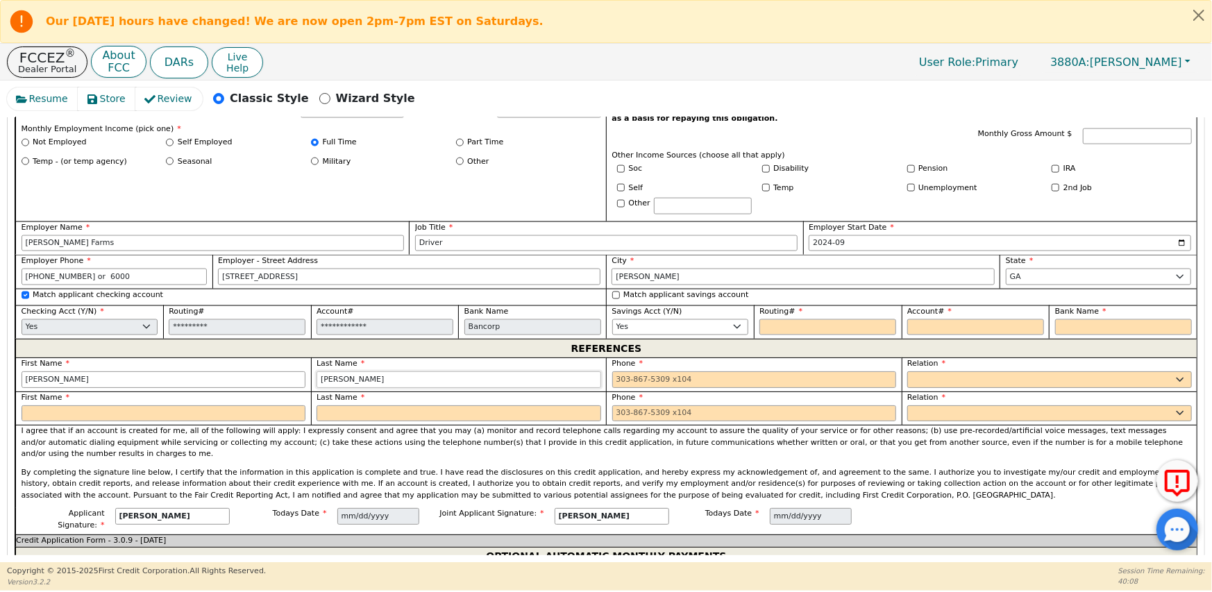
type input "[PERSON_NAME]"
type input "[PHONE_NUMBER]"
click at [944, 371] on select "FATHER MOTHER SISTER BROTHER DAUGHTER SON CO-WORKER NEIGHBOR FRIEND COUSIN G-MO…" at bounding box center [1049, 379] width 285 height 17
select select "COUSIN"
click at [907, 371] on select "FATHER MOTHER SISTER BROTHER DAUGHTER SON CO-WORKER NEIGHBOR FRIEND COUSIN G-MO…" at bounding box center [1049, 379] width 285 height 17
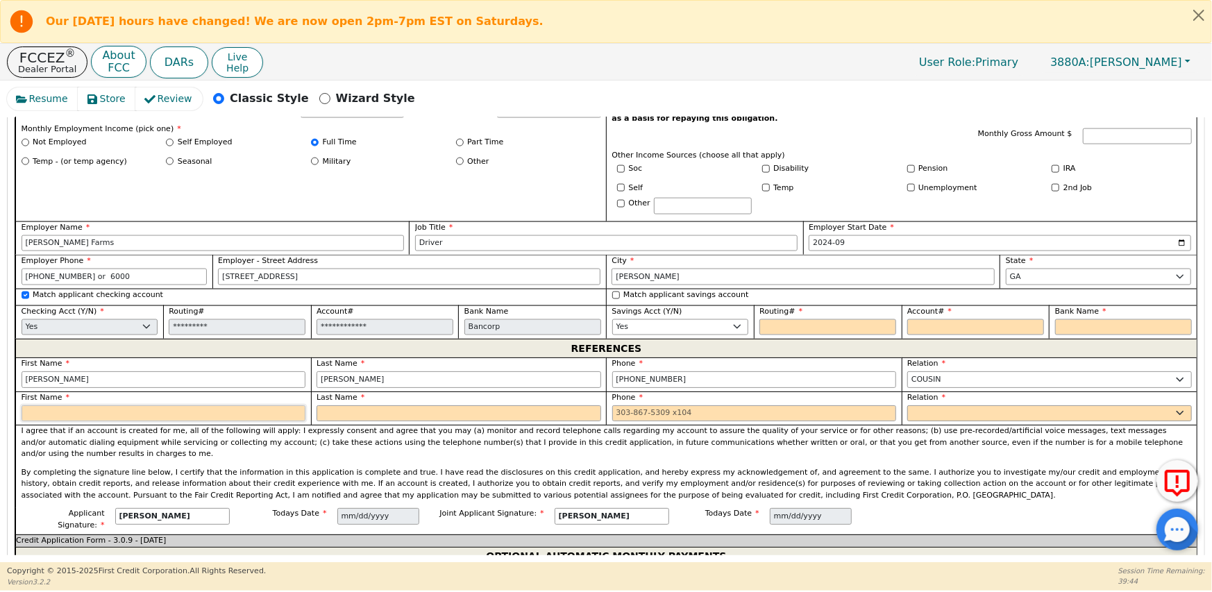
click at [60, 405] on input "text" at bounding box center [164, 413] width 285 height 17
type input "[PERSON_NAME]"
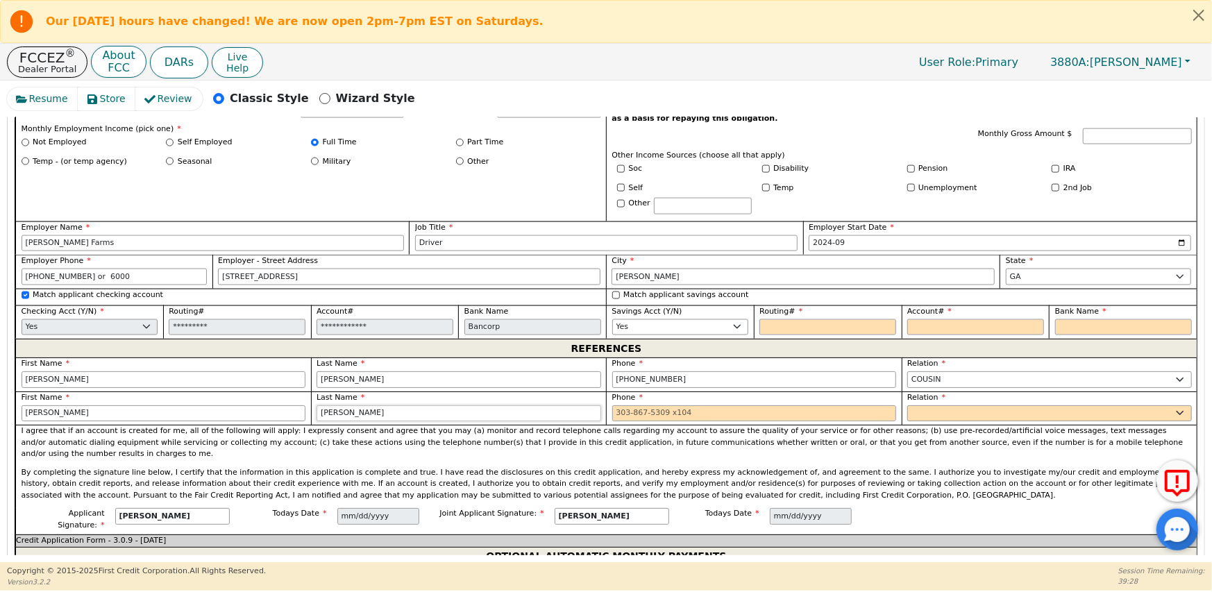
type input "[PERSON_NAME]"
type input "[PHONE_NUMBER]"
click at [951, 409] on div "Relation FATHER MOTHER SISTER BROTHER DAUGHTER SON CO-WORKER NEIGHBOR FRIEND CO…" at bounding box center [1050, 409] width 296 height 34
click at [944, 405] on select "FATHER MOTHER SISTER BROTHER DAUGHTER SON CO-WORKER NEIGHBOR FRIEND COUSIN G-MO…" at bounding box center [1049, 413] width 285 height 17
select select "M-I-L"
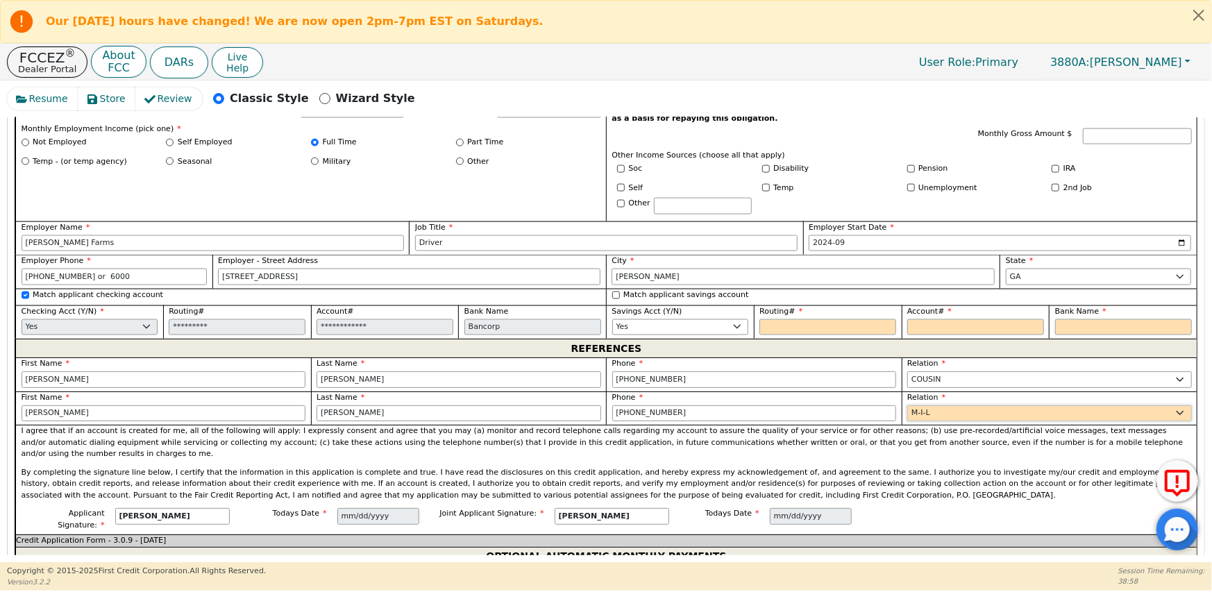
click at [907, 405] on select "FATHER MOTHER SISTER BROTHER DAUGHTER SON CO-WORKER NEIGHBOR FRIEND COUSIN G-MO…" at bounding box center [1049, 413] width 285 height 17
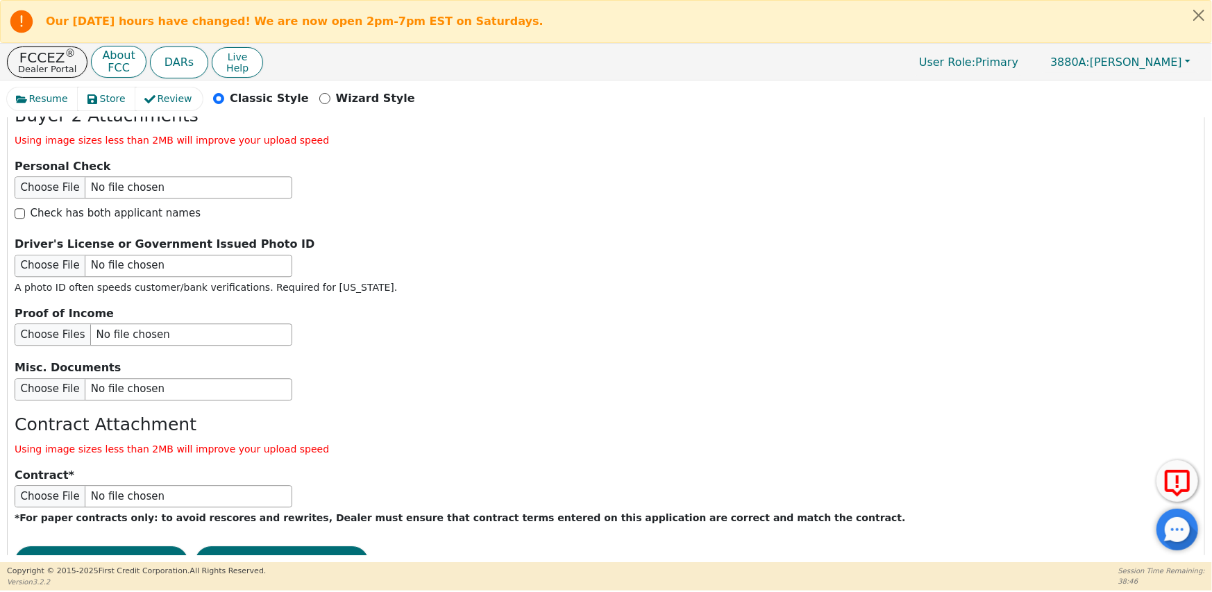
scroll to position [2382, 0]
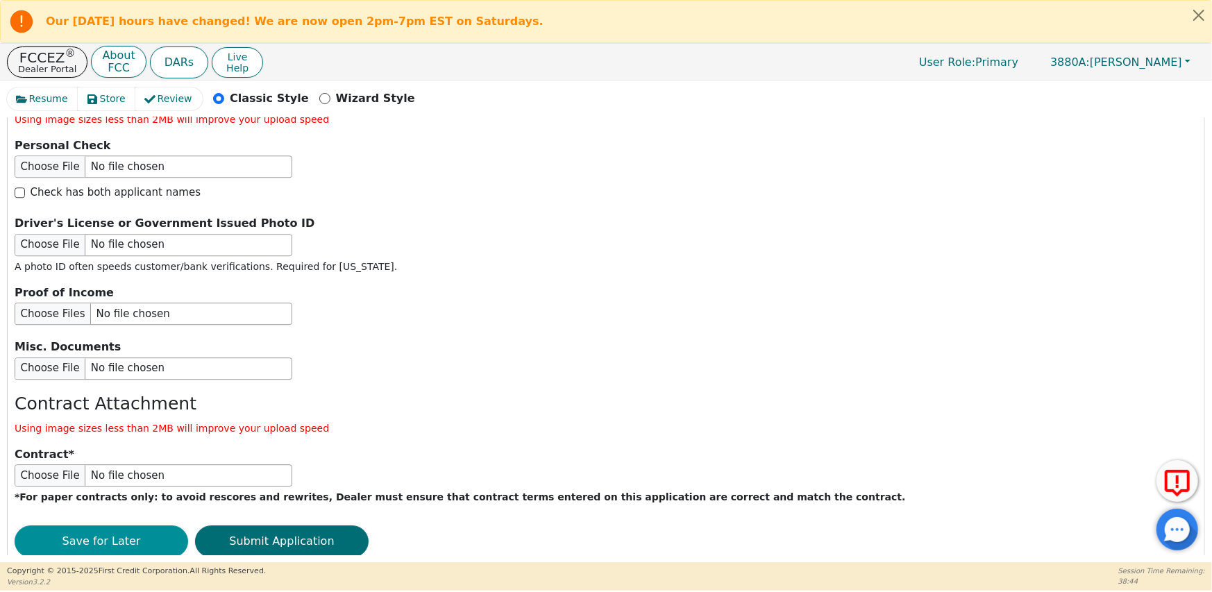
click at [122, 526] on button "Save for Later" at bounding box center [102, 542] width 174 height 32
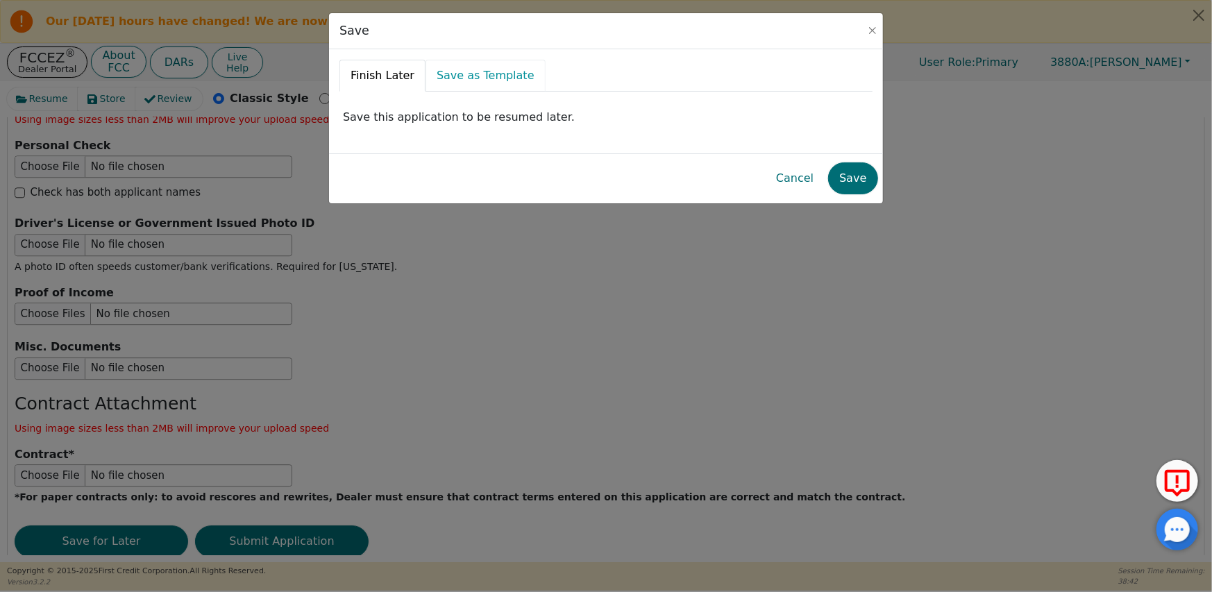
click at [480, 77] on link "Save as Template" at bounding box center [486, 76] width 120 height 32
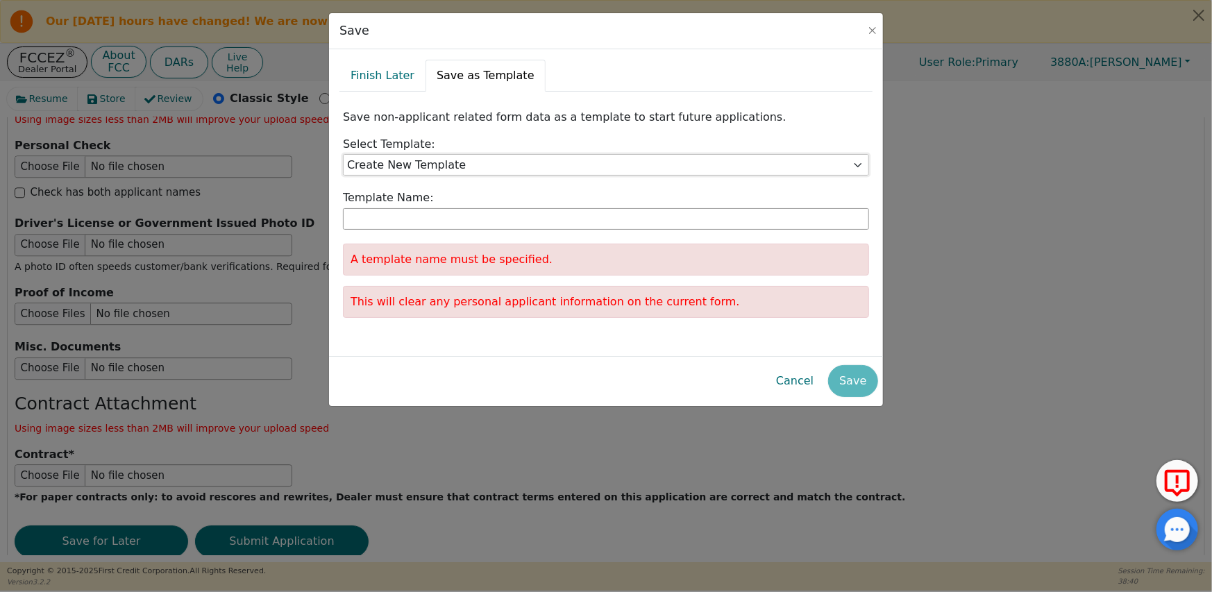
click at [476, 167] on select "Create New Template Justice [PERSON_NAME] [PERSON_NAME] [PERSON_NAME] [PERSON_N…" at bounding box center [606, 165] width 526 height 22
click at [410, 212] on input "text" at bounding box center [606, 219] width 526 height 22
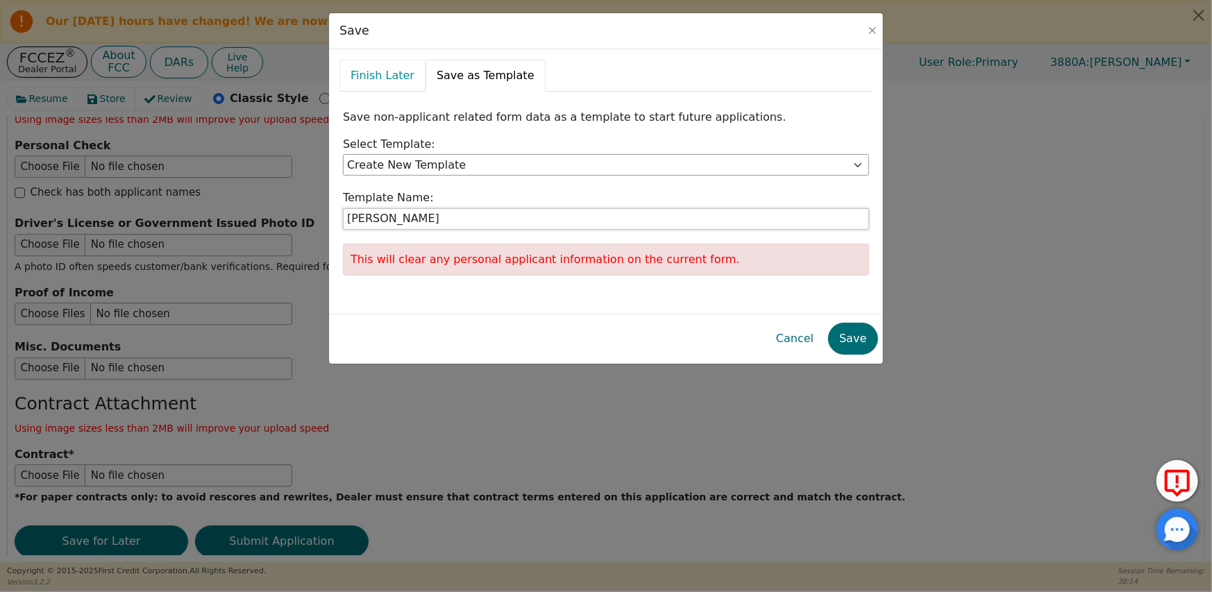
type input "[PERSON_NAME]"
click at [357, 75] on link "Finish Later" at bounding box center [383, 76] width 86 height 32
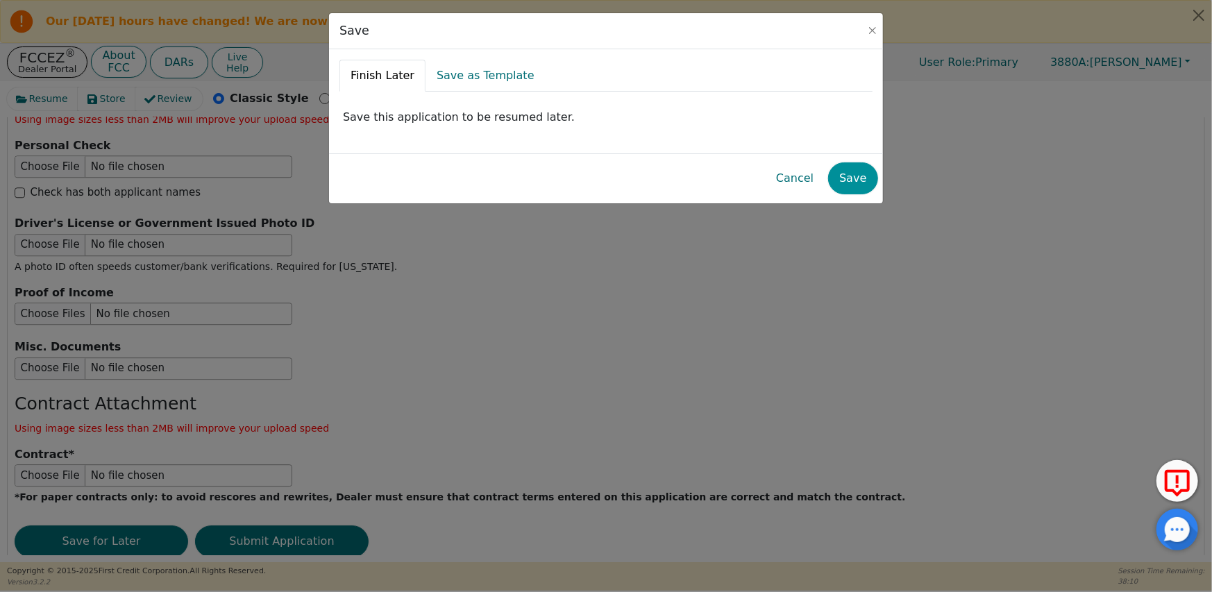
click at [852, 179] on button "Save" at bounding box center [852, 178] width 49 height 32
radio input "false"
